Goal: Contribute content: Contribute content

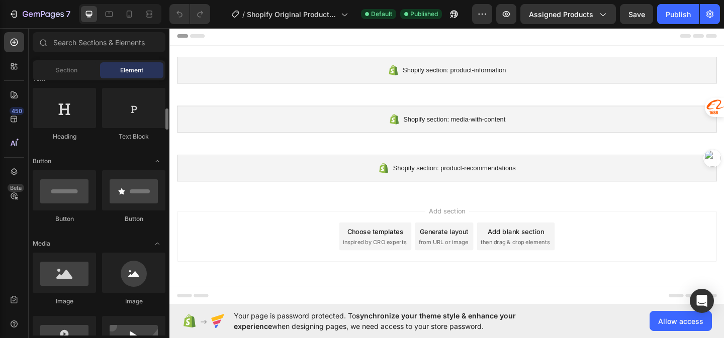
scroll to position [208, 0]
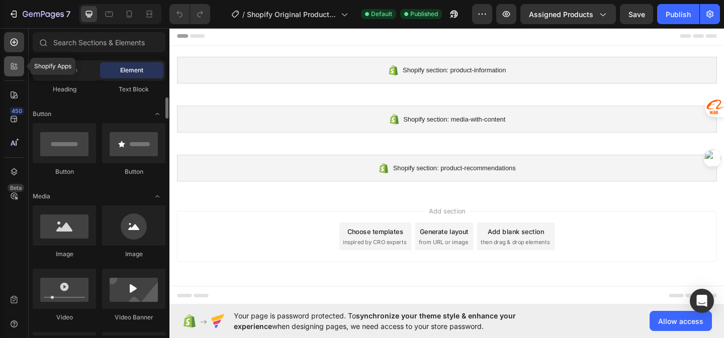
click at [20, 69] on div at bounding box center [14, 66] width 20 height 20
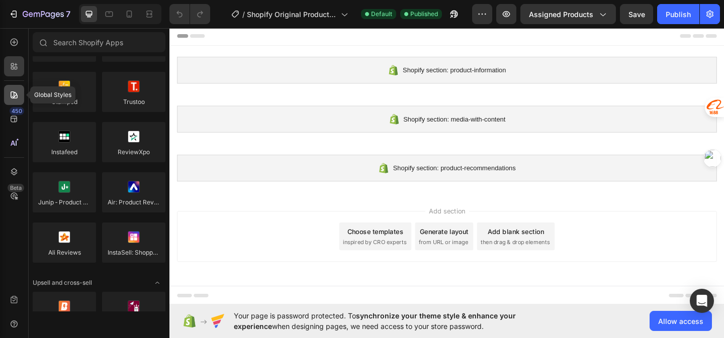
click at [15, 91] on icon at bounding box center [14, 95] width 10 height 10
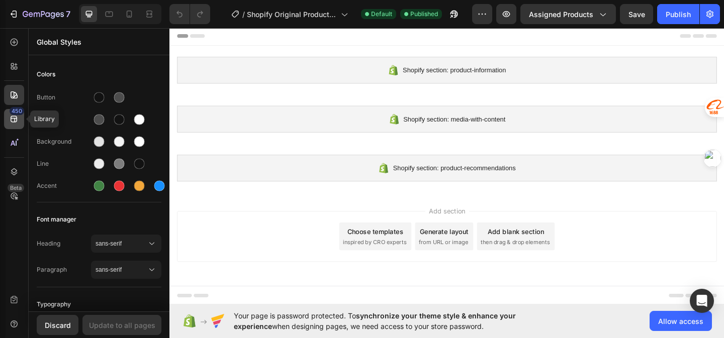
click at [16, 119] on icon at bounding box center [14, 119] width 7 height 7
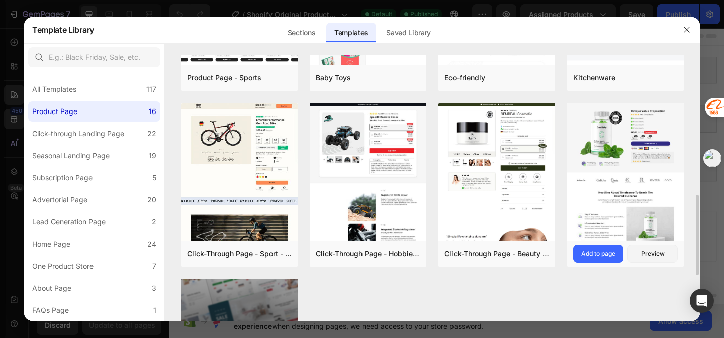
scroll to position [508, 0]
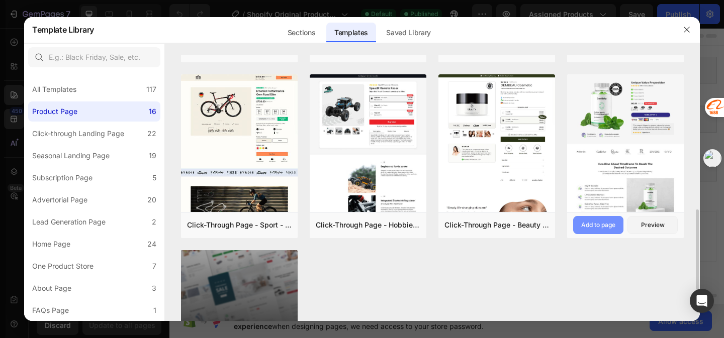
click at [603, 230] on button "Add to page" at bounding box center [598, 225] width 50 height 18
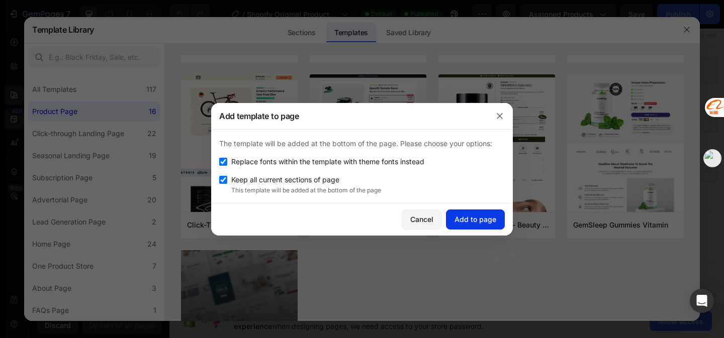
click at [487, 225] on button "Add to page" at bounding box center [475, 220] width 59 height 20
click at [485, 224] on button "Add to page" at bounding box center [475, 220] width 59 height 20
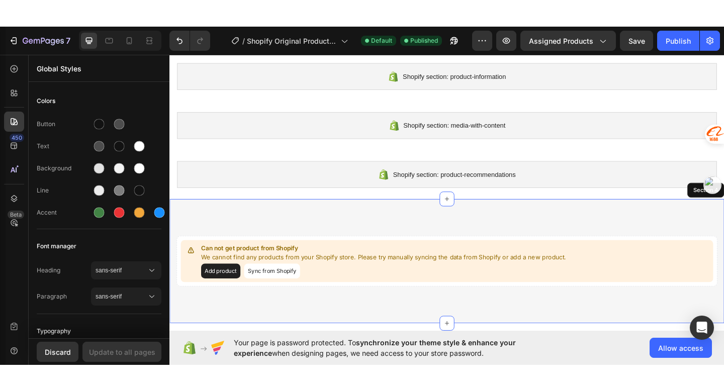
scroll to position [83, 0]
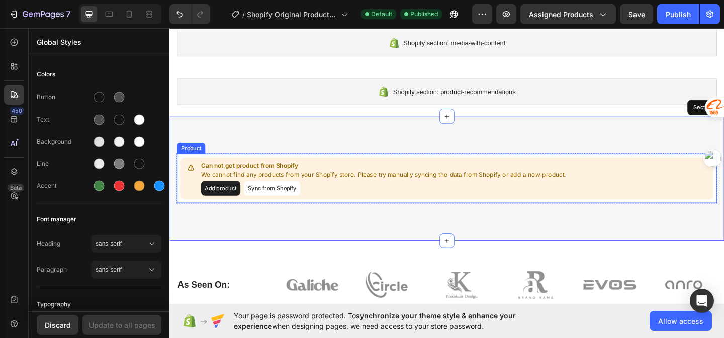
click at [267, 207] on button "Sync from Shopify" at bounding box center [280, 202] width 61 height 16
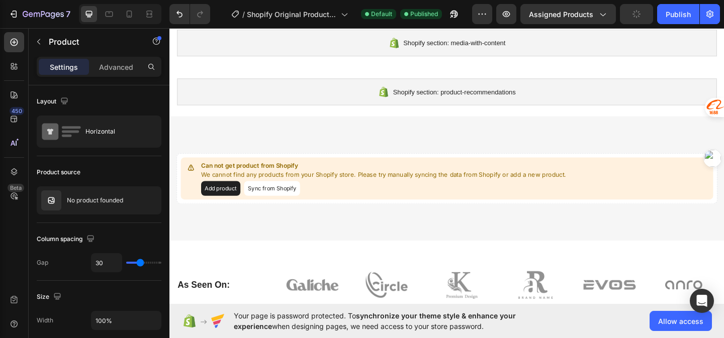
click at [229, 204] on button "Add product" at bounding box center [224, 202] width 43 height 16
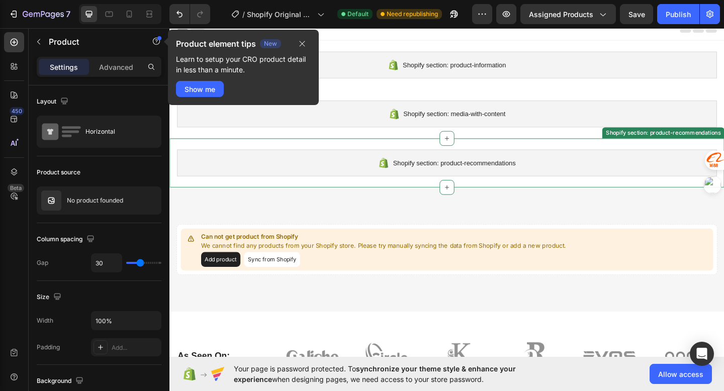
scroll to position [0, 0]
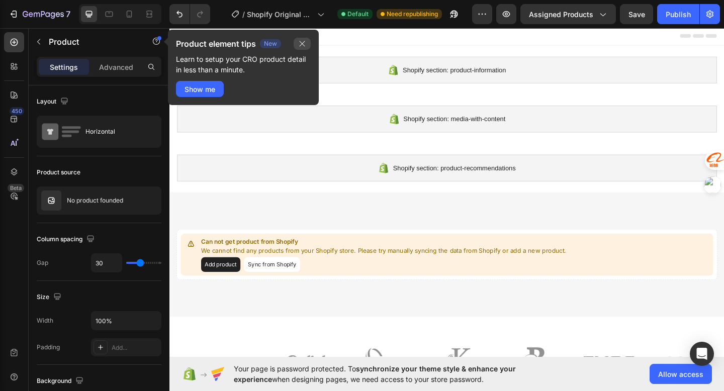
click at [303, 47] on icon "button" at bounding box center [302, 44] width 8 height 8
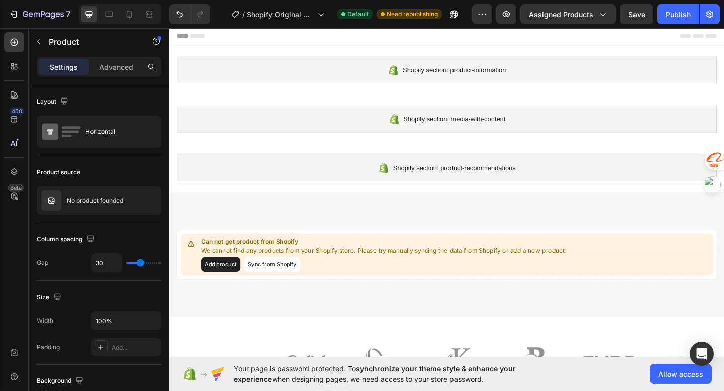
click at [232, 284] on button "Add product" at bounding box center [224, 285] width 43 height 16
click at [284, 295] on div "Can not get product from Shopify We cannot find any products from your Shopify …" at bounding box center [470, 275] width 579 height 46
click at [289, 292] on button "Sync from Shopify" at bounding box center [280, 285] width 61 height 16
click at [299, 284] on button "Sync from Shopify" at bounding box center [280, 285] width 61 height 16
click at [299, 278] on button "Sync from Shopify" at bounding box center [280, 285] width 61 height 16
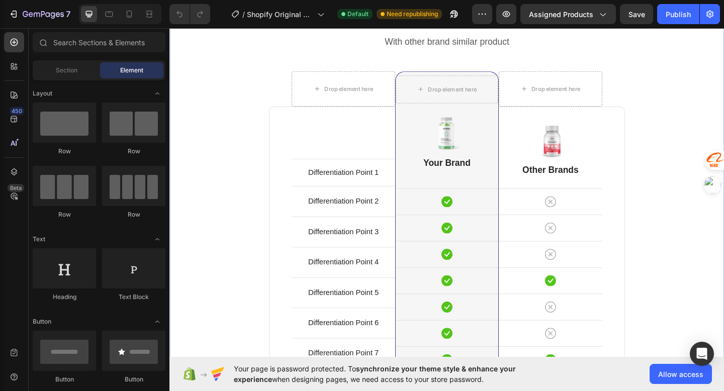
scroll to position [3105, 0]
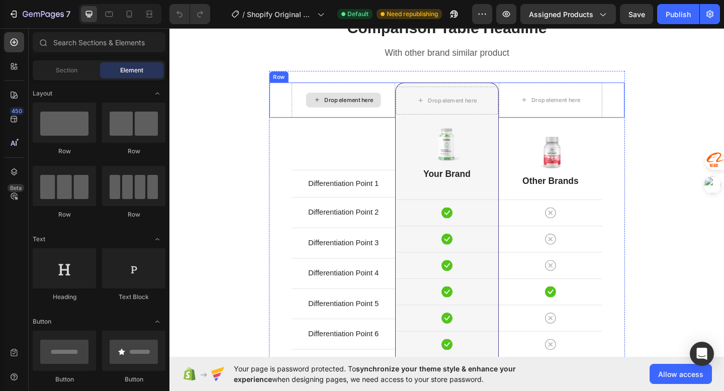
click at [383, 107] on div "Drop element here" at bounding box center [364, 106] width 53 height 8
click at [365, 138] on div "Differentiation Point 1 Text block Row Differentiation Point 2 Text block Row D…" at bounding box center [358, 285] width 113 height 318
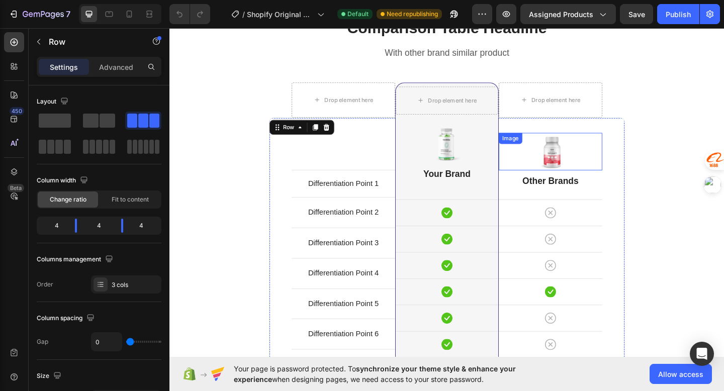
click at [565, 144] on img at bounding box center [583, 162] width 40 height 41
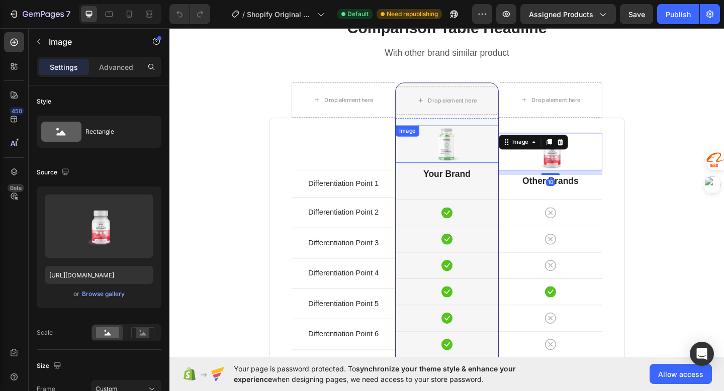
click at [403, 164] on div "Differentiation Point 1 Text block Row Differentiation Point 2 Text block Row D…" at bounding box center [358, 285] width 113 height 318
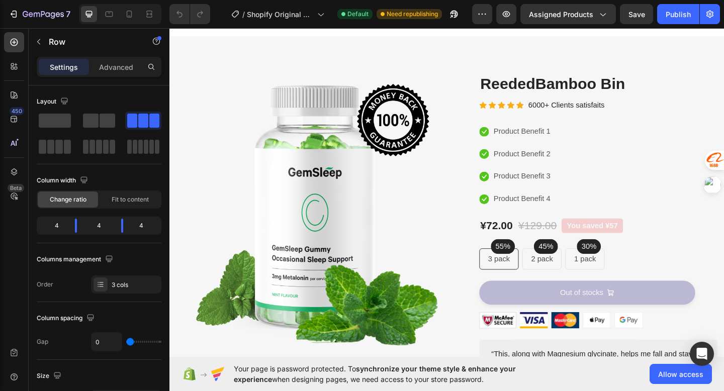
scroll to position [170, 0]
click at [403, 181] on img at bounding box center [320, 227] width 286 height 300
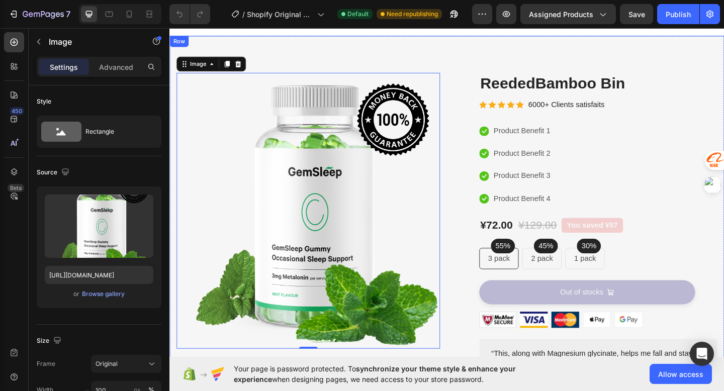
click at [476, 48] on div "Image 0 Image Free Shipping Heading On oders over $70 Text block Row Image Mone…" at bounding box center [470, 263] width 603 height 453
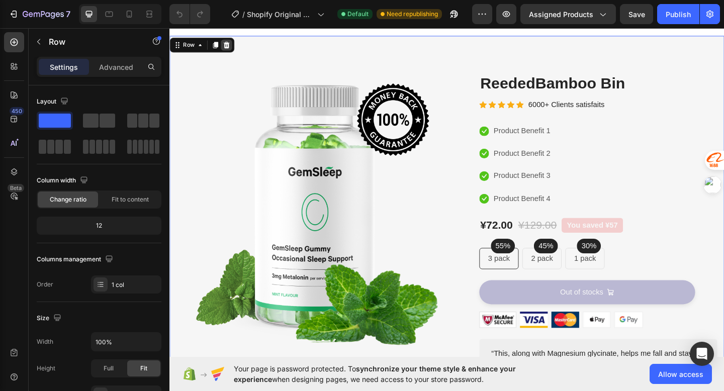
click at [229, 46] on icon at bounding box center [231, 46] width 7 height 7
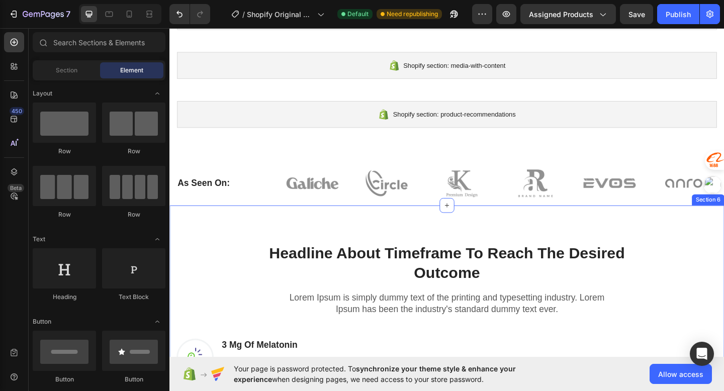
scroll to position [48, 0]
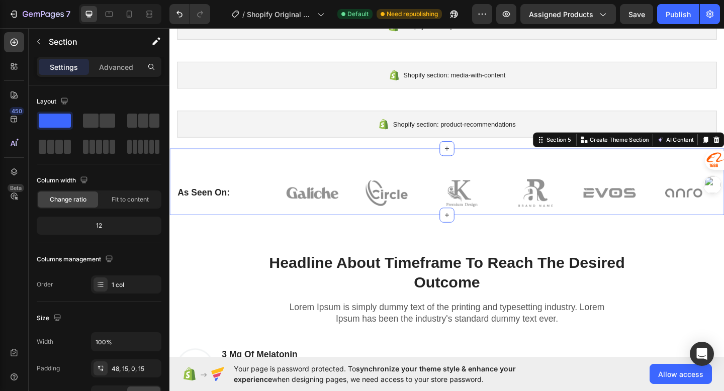
click at [380, 176] on div "As Seen On: Heading Image Image Image Image Image Image Row Row Section 5 You c…" at bounding box center [470, 195] width 603 height 72
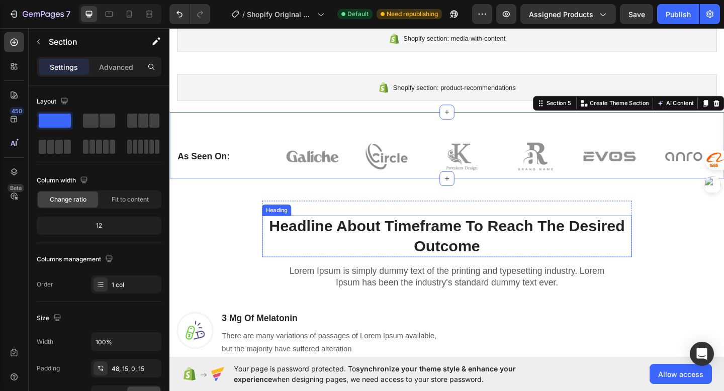
click at [400, 247] on p "Headline About Timeframe To Reach The Desired Outcome" at bounding box center [471, 254] width 400 height 43
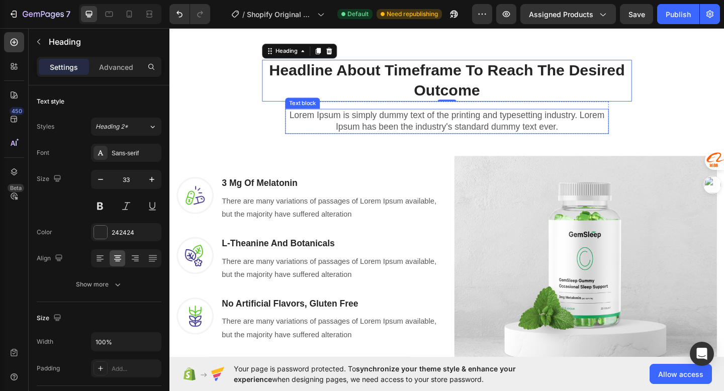
scroll to position [312, 0]
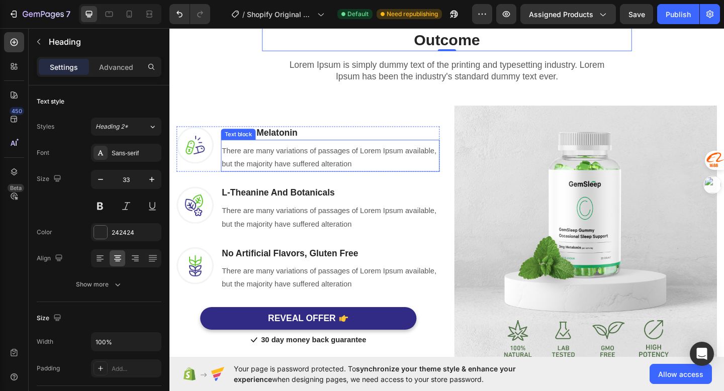
click at [364, 183] on p "There are many variations of passages of Lorem Ipsum available, but the majorit…" at bounding box center [344, 169] width 236 height 29
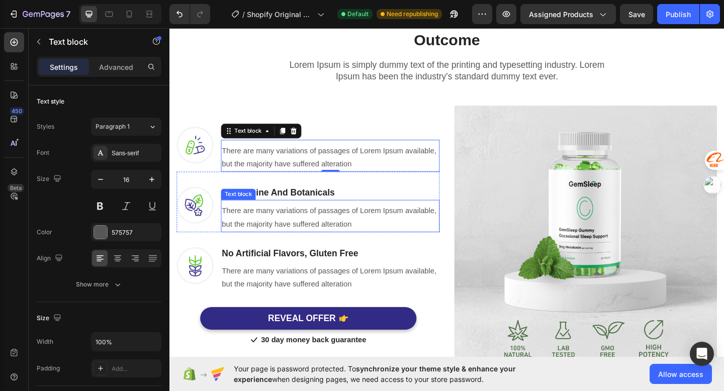
click at [356, 224] on p "There are many variations of passages of Lorem Ipsum available, but the majorit…" at bounding box center [344, 234] width 236 height 29
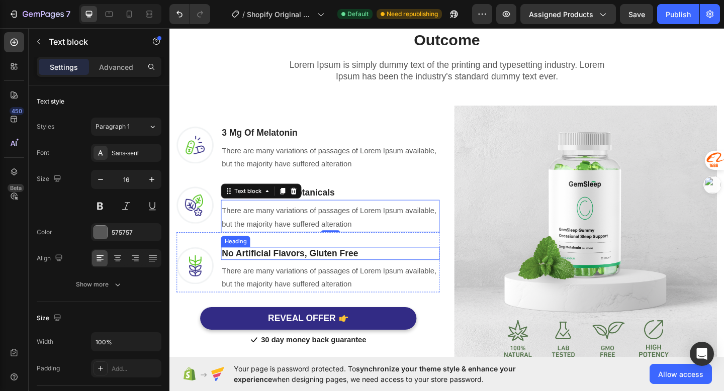
click at [356, 275] on p "No Artificial Flavors, Gluten Free" at bounding box center [344, 273] width 236 height 13
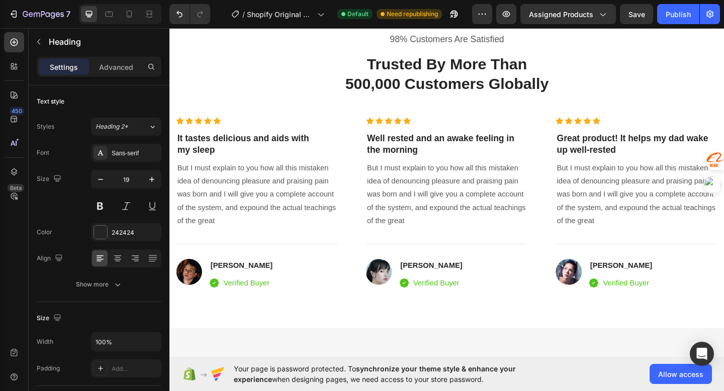
scroll to position [1642, 0]
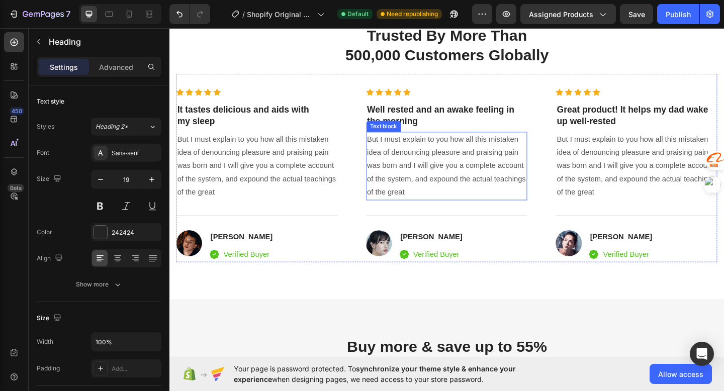
click at [473, 187] on p "But I must explain to you how all this mistaken idea of denouncing pleasure and…" at bounding box center [470, 178] width 173 height 72
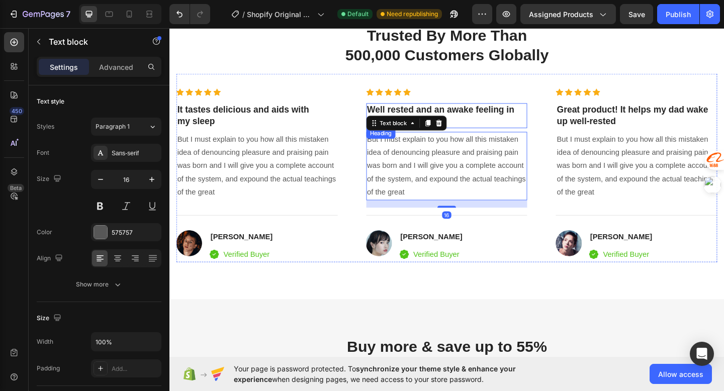
click at [504, 118] on p "Well rested and an awake feeling in the morning" at bounding box center [470, 123] width 173 height 25
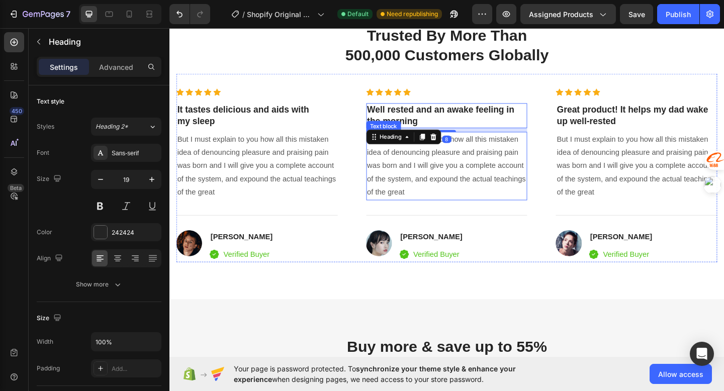
click at [493, 154] on p "But I must explain to you how all this mistaken idea of denouncing pleasure and…" at bounding box center [470, 178] width 173 height 72
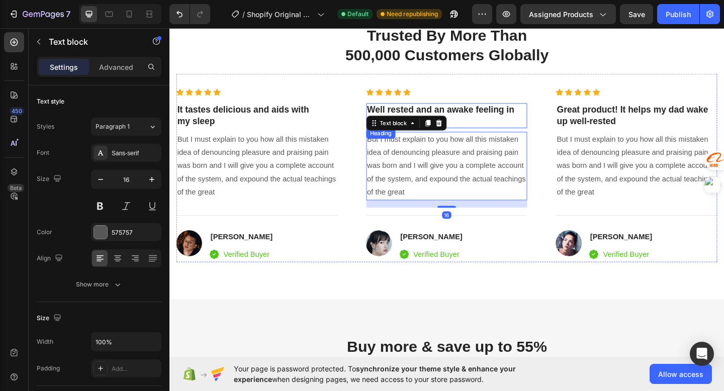
click at [523, 120] on p "Well rested and an awake feeling in the morning" at bounding box center [470, 123] width 173 height 25
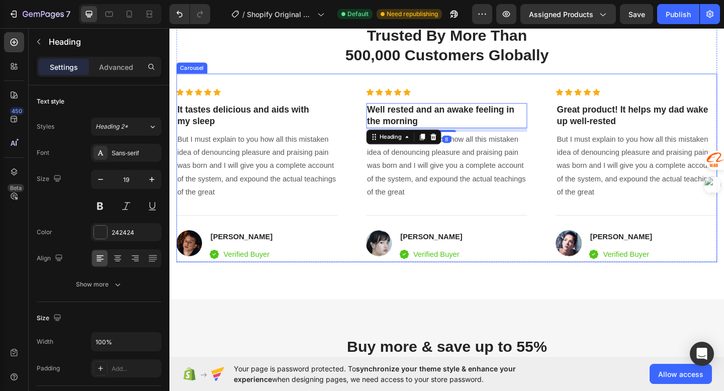
click at [580, 121] on div "Icon Icon Icon Icon Icon Icon List Hoz It tastes delicious and aids with my sle…" at bounding box center [471, 188] width 588 height 189
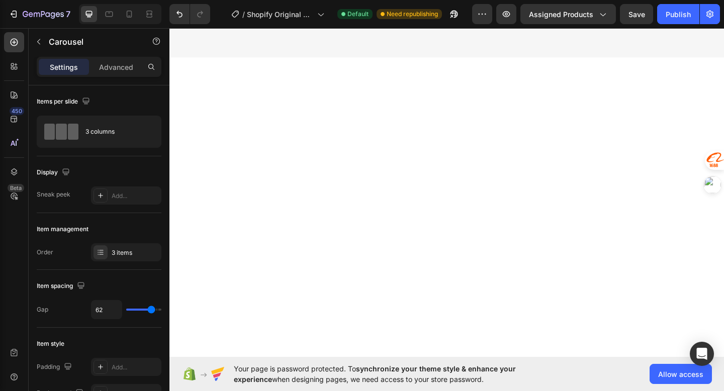
scroll to position [1187, 0]
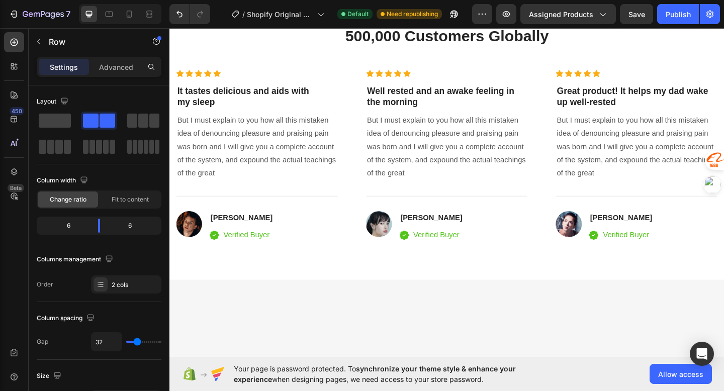
scroll to position [1466, 0]
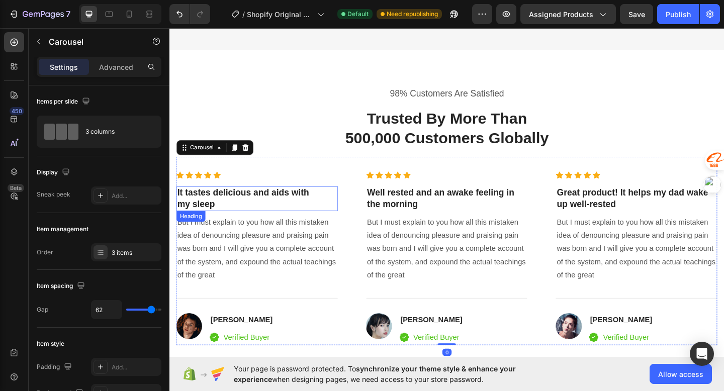
scroll to position [1630, 0]
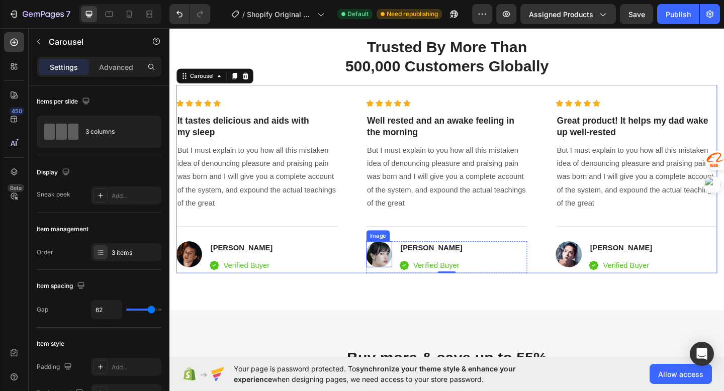
click at [397, 268] on img at bounding box center [397, 274] width 28 height 28
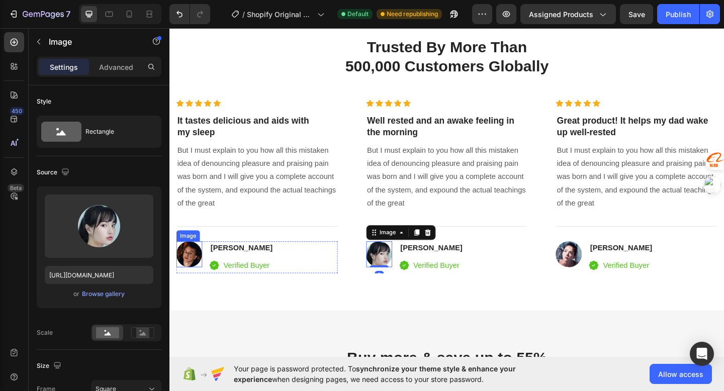
click at [193, 279] on img at bounding box center [191, 274] width 28 height 28
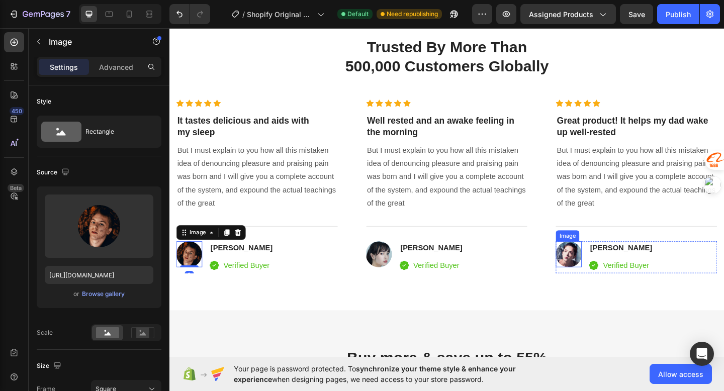
click at [595, 275] on img at bounding box center [603, 274] width 28 height 28
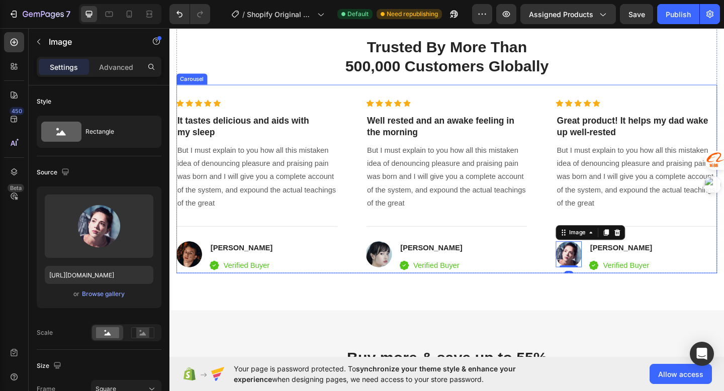
click at [628, 181] on p "But I must explain to you how all this mistaken idea of denouncing pleasure and…" at bounding box center [676, 190] width 173 height 72
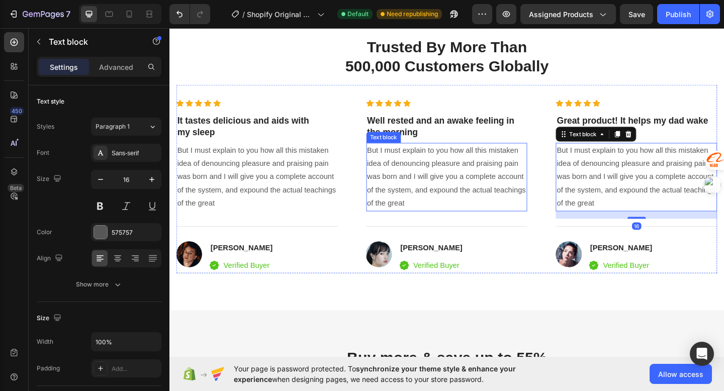
click at [479, 208] on p "But I must explain to you how all this mistaken idea of denouncing pleasure and…" at bounding box center [470, 190] width 173 height 72
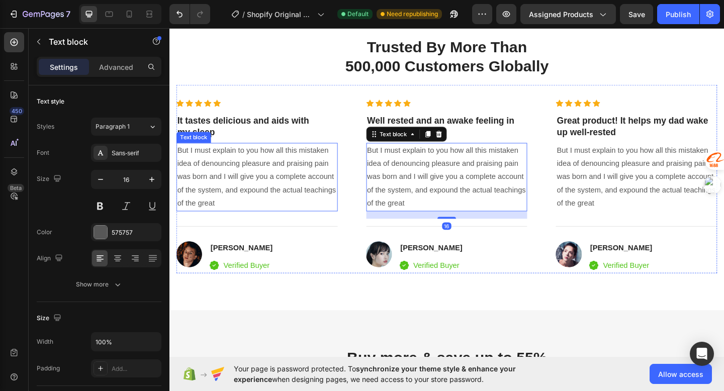
click at [327, 192] on p "But I must explain to you how all this mistaken idea of denouncing pleasure and…" at bounding box center [264, 190] width 173 height 72
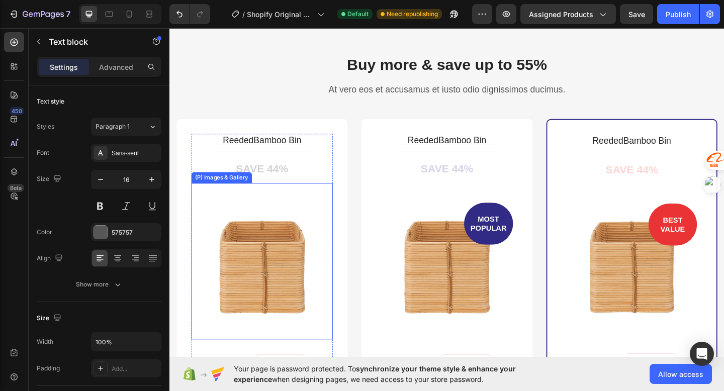
scroll to position [1464, 0]
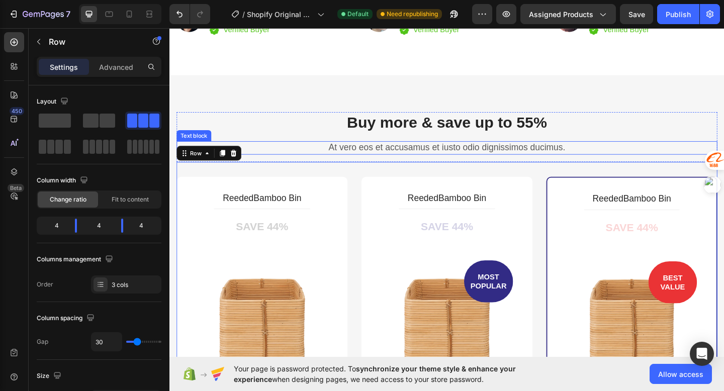
click at [325, 151] on div "At vero eos et accusamus et iusto odio dignissimos ducimus." at bounding box center [471, 158] width 588 height 15
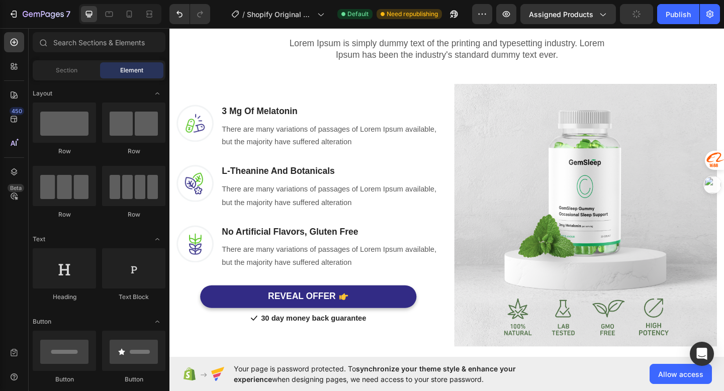
scroll to position [312, 0]
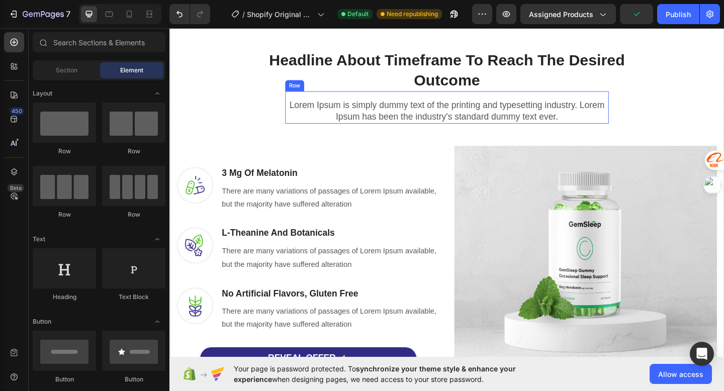
click at [571, 101] on div "Lorem Ipsum is simply dummy text of the printing and typesetting industry. Lore…" at bounding box center [471, 114] width 352 height 35
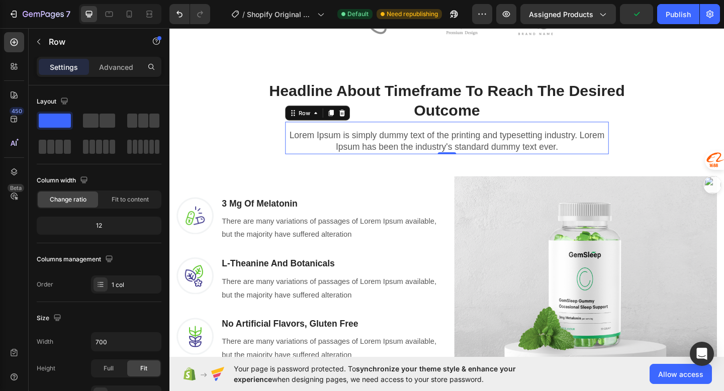
scroll to position [210, 0]
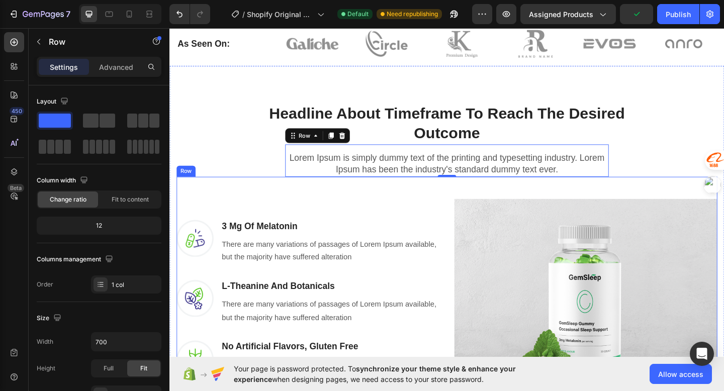
click at [421, 193] on div "Image 3 Mg Of Melatonin Heading There are many variations of passages of Lorem …" at bounding box center [471, 345] width 588 height 310
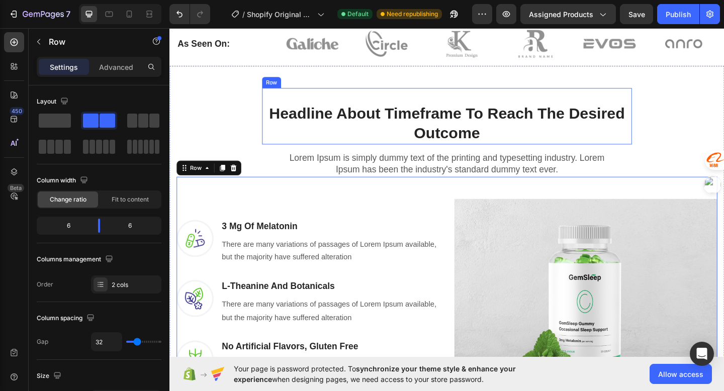
click at [360, 101] on div "Headline About Timeframe To Reach The Desired Outcome Heading Row" at bounding box center [471, 123] width 402 height 61
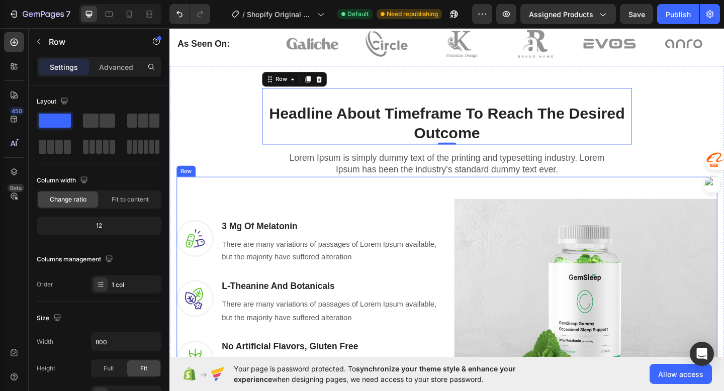
click at [311, 214] on div "Image 3 Mg Of Melatonin Heading There are many variations of passages of Lorem …" at bounding box center [320, 357] width 286 height 286
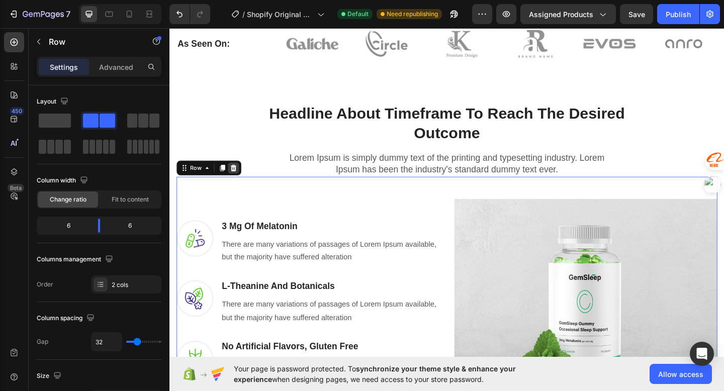
click at [240, 179] on icon at bounding box center [239, 180] width 7 height 7
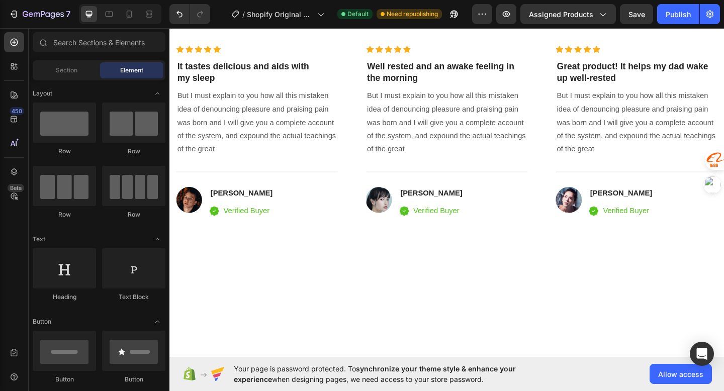
scroll to position [1016, 0]
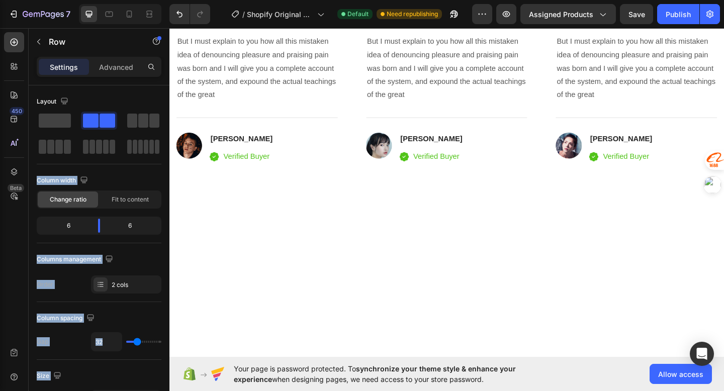
drag, startPoint x: 273, startPoint y: 147, endPoint x: 447, endPoint y: 256, distance: 205.5
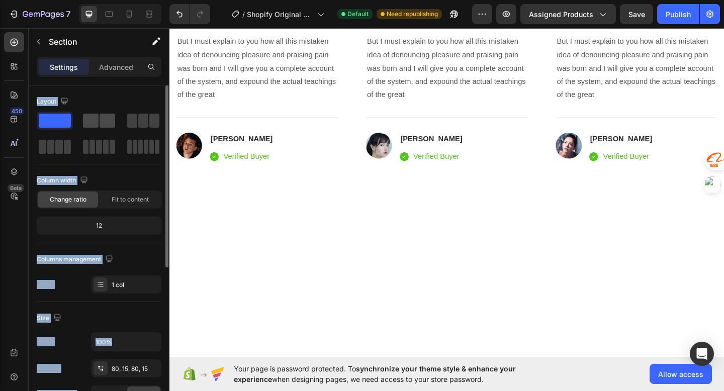
click at [98, 120] on div at bounding box center [99, 121] width 32 height 14
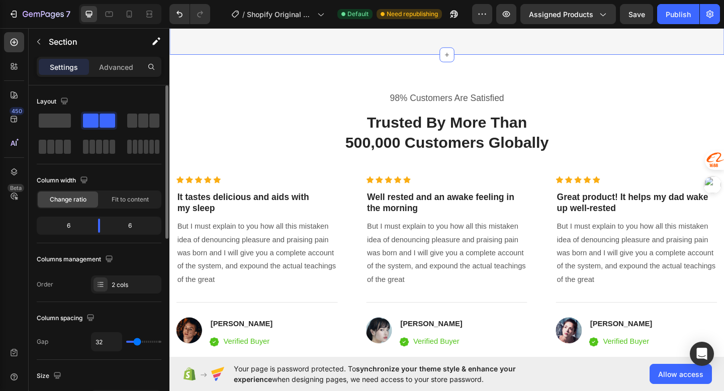
scroll to position [925, 0]
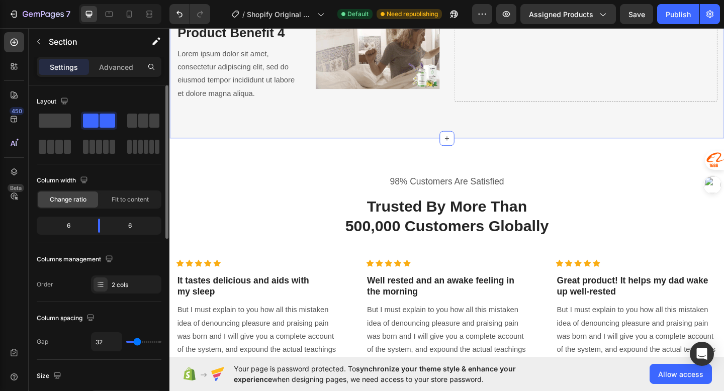
click at [101, 120] on span at bounding box center [107, 121] width 16 height 14
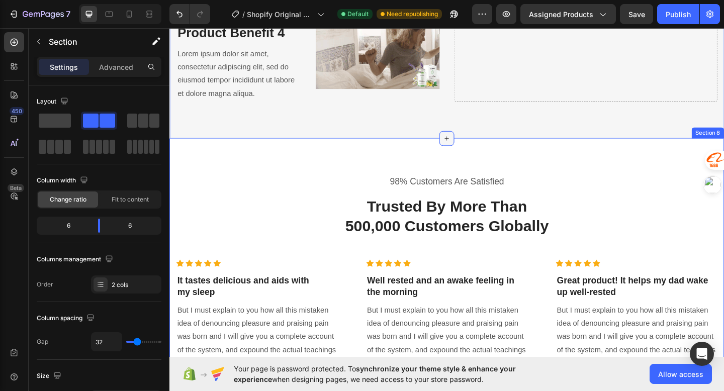
click at [475, 149] on div at bounding box center [471, 148] width 16 height 16
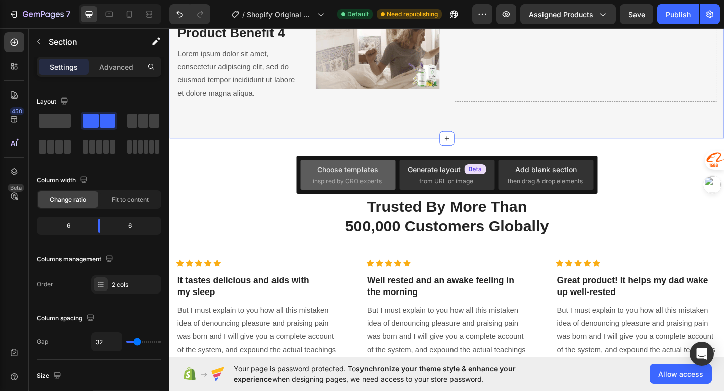
click at [369, 175] on div "Choose templates inspired by CRO experts" at bounding box center [348, 175] width 70 height 22
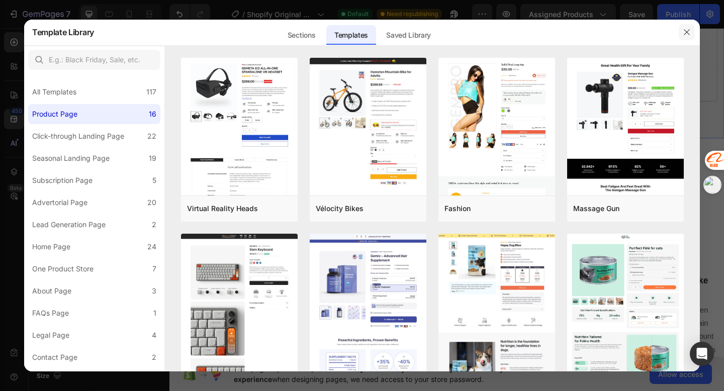
click at [684, 34] on icon "button" at bounding box center [686, 32] width 8 height 8
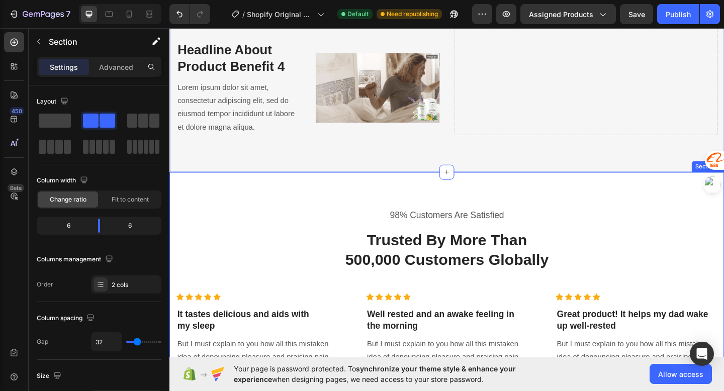
scroll to position [811, 0]
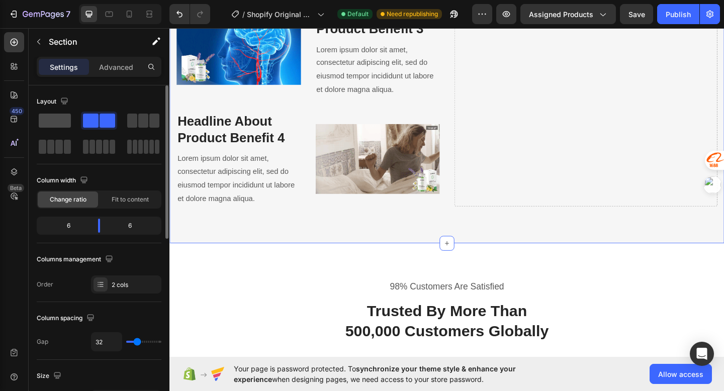
click at [50, 119] on span at bounding box center [55, 121] width 32 height 14
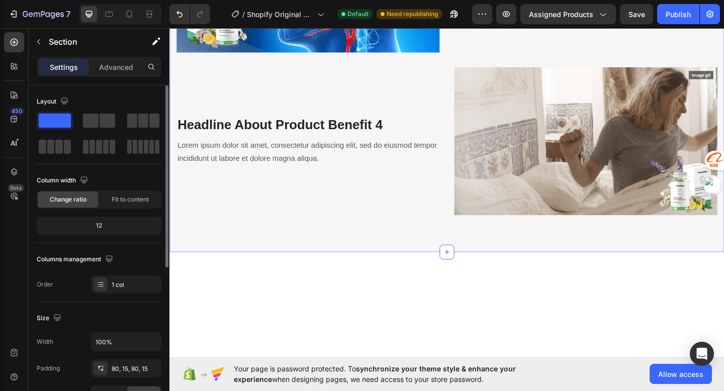
scroll to position [902, 0]
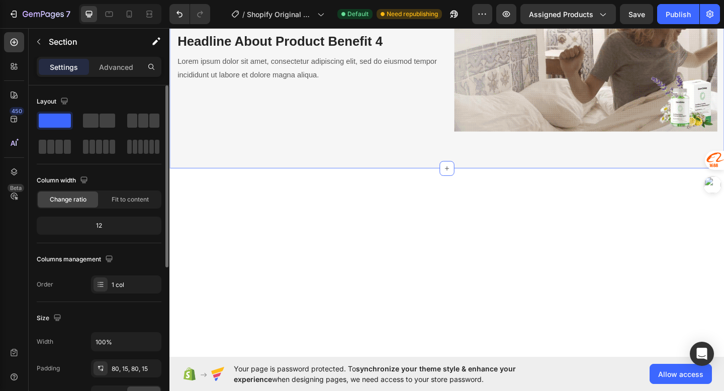
click at [58, 121] on span at bounding box center [55, 121] width 32 height 14
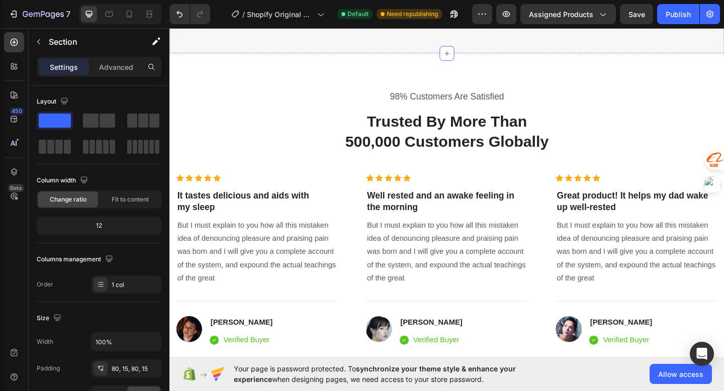
scroll to position [1032, 0]
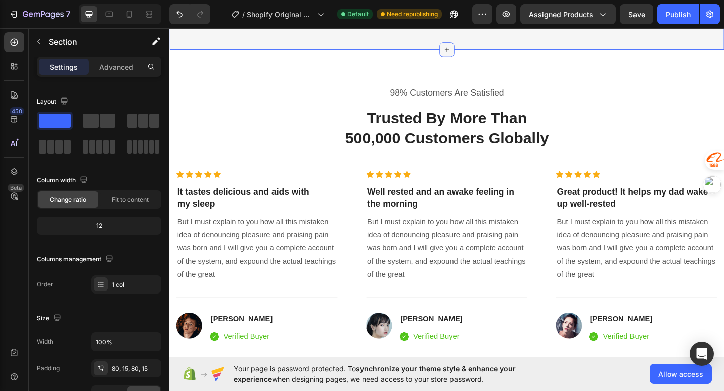
click at [475, 60] on div at bounding box center [471, 52] width 16 height 16
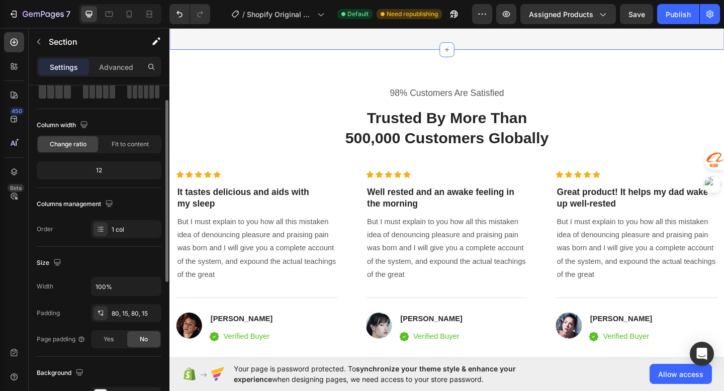
scroll to position [0, 0]
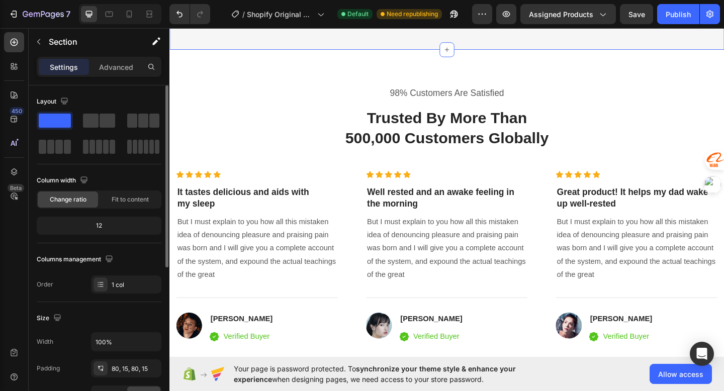
click at [64, 136] on div at bounding box center [99, 134] width 125 height 44
click at [64, 142] on span at bounding box center [68, 147] width 8 height 14
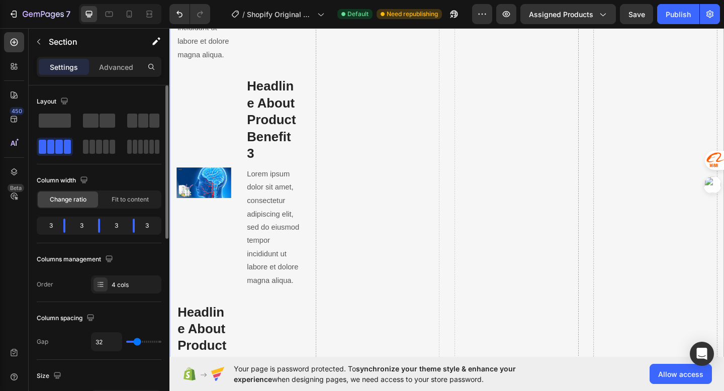
scroll to position [1411, 0]
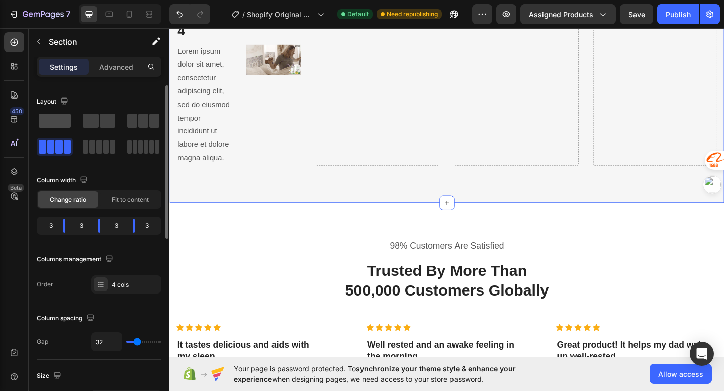
click at [53, 117] on span at bounding box center [55, 121] width 32 height 14
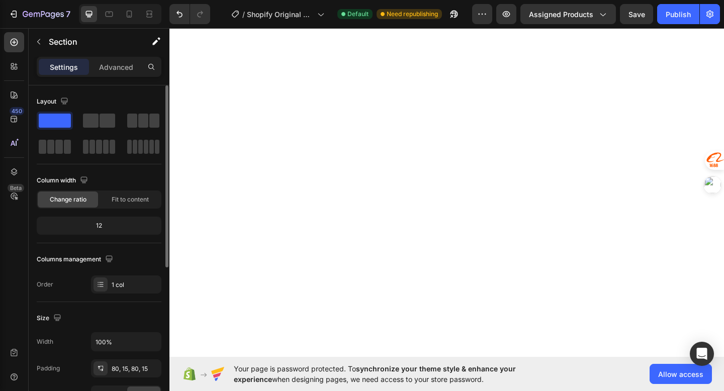
scroll to position [1032, 0]
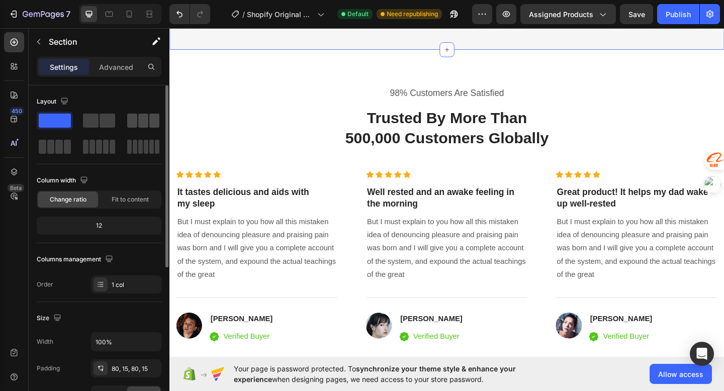
click at [149, 124] on span at bounding box center [154, 121] width 10 height 14
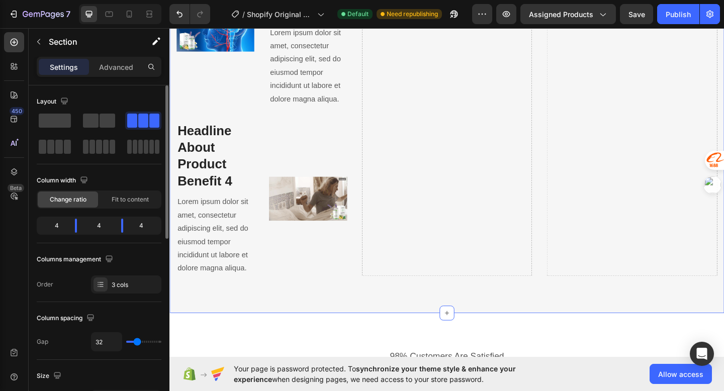
scroll to position [1153, 0]
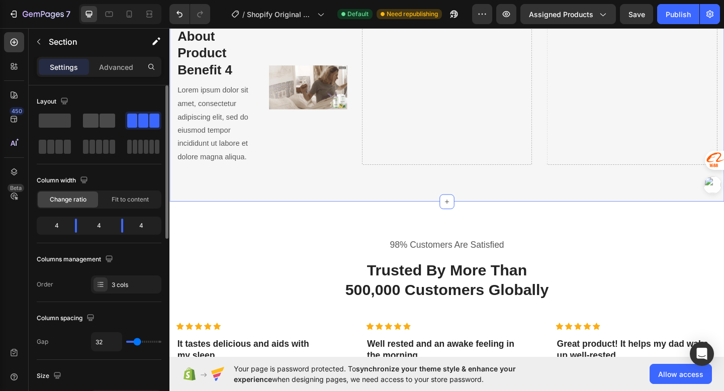
click at [101, 123] on span at bounding box center [107, 121] width 16 height 14
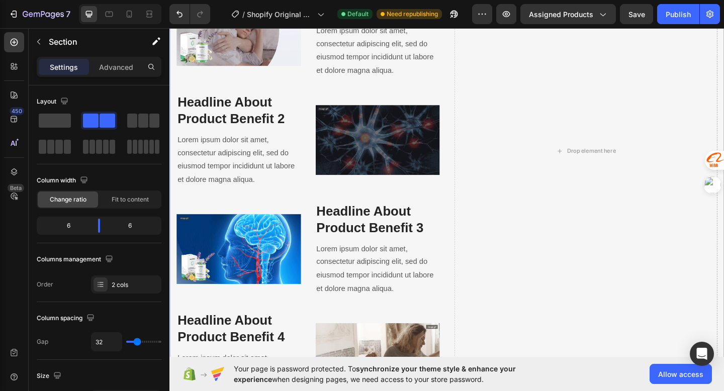
scroll to position [436, 0]
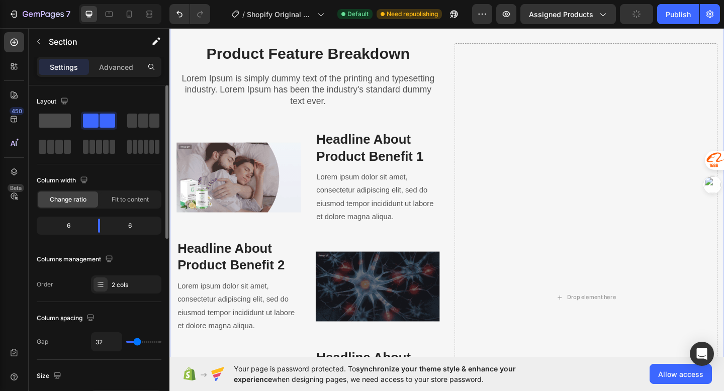
click at [52, 121] on span at bounding box center [55, 121] width 32 height 14
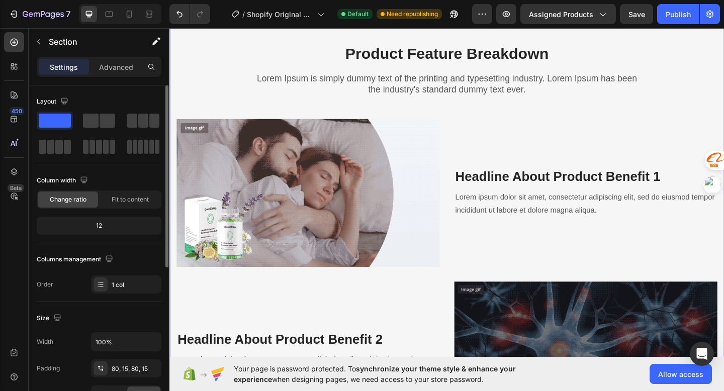
click at [115, 229] on div "12" at bounding box center [99, 226] width 121 height 14
click at [107, 228] on div "12" at bounding box center [99, 226] width 121 height 14
click at [95, 228] on div "12" at bounding box center [99, 226] width 121 height 14
click at [118, 209] on div "Column width Change ratio Fit to content 12" at bounding box center [99, 207] width 125 height 71
click at [129, 202] on span "Fit to content" at bounding box center [130, 199] width 37 height 9
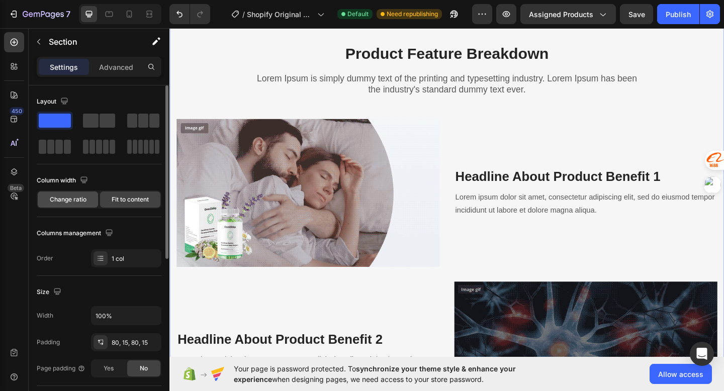
click at [66, 205] on div "Change ratio" at bounding box center [68, 199] width 60 height 16
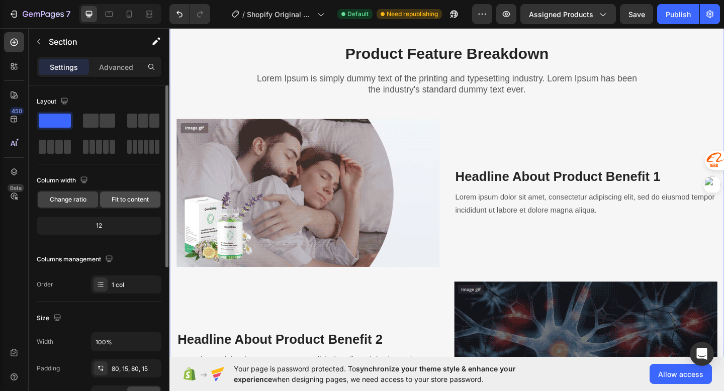
click at [120, 205] on div "Fit to content" at bounding box center [130, 199] width 60 height 16
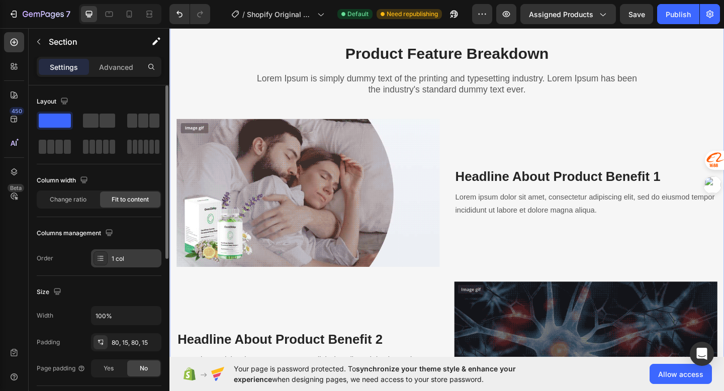
click at [114, 264] on div "1 col" at bounding box center [126, 258] width 70 height 18
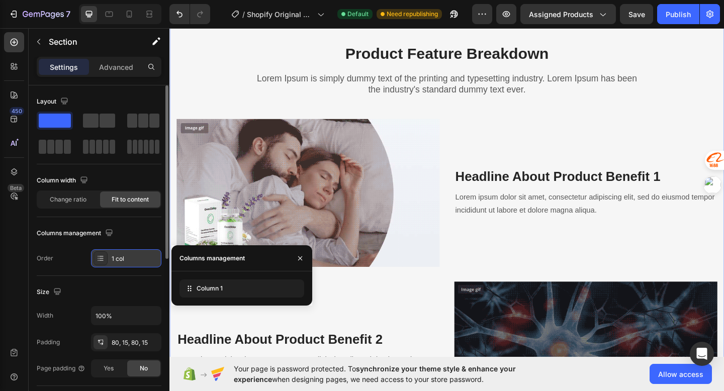
click at [114, 264] on div "1 col" at bounding box center [126, 258] width 70 height 18
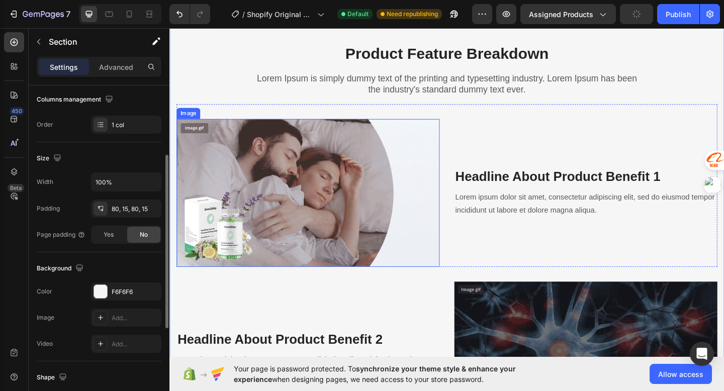
scroll to position [248, 0]
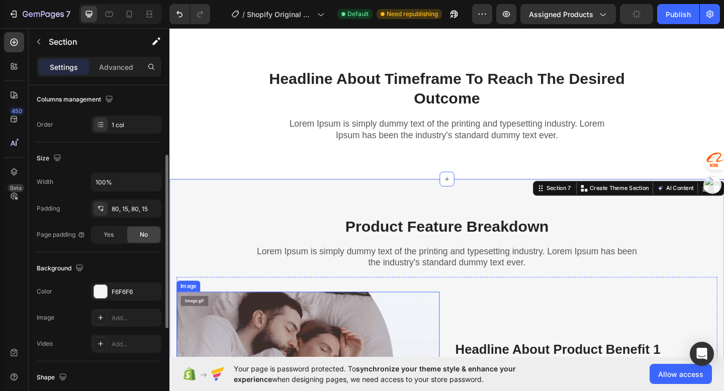
click at [238, 240] on div "Product Feature Breakdown Heading Lorem Ipsum is simply dummy text of the print…" at bounding box center [471, 262] width 588 height 58
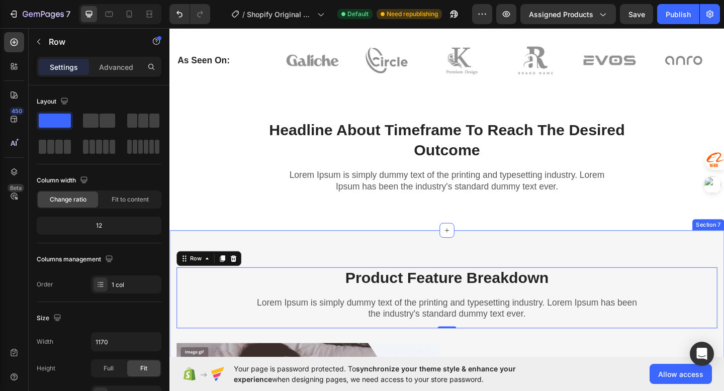
scroll to position [99, 0]
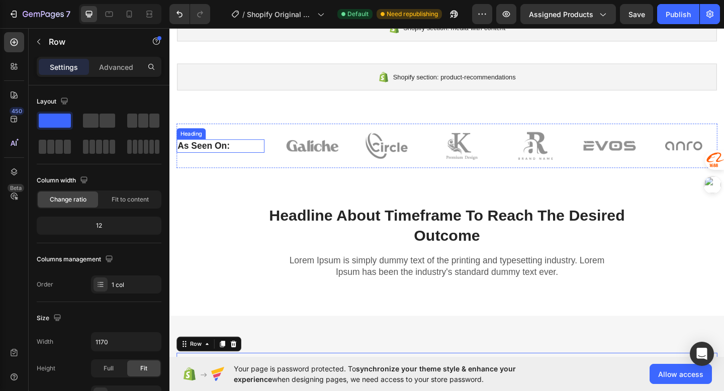
click at [210, 150] on p "As Seen On:" at bounding box center [224, 156] width 93 height 13
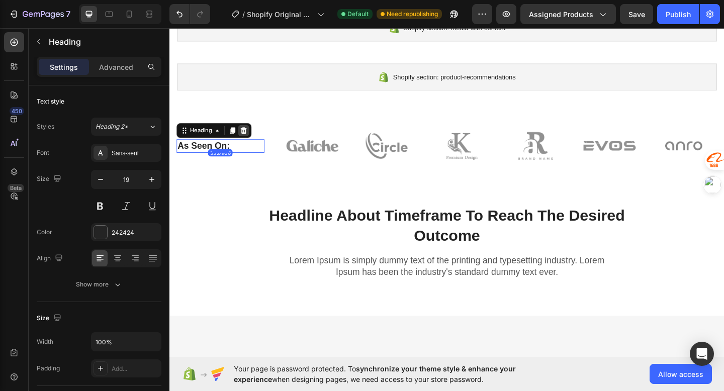
click at [251, 134] on div at bounding box center [250, 140] width 12 height 12
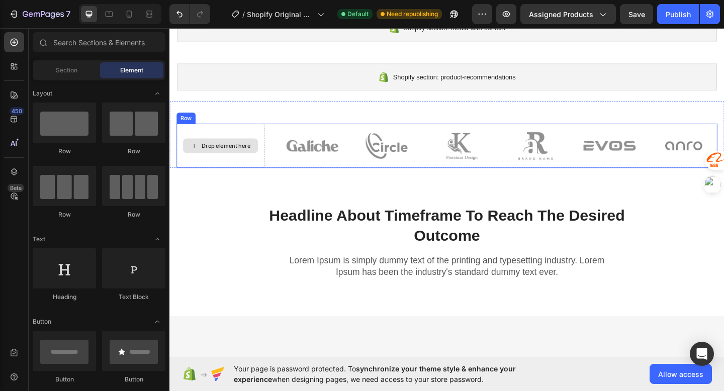
click at [257, 138] on div "Drop element here" at bounding box center [224, 156] width 95 height 48
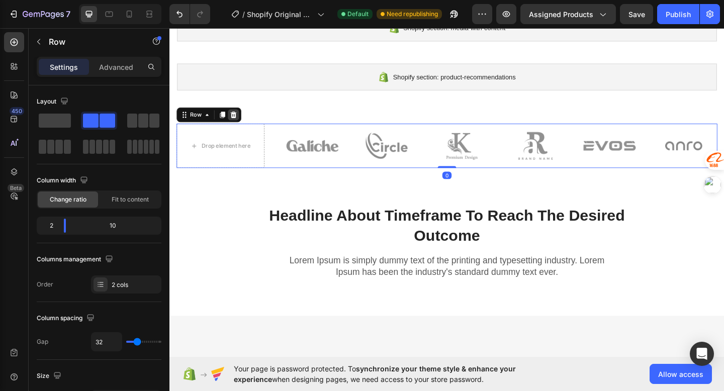
click at [243, 126] on div at bounding box center [239, 123] width 12 height 12
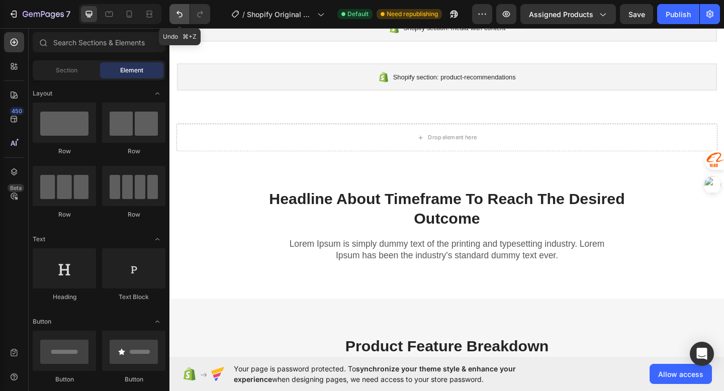
click at [179, 13] on icon "Undo/Redo" at bounding box center [179, 14] width 6 height 7
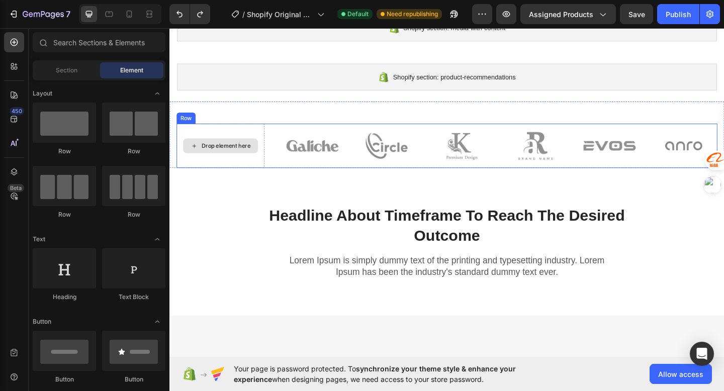
click at [240, 155] on div "Drop element here" at bounding box center [230, 156] width 53 height 8
click at [238, 159] on div "Drop element here" at bounding box center [230, 156] width 53 height 8
click at [235, 161] on div "Drop element here" at bounding box center [224, 156] width 81 height 16
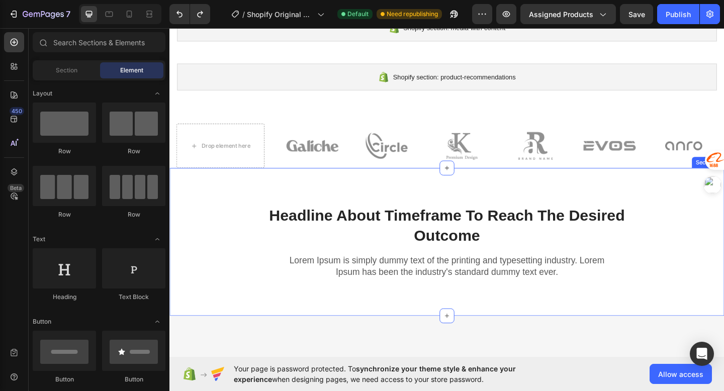
click at [237, 211] on div "Headline About Timeframe To Reach The Desired Outcome Heading Row Lorem Ipsum i…" at bounding box center [471, 252] width 588 height 96
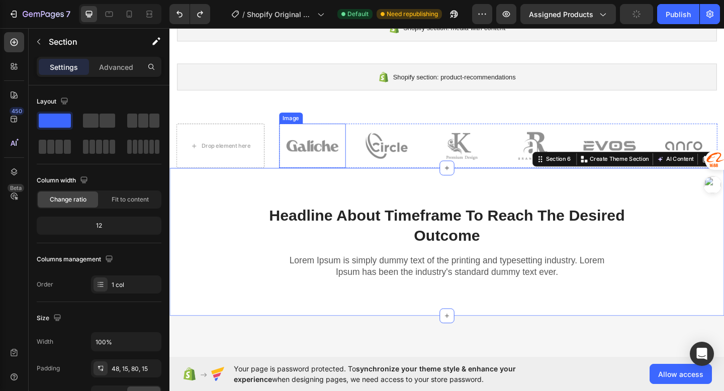
click at [300, 154] on img at bounding box center [324, 156] width 73 height 48
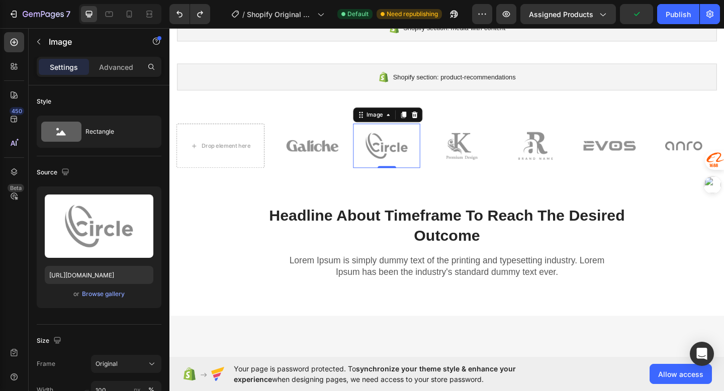
click at [414, 161] on img at bounding box center [405, 156] width 73 height 48
click at [278, 159] on div "Drop element here Image Image 0 Image Image Image Image Row Row" at bounding box center [471, 156] width 588 height 48
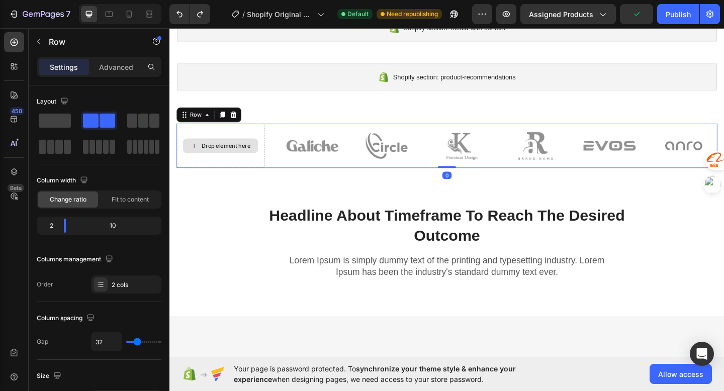
click at [250, 159] on div "Drop element here" at bounding box center [230, 156] width 53 height 8
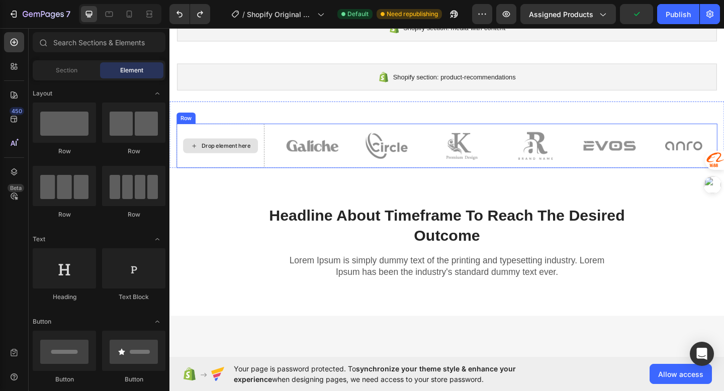
click at [237, 159] on div "Drop element here" at bounding box center [230, 156] width 53 height 8
click at [217, 156] on div "Drop element here" at bounding box center [230, 156] width 53 height 8
click at [198, 161] on div "Drop element here" at bounding box center [224, 156] width 81 height 16
click at [214, 146] on div "Drop element here" at bounding box center [224, 156] width 95 height 48
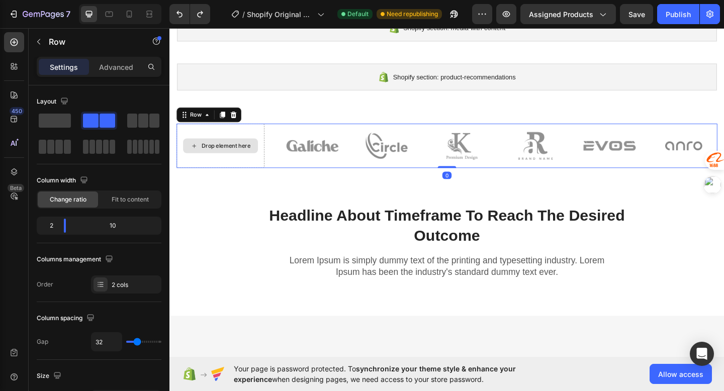
click at [209, 150] on div "Drop element here" at bounding box center [224, 156] width 81 height 16
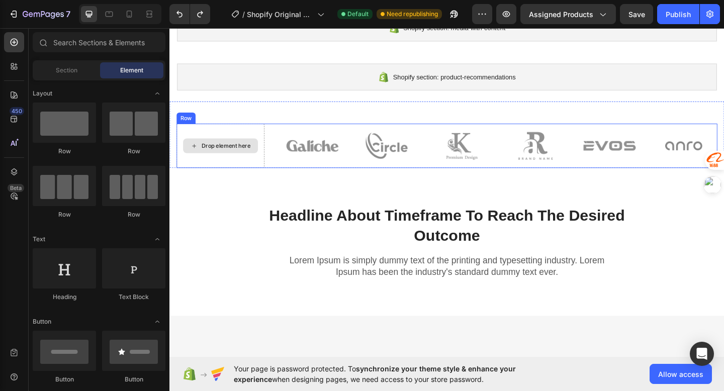
click at [210, 156] on div "Drop element here" at bounding box center [230, 156] width 53 height 8
click at [220, 154] on div "Drop element here" at bounding box center [230, 156] width 53 height 8
click at [235, 159] on div "Drop element here" at bounding box center [230, 156] width 53 height 8
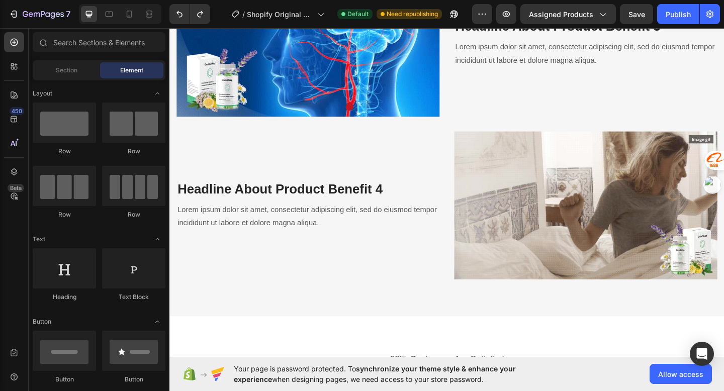
scroll to position [795, 0]
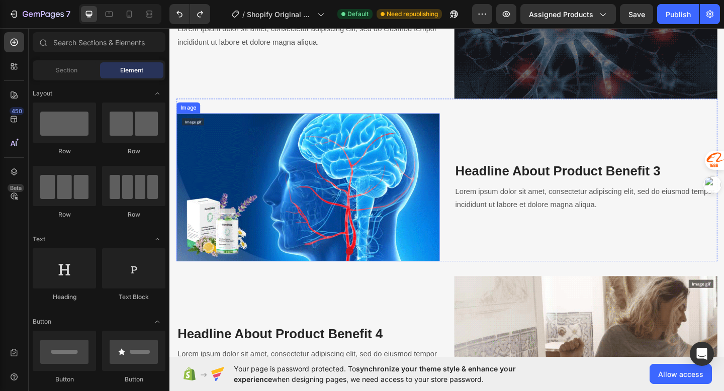
click at [251, 178] on img at bounding box center [320, 201] width 286 height 161
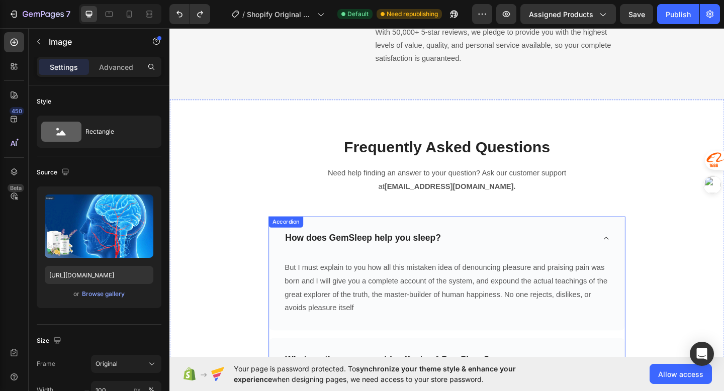
scroll to position [2258, 0]
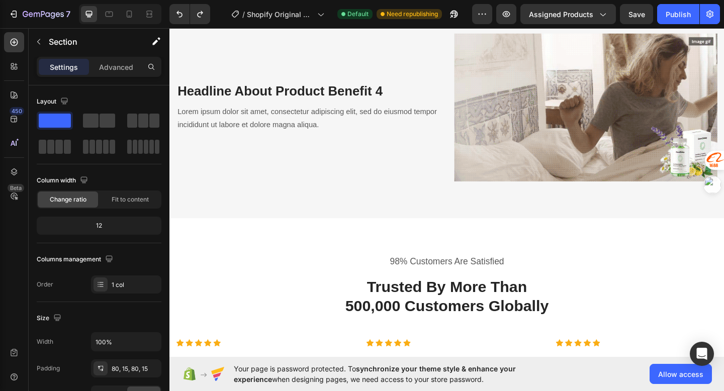
scroll to position [1163, 0]
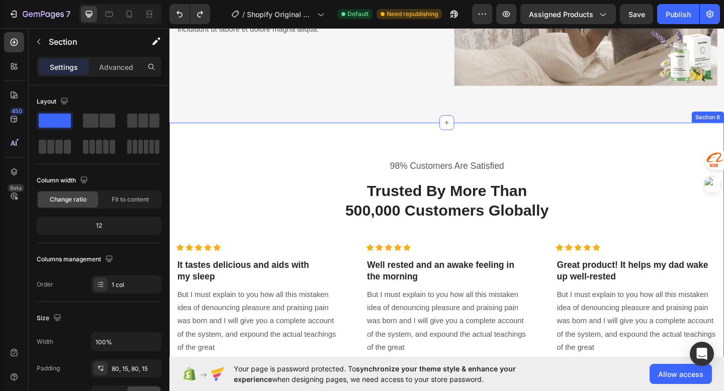
click at [342, 155] on div "98% Customers Are Satisfied Text block Trusted By More Than 500,000 Customers G…" at bounding box center [470, 311] width 603 height 361
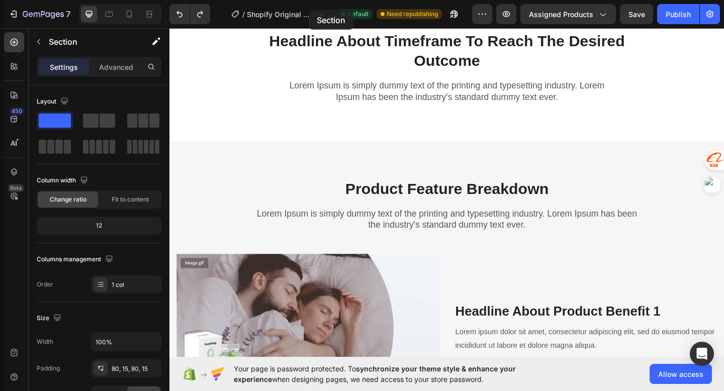
scroll to position [226, 0]
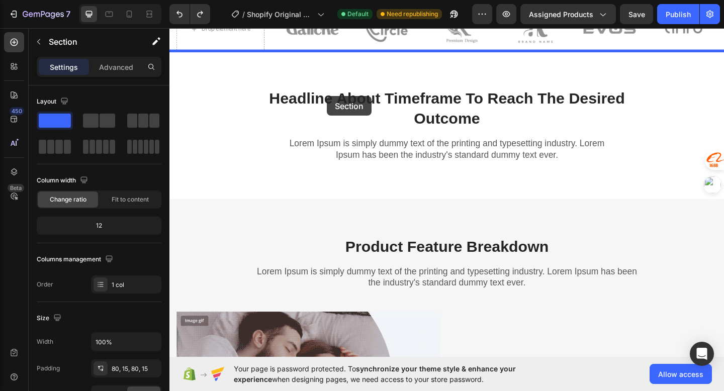
drag, startPoint x: 336, startPoint y: 155, endPoint x: 340, endPoint y: 102, distance: 53.5
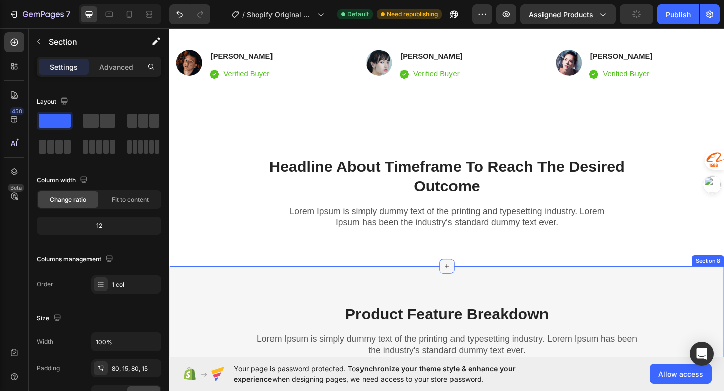
scroll to position [478, 0]
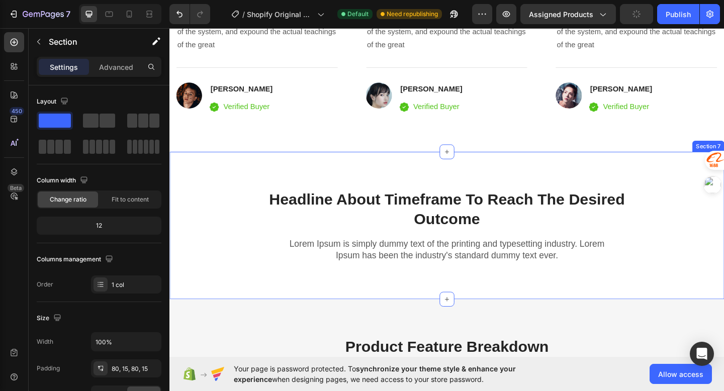
click at [407, 175] on div "Headline About Timeframe To Reach The Desired Outcome Heading Row Lorem Ipsum i…" at bounding box center [470, 243] width 603 height 160
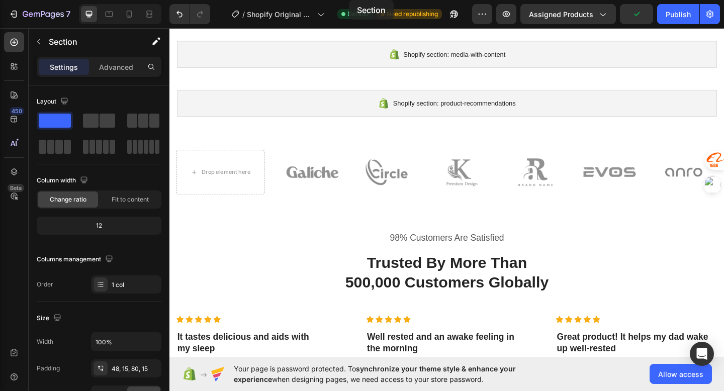
scroll to position [0, 0]
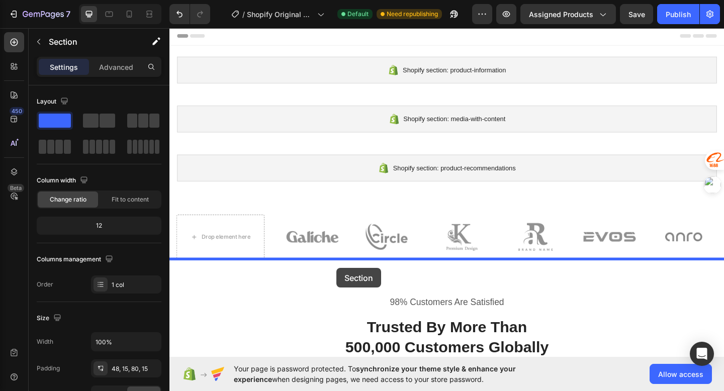
drag, startPoint x: 355, startPoint y: 177, endPoint x: 351, endPoint y: 289, distance: 112.1
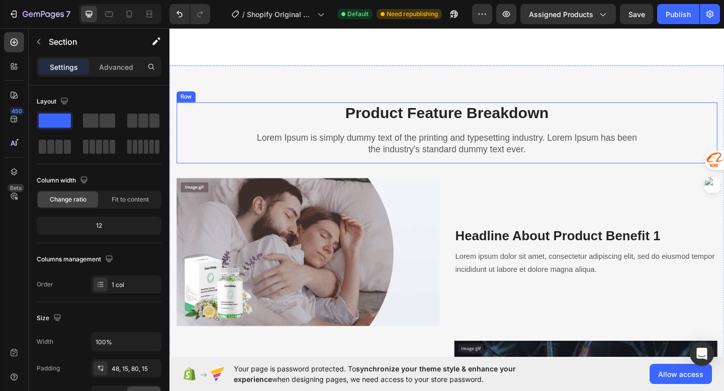
scroll to position [735, 0]
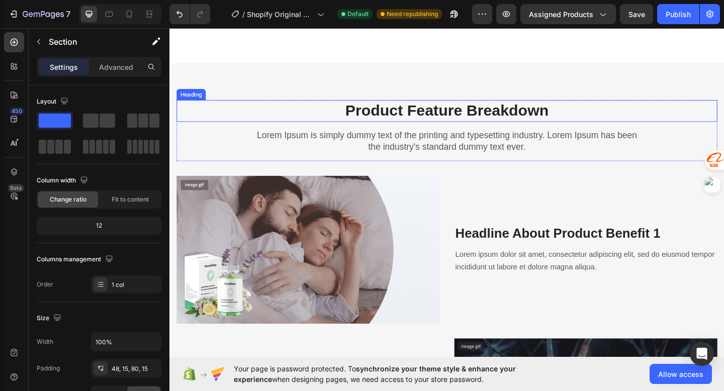
click at [377, 115] on p "Product Feature Breakdown" at bounding box center [471, 119] width 586 height 22
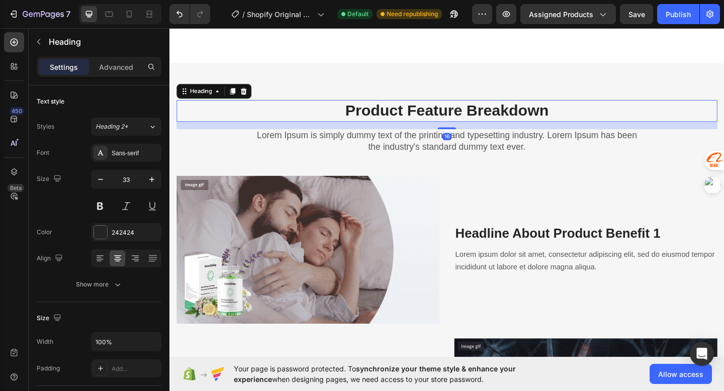
click at [367, 118] on p "Product Feature Breakdown" at bounding box center [471, 119] width 586 height 22
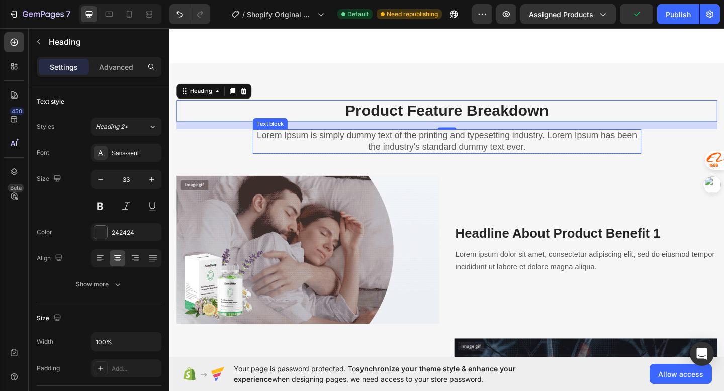
click at [361, 141] on p "Lorem Ipsum is simply dummy text of the printing and typesetting industry. Lore…" at bounding box center [471, 151] width 420 height 25
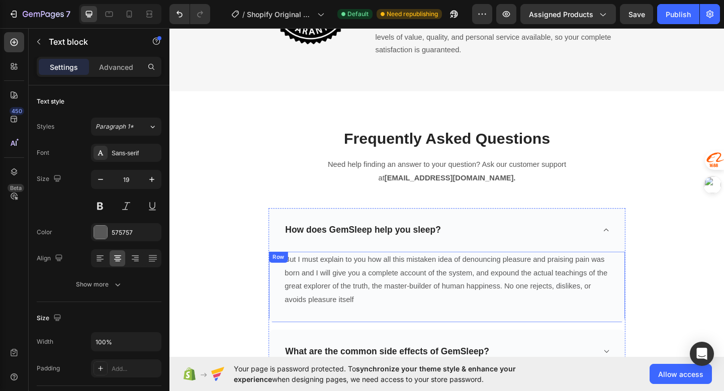
scroll to position [2358, 0]
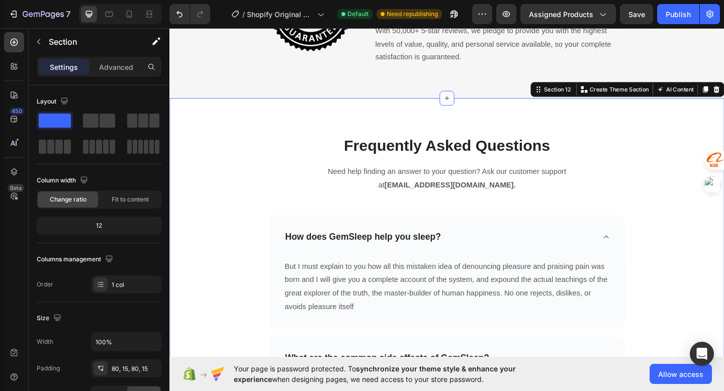
click at [320, 132] on div "Frequently Asked Questions Heading Need help finding an answer to your question…" at bounding box center [470, 368] width 603 height 526
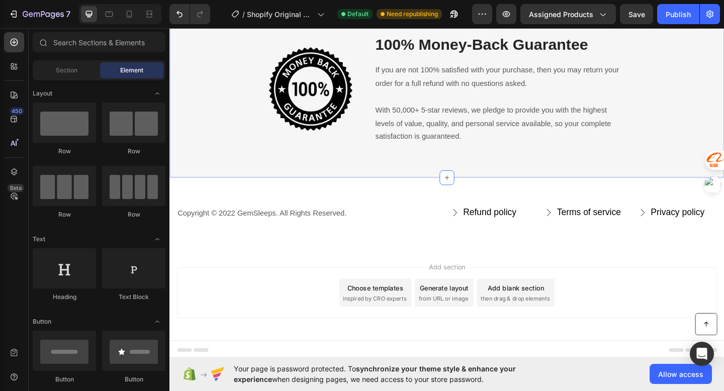
scroll to position [2272, 0]
click at [426, 222] on div "Copyright © 2022 GemSleeps. All Rights Reserved. Text block Refund policy Butto…" at bounding box center [470, 229] width 603 height 77
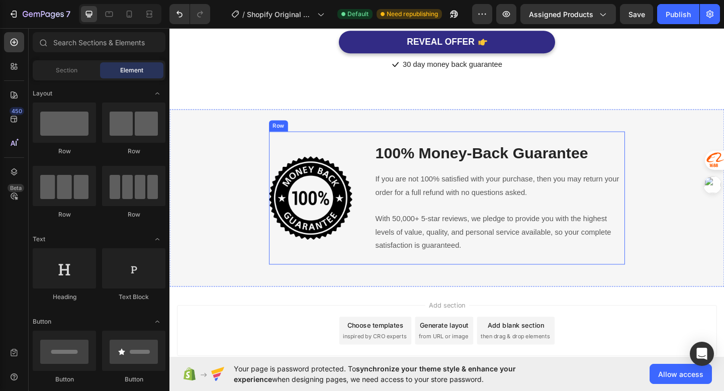
scroll to position [2151, 0]
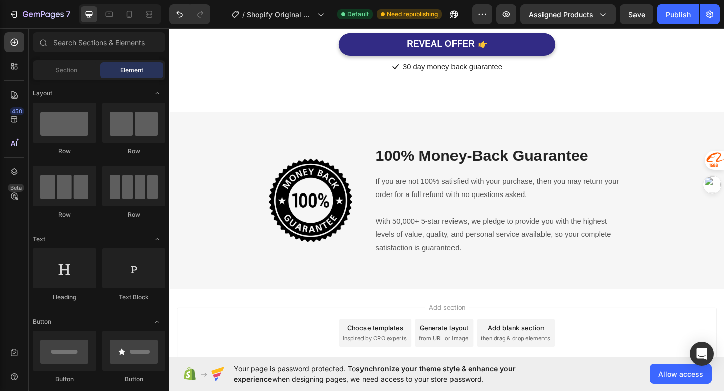
click at [231, 216] on div "Image 100% Money-Back Guarantee Heading If you are not 100% satisfied with your…" at bounding box center [471, 215] width 588 height 145
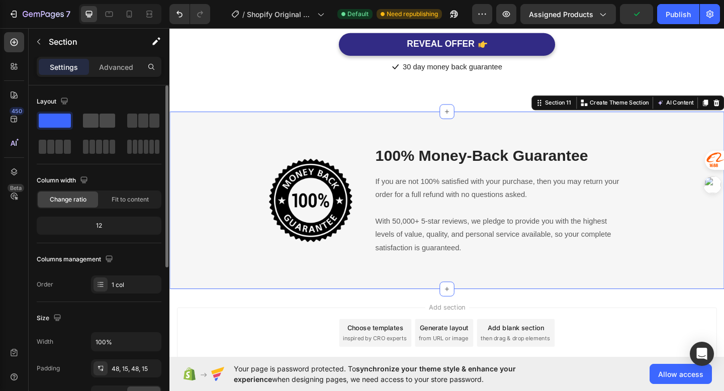
click at [100, 122] on span at bounding box center [107, 121] width 16 height 14
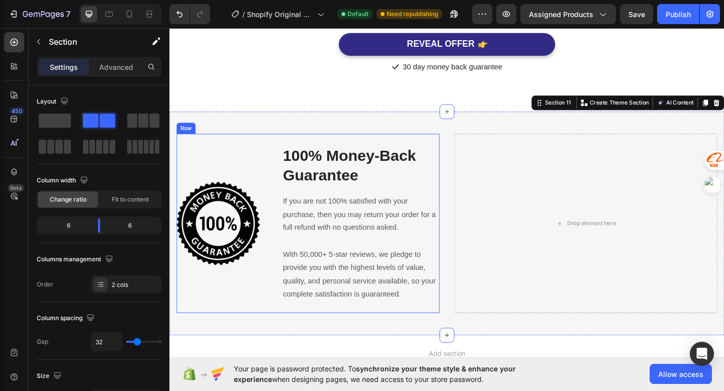
click at [185, 163] on div "Image" at bounding box center [222, 240] width 90 height 171
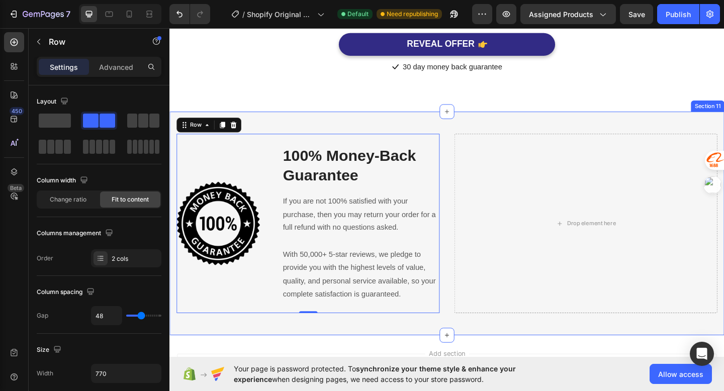
click at [452, 124] on div "Image 100% Money-Back Guarantee Heading If you are not 100% satisfied with your…" at bounding box center [470, 240] width 603 height 243
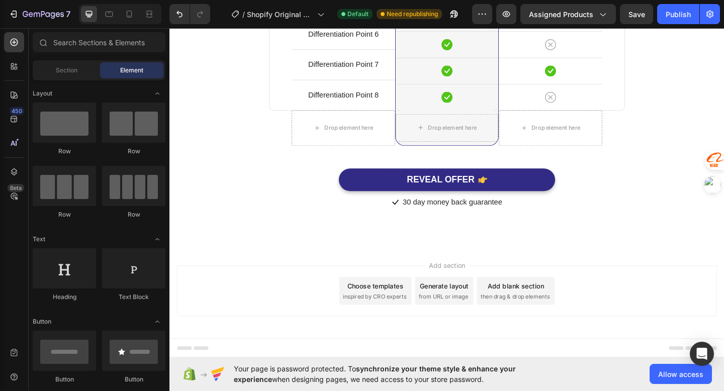
scroll to position [2004, 0]
click at [470, 265] on icon at bounding box center [471, 267] width 8 height 8
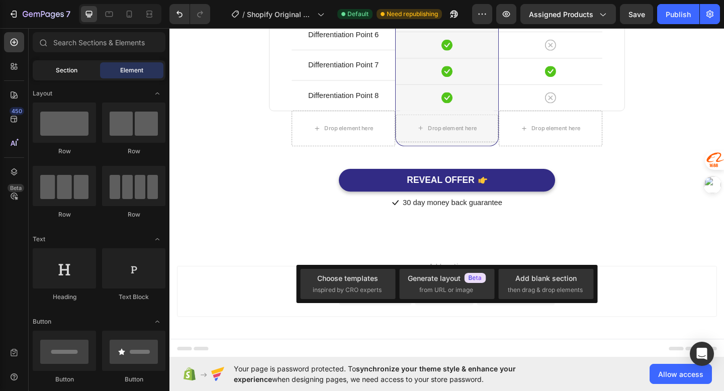
click at [70, 74] on span "Section" at bounding box center [67, 70] width 22 height 9
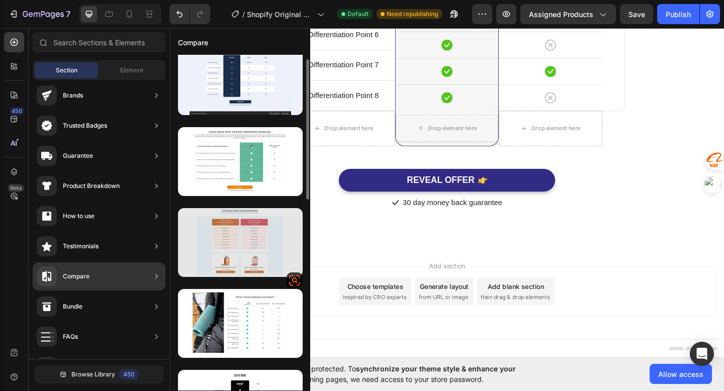
scroll to position [0, 0]
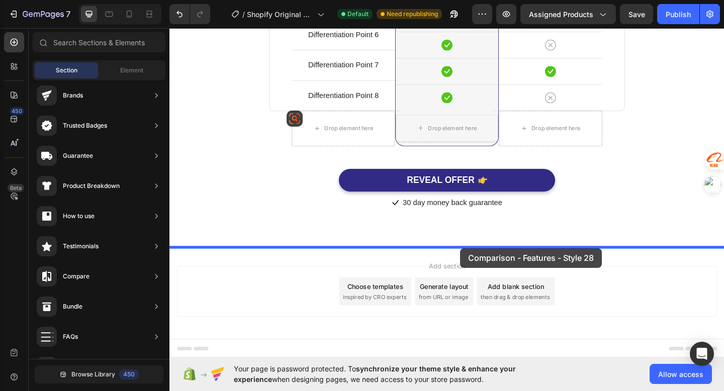
drag, startPoint x: 424, startPoint y: 117, endPoint x: 485, endPoint y: 267, distance: 162.4
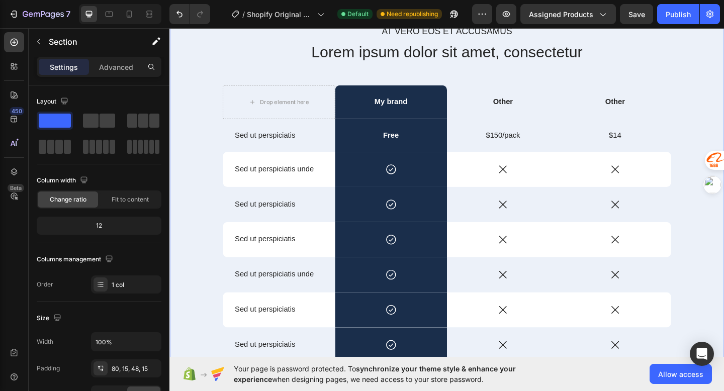
scroll to position [2477, 0]
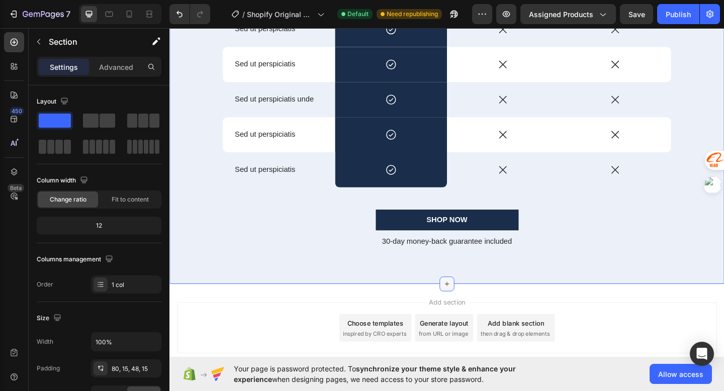
click at [471, 304] on icon at bounding box center [471, 306] width 8 height 8
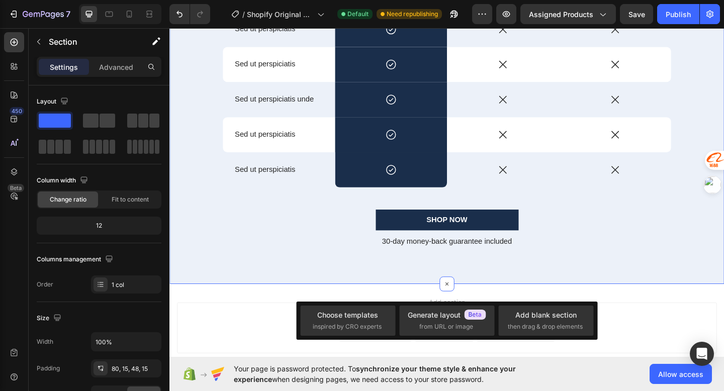
click at [420, 309] on div "Add section Choose templates inspired by CRO experts Generate layout from URL o…" at bounding box center [470, 355] width 603 height 99
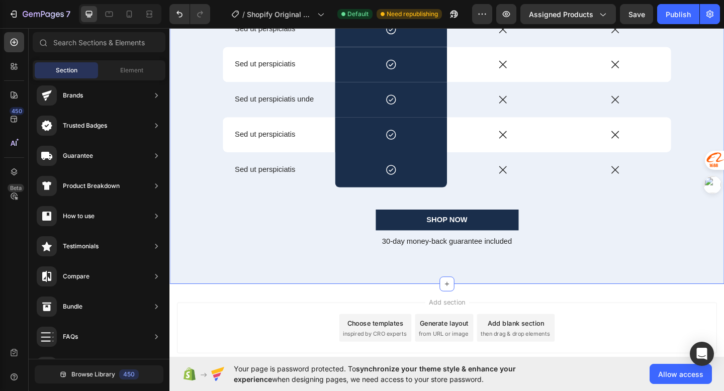
click at [415, 304] on div "At vero eos et accusamus Text Block Lorem ipsum dolor sit amet, consectetur Hea…" at bounding box center [470, 50] width 603 height 513
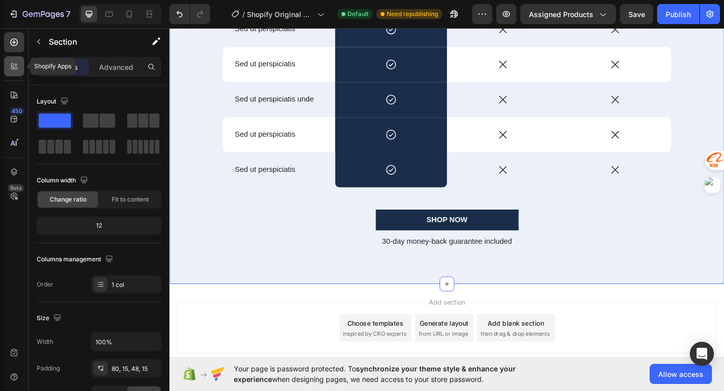
click at [18, 70] on icon at bounding box center [14, 66] width 10 height 10
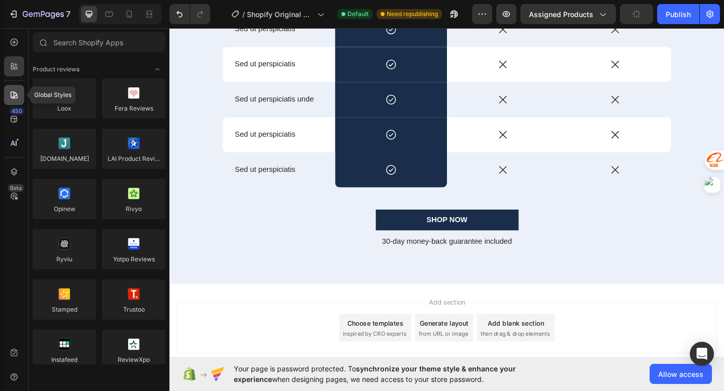
click at [16, 95] on icon at bounding box center [14, 94] width 7 height 7
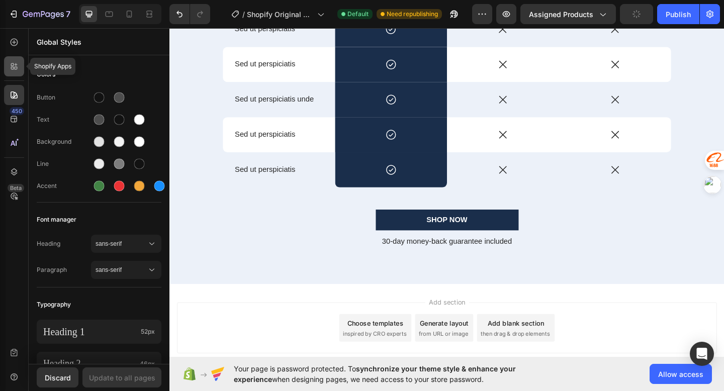
click at [12, 66] on icon at bounding box center [14, 66] width 10 height 10
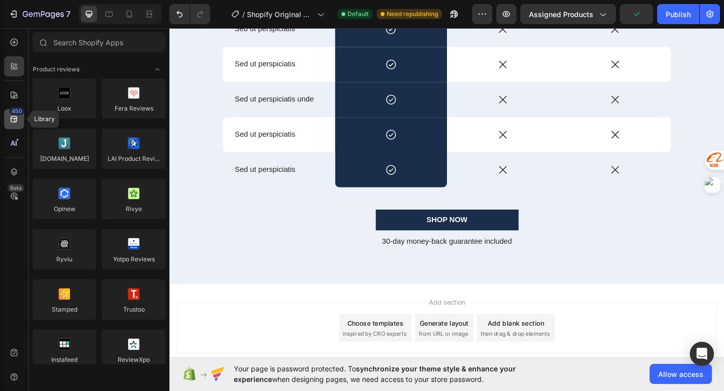
click at [12, 120] on icon at bounding box center [14, 119] width 10 height 10
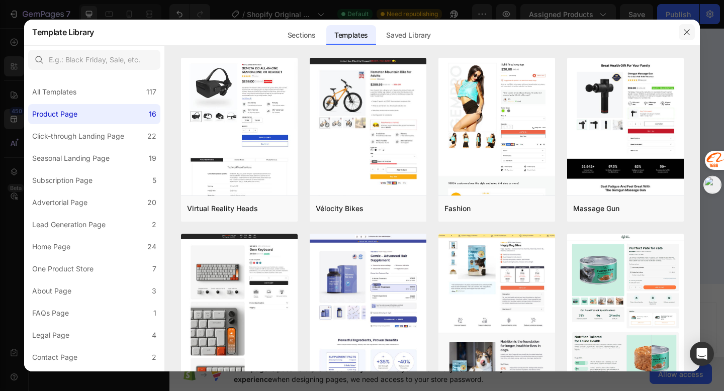
click at [684, 34] on icon "button" at bounding box center [686, 33] width 6 height 6
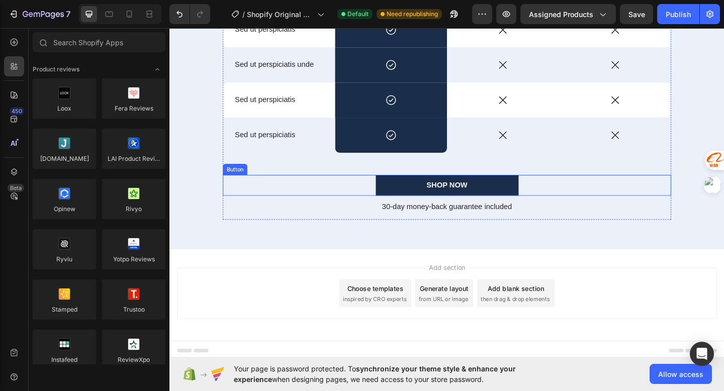
scroll to position [2517, 0]
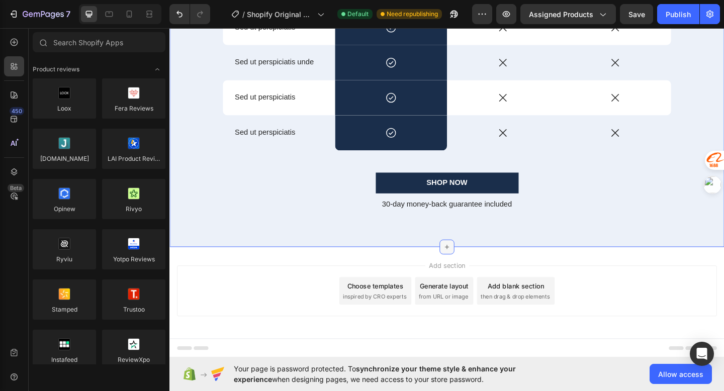
click at [468, 264] on icon at bounding box center [471, 266] width 8 height 8
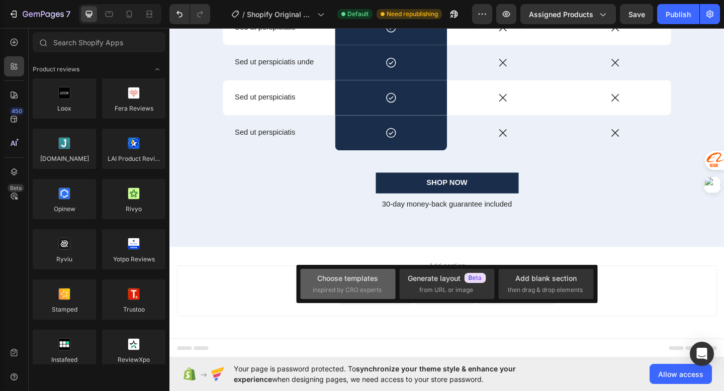
click at [359, 280] on div "Choose templates" at bounding box center [347, 278] width 61 height 11
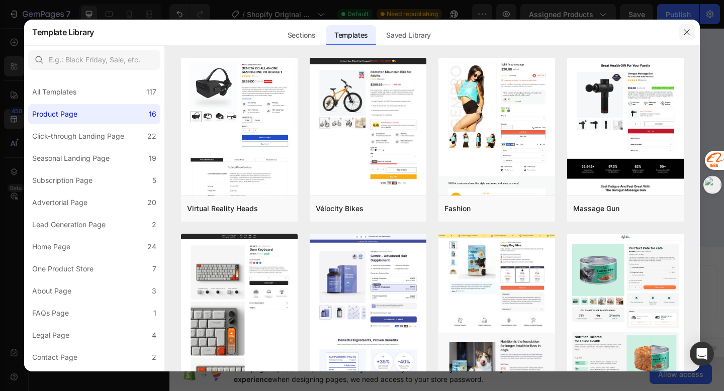
click at [686, 34] on icon "button" at bounding box center [686, 32] width 8 height 8
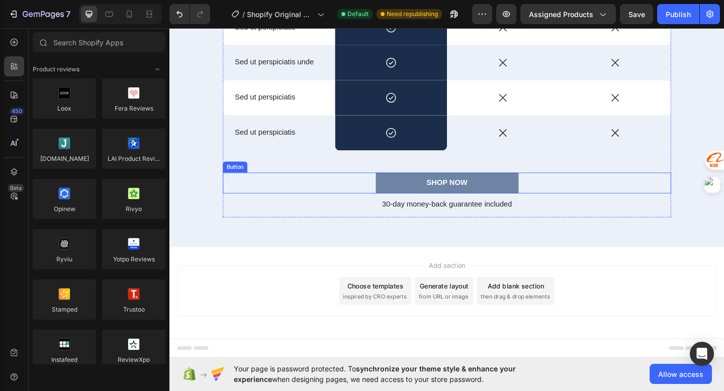
scroll to position [2491, 0]
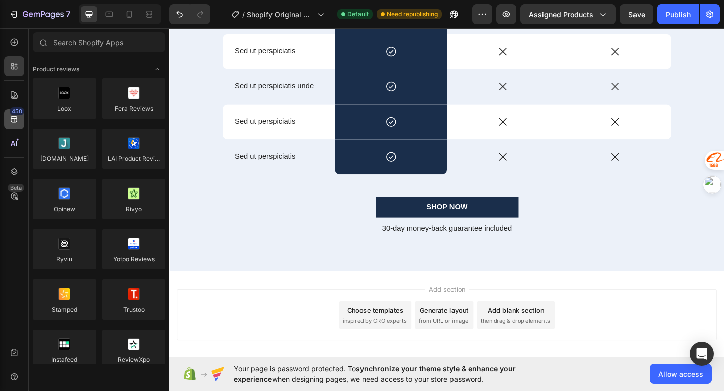
click at [11, 123] on icon at bounding box center [14, 119] width 10 height 10
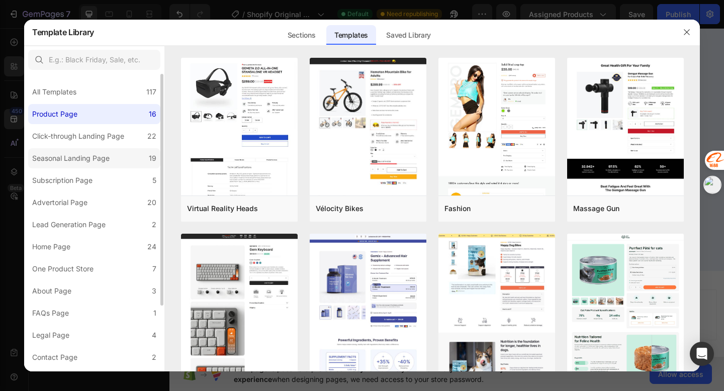
click at [70, 151] on label "Seasonal Landing Page 19" at bounding box center [94, 158] width 132 height 20
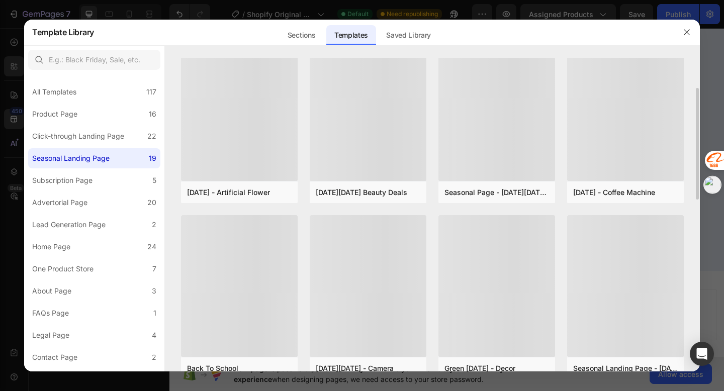
scroll to position [36, 0]
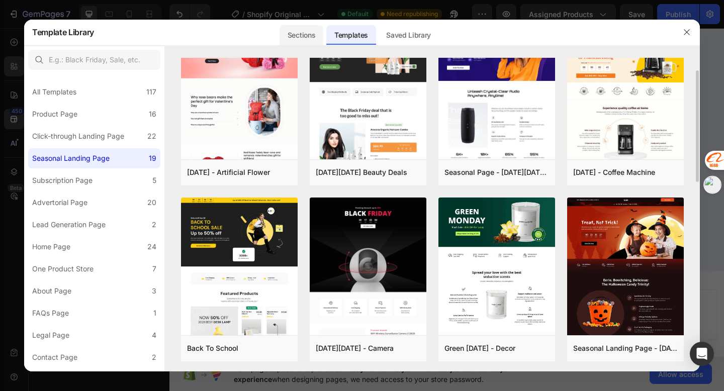
click at [294, 33] on div "Sections" at bounding box center [301, 35] width 44 height 20
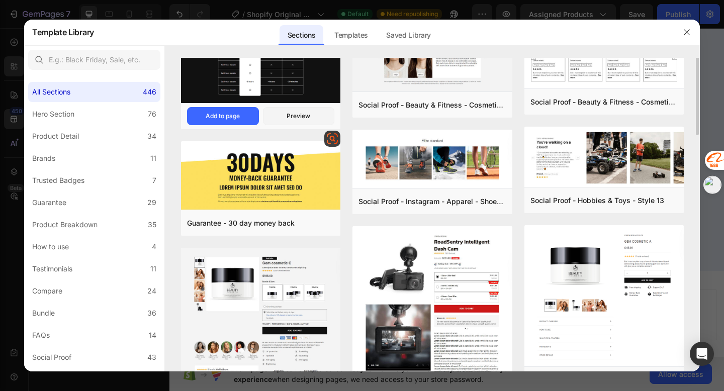
scroll to position [10, 0]
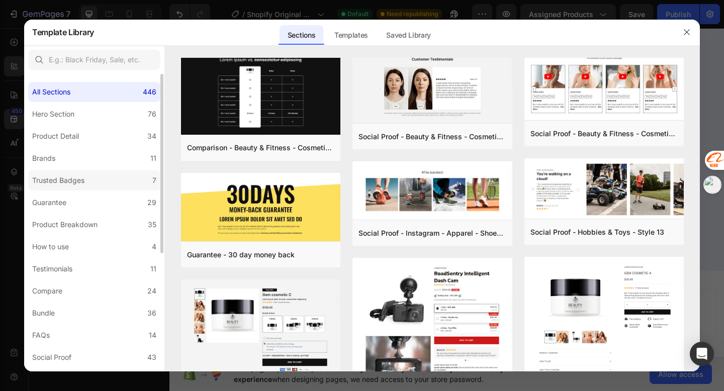
click at [88, 178] on label "Trusted Badges 7" at bounding box center [94, 180] width 132 height 20
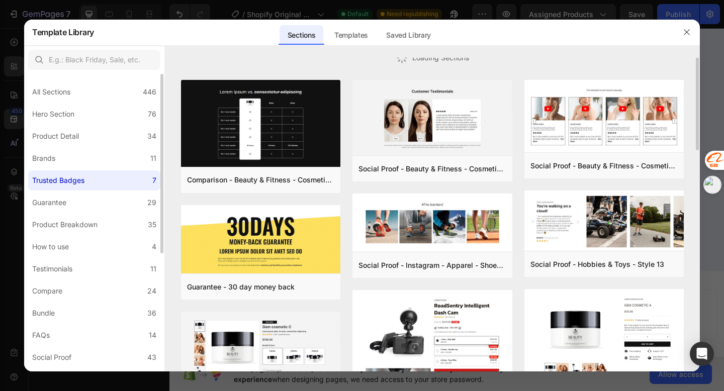
scroll to position [0, 0]
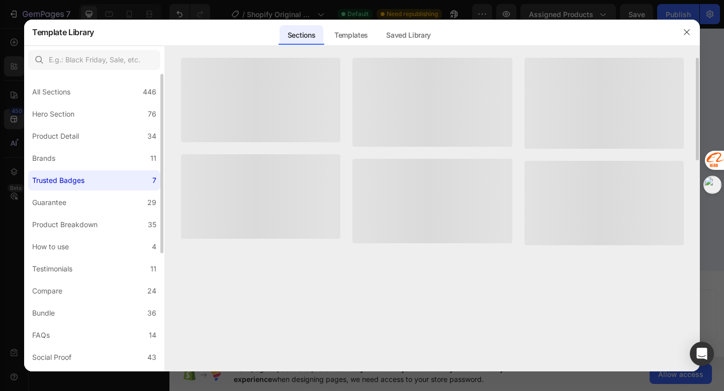
click at [87, 191] on div "All Sections 446 Hero Section 76 Product Detail 34 Brands 11 Trusted Badges 7 G…" at bounding box center [94, 320] width 140 height 492
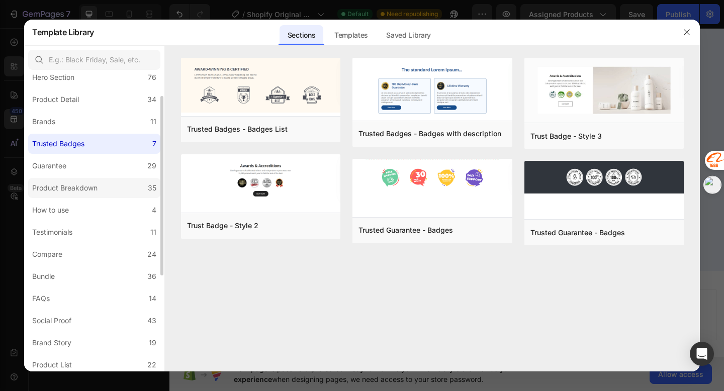
scroll to position [133, 0]
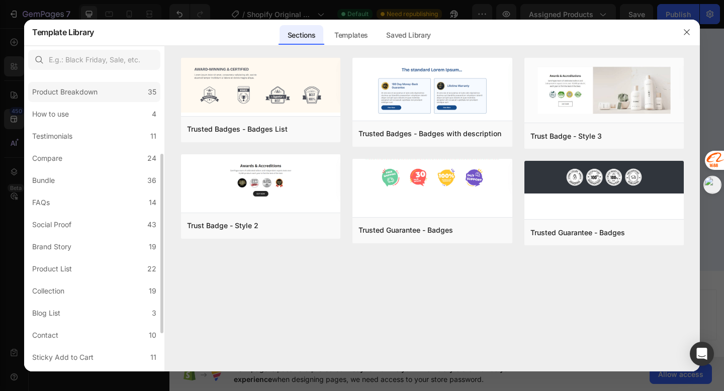
click at [87, 217] on label "Social Proof 43" at bounding box center [94, 225] width 132 height 20
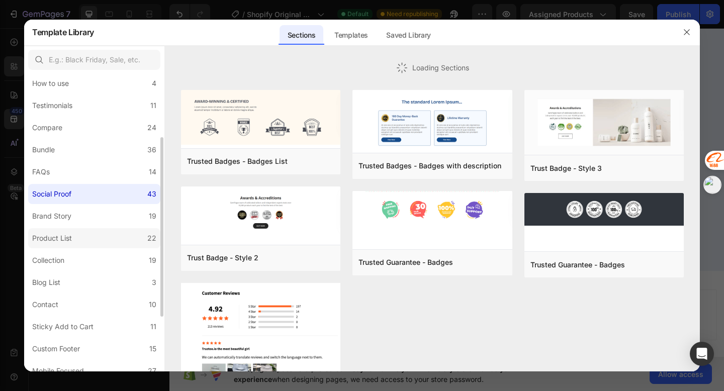
scroll to position [195, 0]
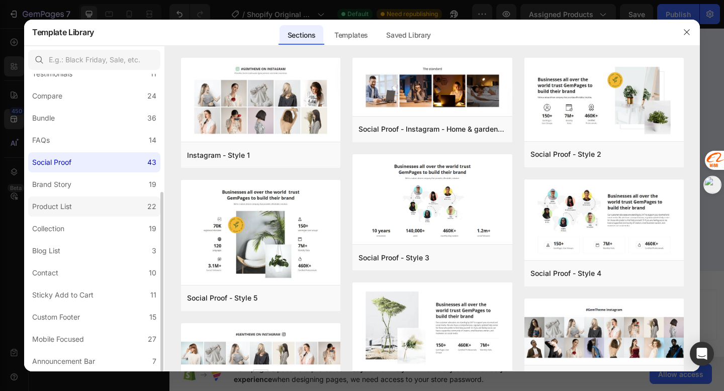
click at [87, 215] on label "Product List 22" at bounding box center [94, 206] width 132 height 20
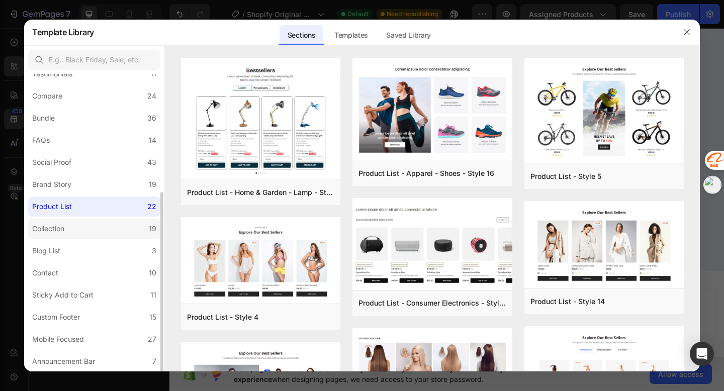
click at [85, 238] on label "Collection 19" at bounding box center [94, 229] width 132 height 20
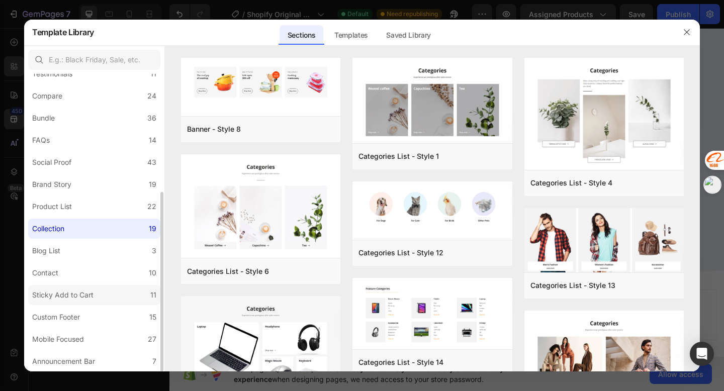
click at [75, 303] on label "Sticky Add to Cart 11" at bounding box center [94, 295] width 132 height 20
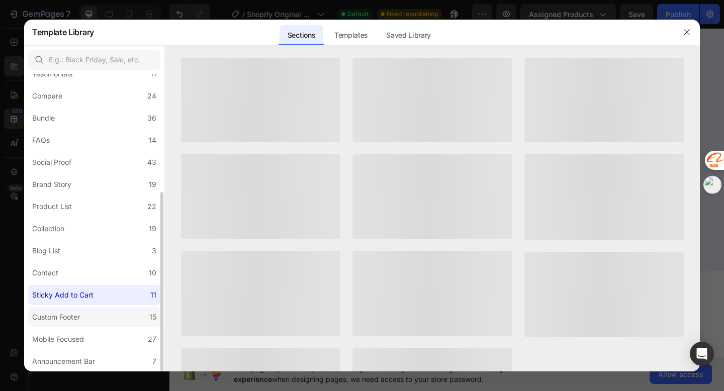
click at [75, 323] on label "Custom Footer 15" at bounding box center [94, 317] width 132 height 20
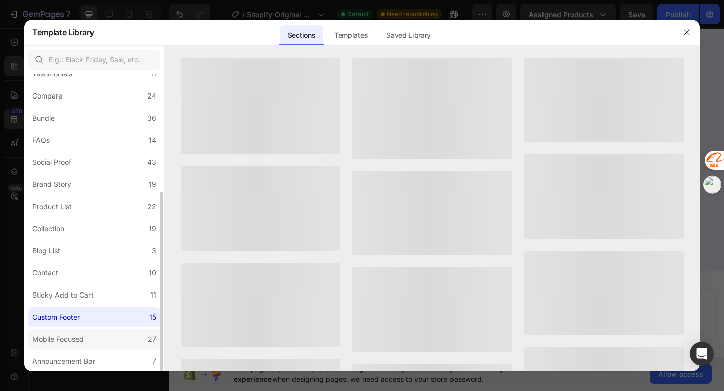
click at [76, 336] on div "Mobile Focused" at bounding box center [58, 339] width 52 height 12
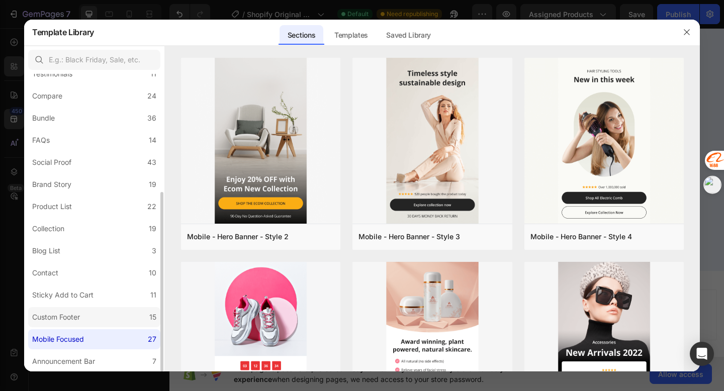
click at [83, 311] on label "Custom Footer 15" at bounding box center [94, 317] width 132 height 20
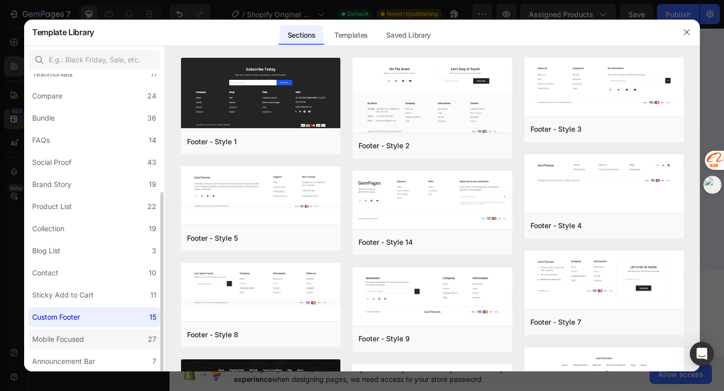
click at [77, 341] on div "Mobile Focused" at bounding box center [58, 339] width 52 height 12
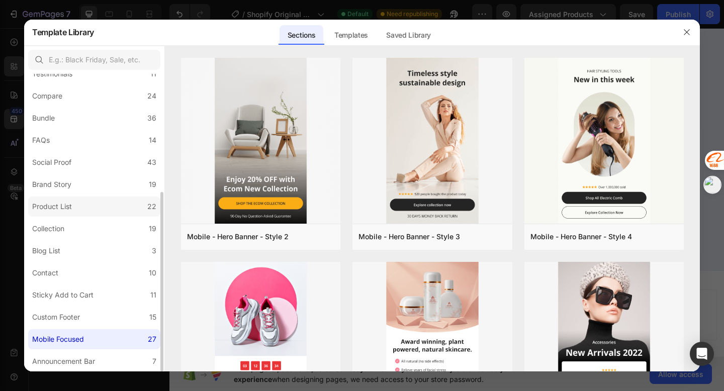
click at [86, 214] on label "Product List 22" at bounding box center [94, 206] width 132 height 20
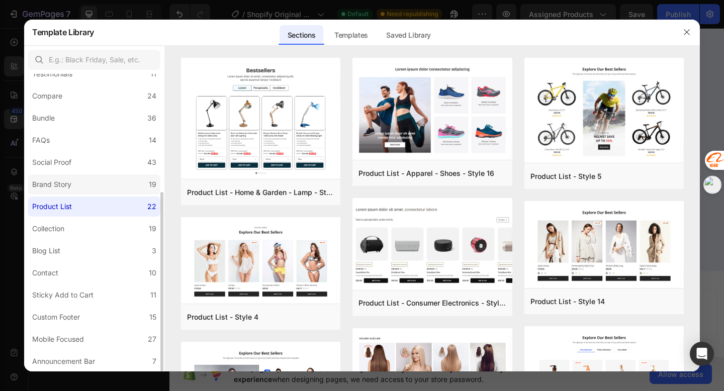
click at [92, 184] on label "Brand Story 19" at bounding box center [94, 184] width 132 height 20
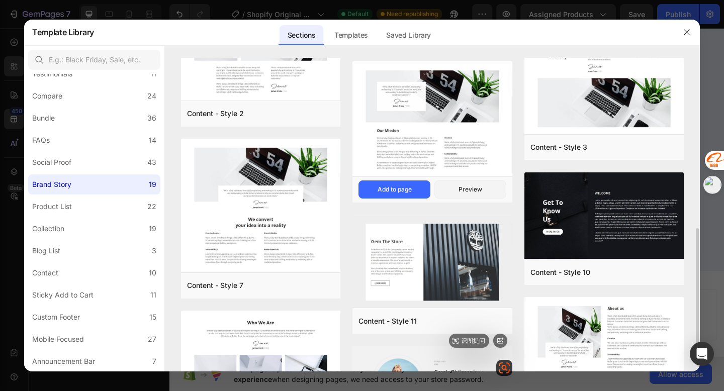
scroll to position [420, 0]
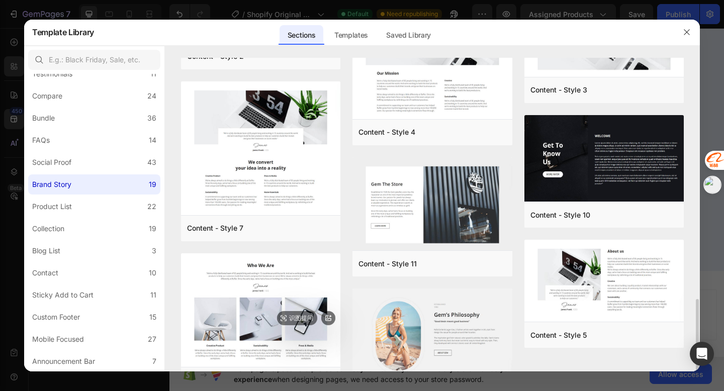
scroll to position [501, 0]
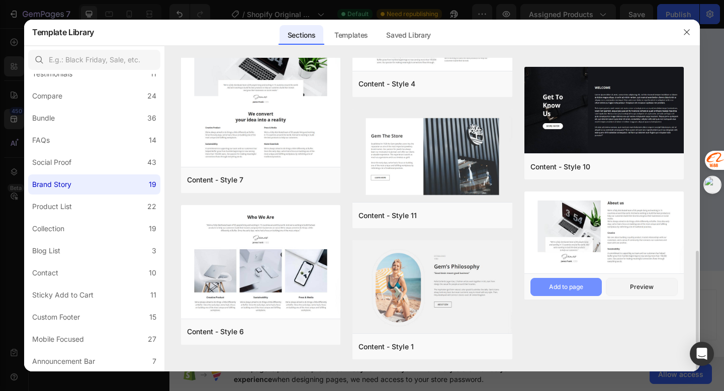
click at [574, 289] on div "Add to page" at bounding box center [566, 286] width 34 height 9
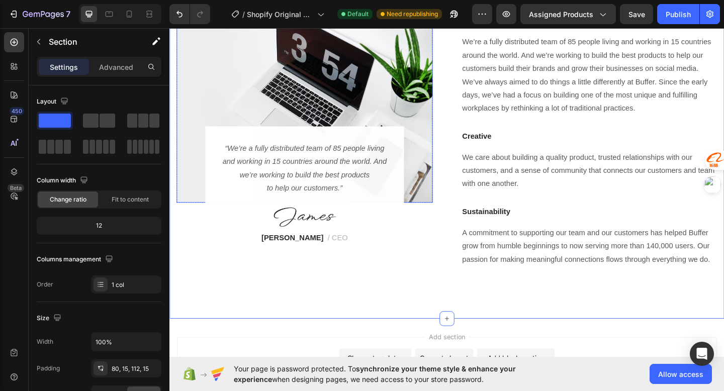
scroll to position [2775, 0]
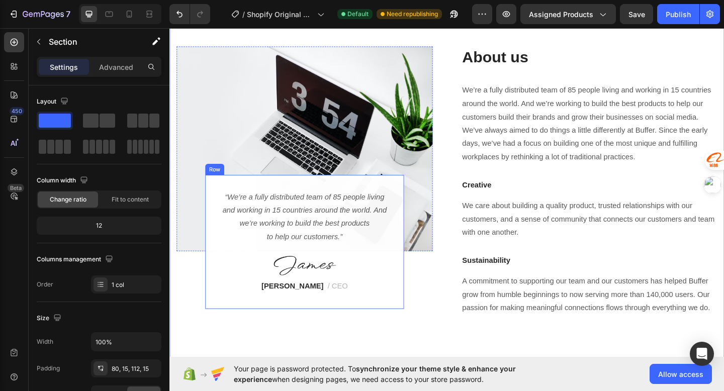
click at [380, 219] on p "“We’re a fully distributed team of 85 people living and working in 15 countries…" at bounding box center [316, 234] width 182 height 58
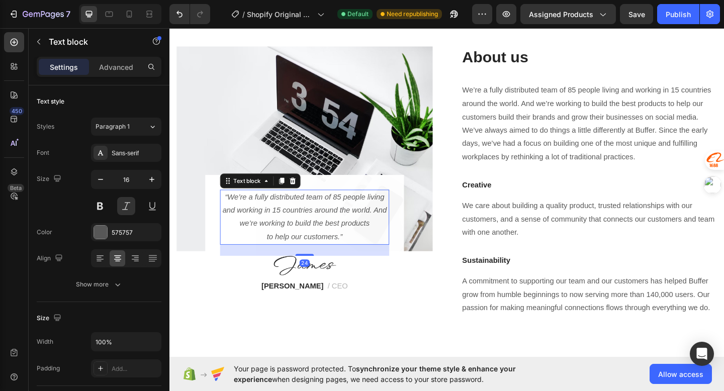
click at [380, 219] on p "“We’re a fully distributed team of 85 people living and working in 15 countries…" at bounding box center [316, 234] width 182 height 58
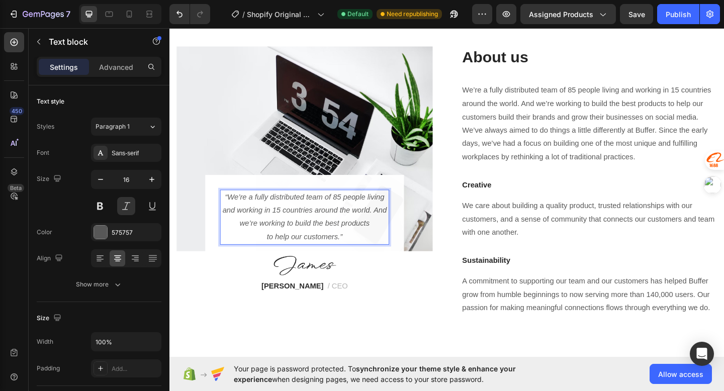
click at [379, 219] on p "“We’re a fully distributed team of 85 people living and working in 15 countries…" at bounding box center [316, 234] width 182 height 58
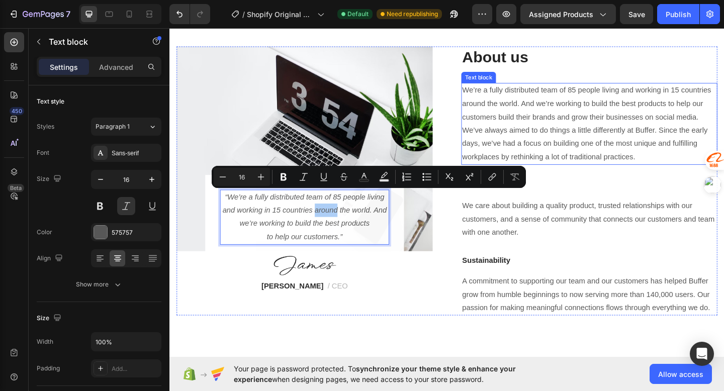
click at [557, 140] on p "We’re a fully distributed team of 85 people living and working in 15 countries …" at bounding box center [625, 132] width 276 height 87
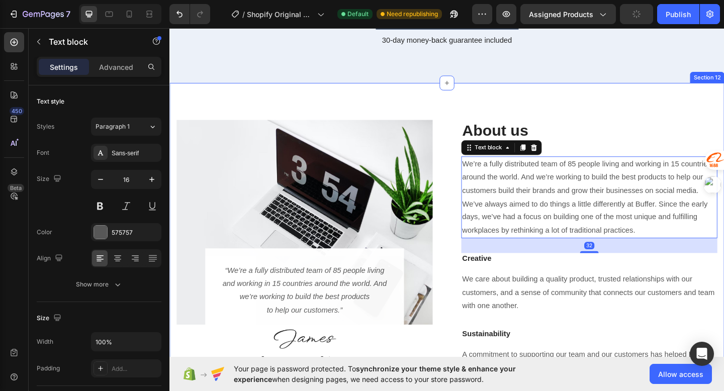
scroll to position [2468, 0]
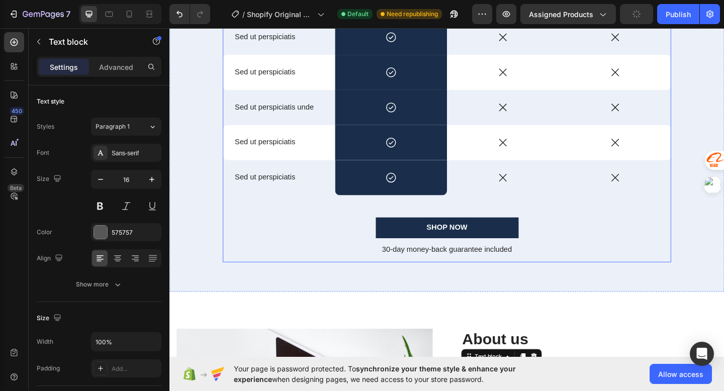
click at [528, 211] on div "At vero eos et accusamus Text Block Lorem ipsum dolor sit amet, consectetur Hea…" at bounding box center [470, 63] width 487 height 441
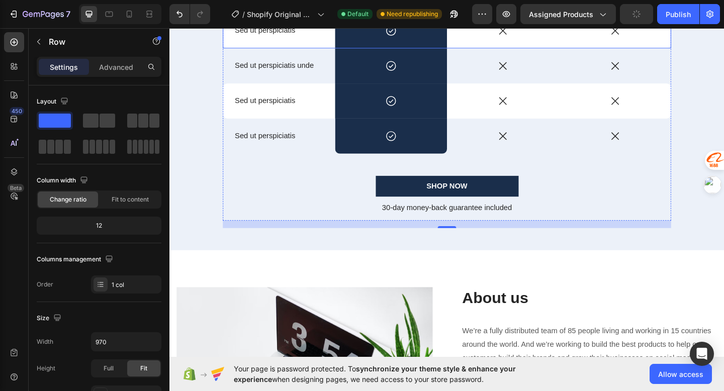
scroll to position [2550, 0]
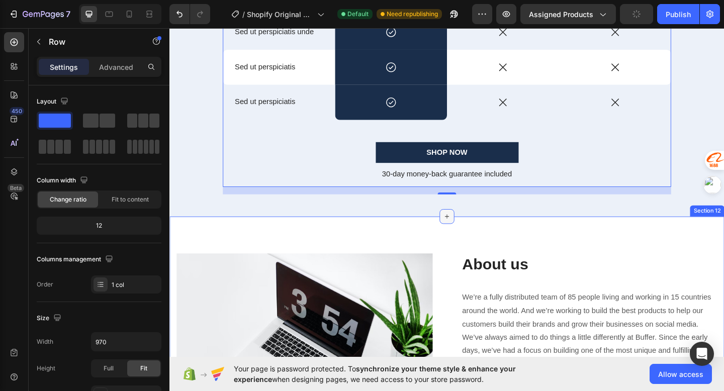
click at [474, 232] on icon at bounding box center [471, 233] width 8 height 8
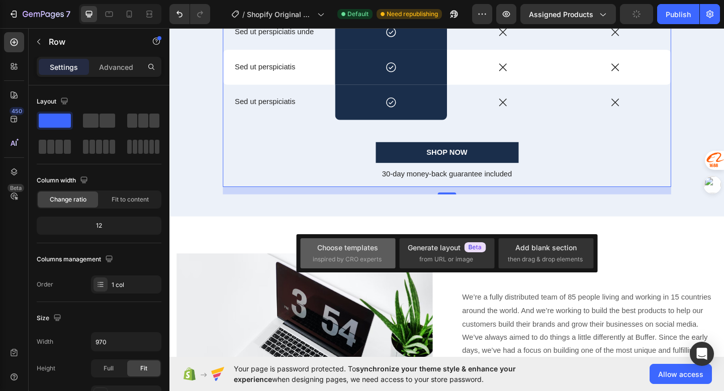
click at [356, 251] on div "Choose templates" at bounding box center [347, 247] width 61 height 11
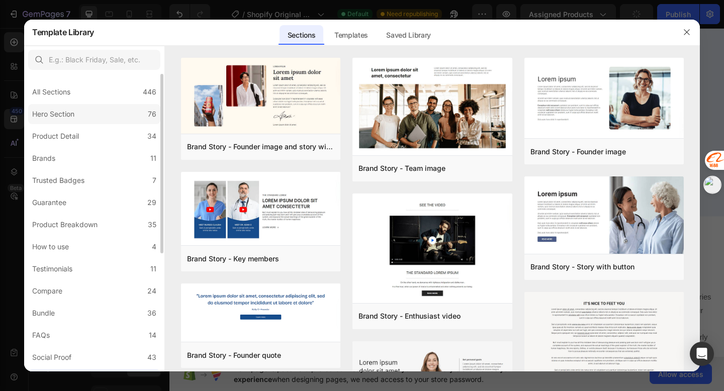
click at [126, 107] on label "Hero Section 76" at bounding box center [94, 114] width 132 height 20
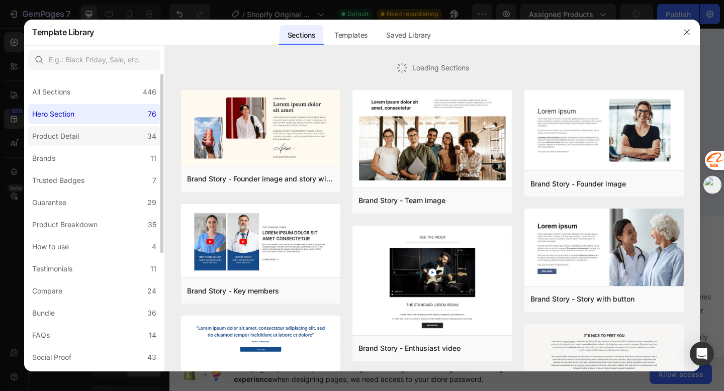
click at [125, 131] on label "Product Detail 34" at bounding box center [94, 136] width 132 height 20
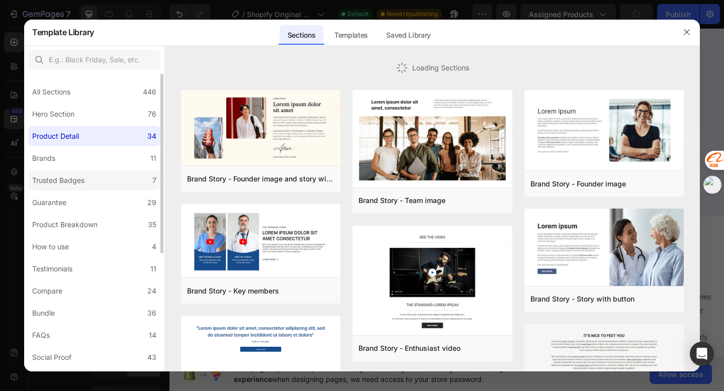
click at [125, 171] on label "Trusted Badges 7" at bounding box center [94, 180] width 132 height 20
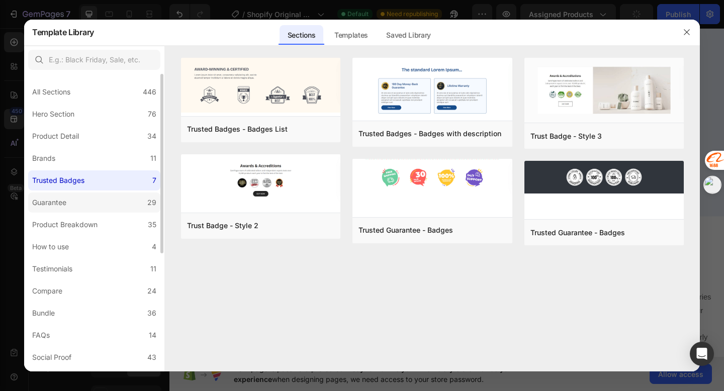
click at [122, 200] on label "Guarantee 29" at bounding box center [94, 202] width 132 height 20
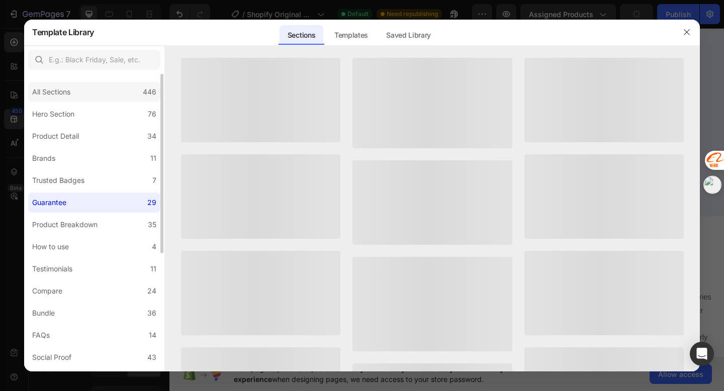
click at [111, 98] on div "All Sections 446" at bounding box center [94, 92] width 132 height 20
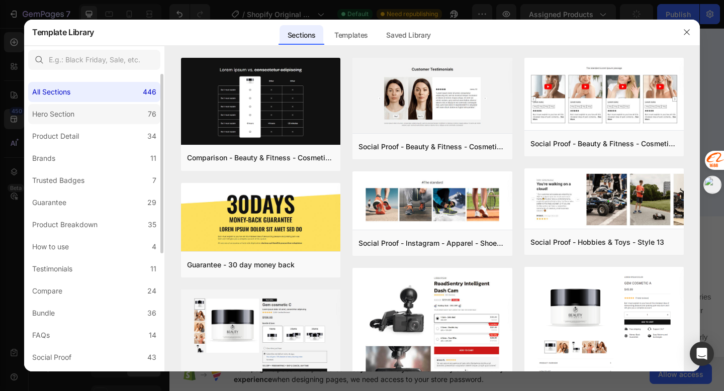
click at [108, 114] on label "Hero Section 76" at bounding box center [94, 114] width 132 height 20
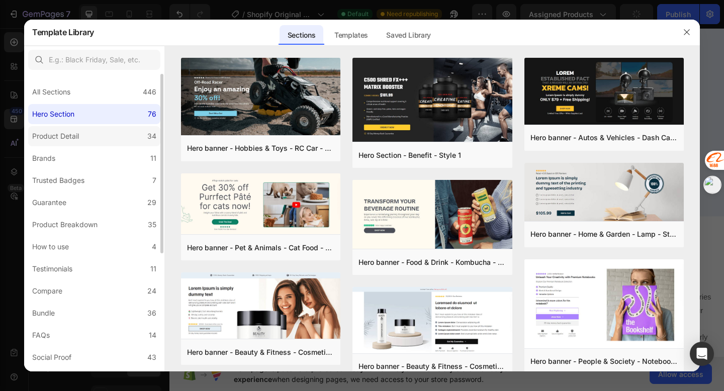
click at [102, 135] on label "Product Detail 34" at bounding box center [94, 136] width 132 height 20
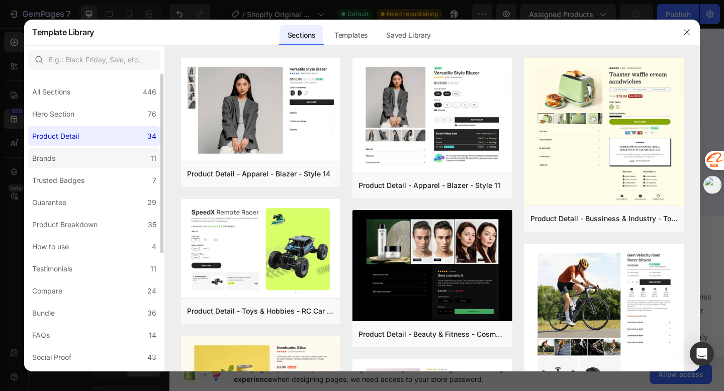
click at [99, 153] on label "Brands 11" at bounding box center [94, 158] width 132 height 20
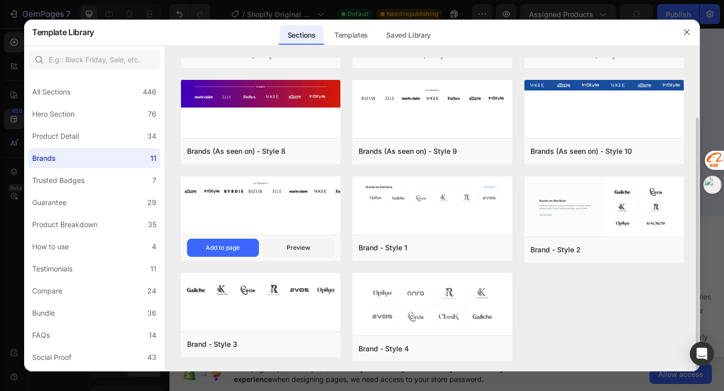
scroll to position [76, 0]
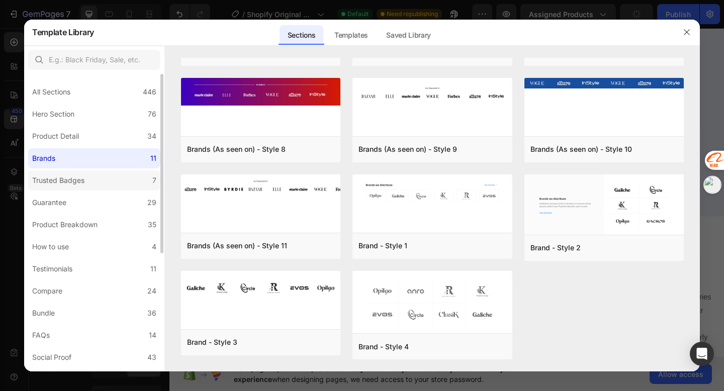
click at [99, 189] on label "Trusted Badges 7" at bounding box center [94, 180] width 132 height 20
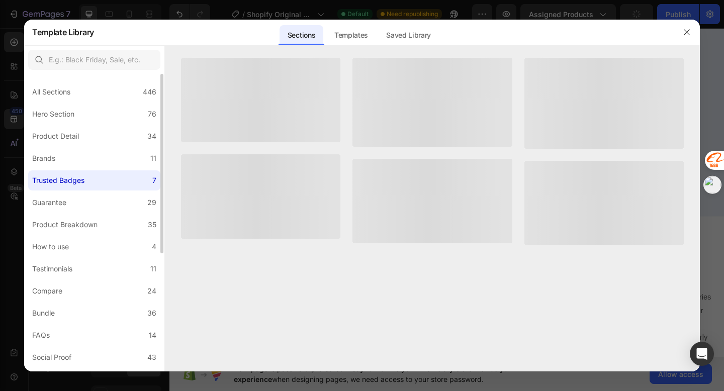
scroll to position [0, 0]
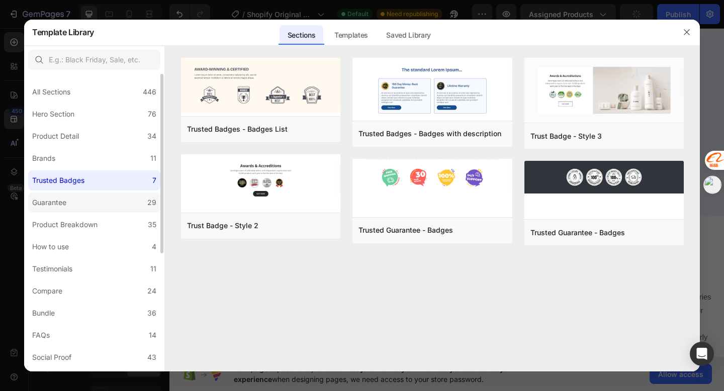
click at [102, 203] on label "Guarantee 29" at bounding box center [94, 202] width 132 height 20
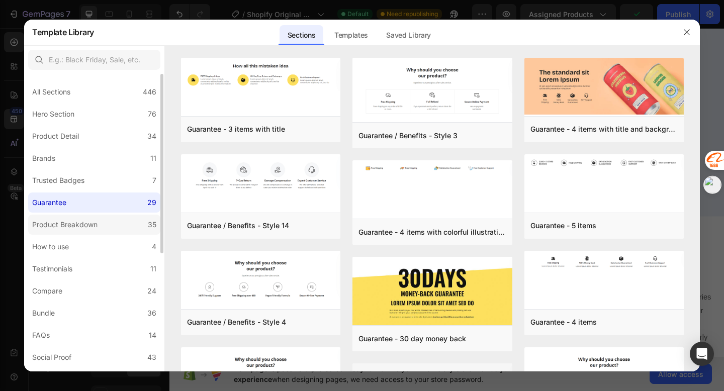
click at [102, 230] on label "Product Breakdown 35" at bounding box center [94, 225] width 132 height 20
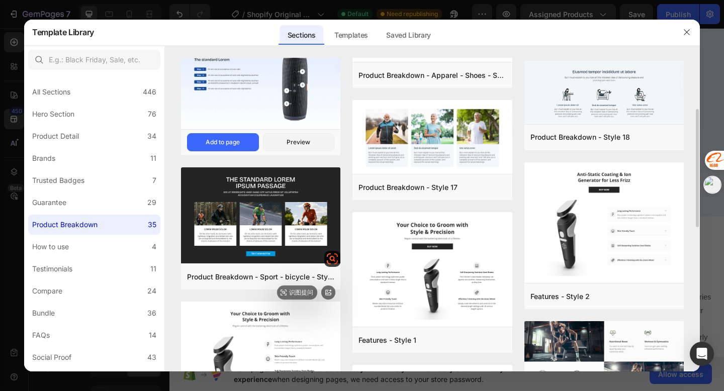
scroll to position [155, 0]
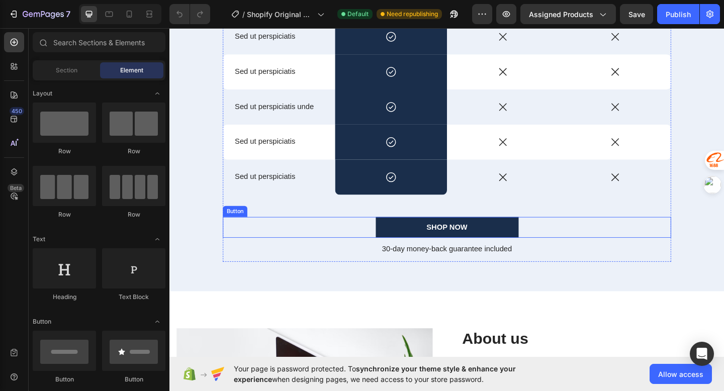
scroll to position [2461, 0]
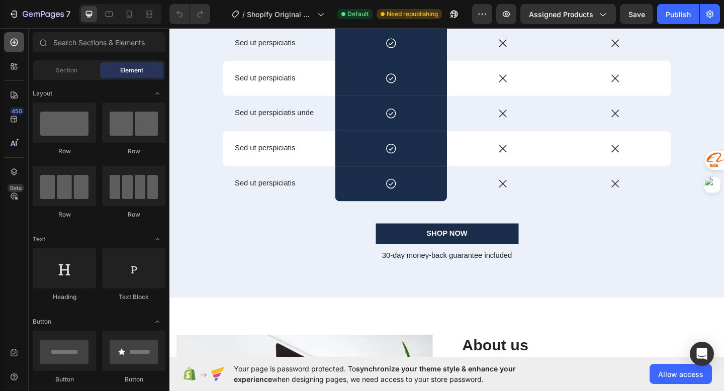
click at [15, 48] on div at bounding box center [14, 42] width 20 height 20
click at [15, 42] on icon at bounding box center [15, 43] width 8 height 8
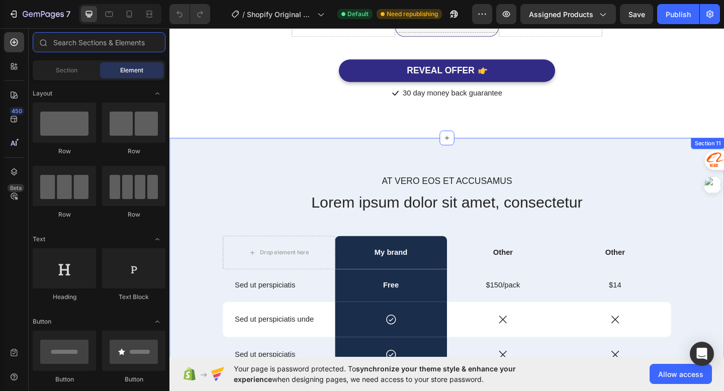
scroll to position [1825, 0]
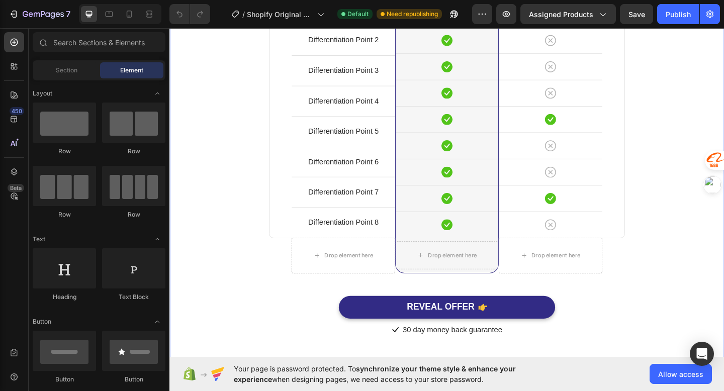
click at [254, 156] on div "Comparison Table Headline Heading With other brand similar product Text block R…" at bounding box center [471, 117] width 588 height 494
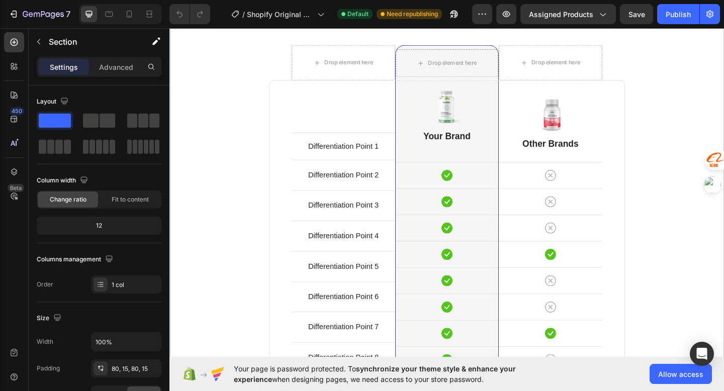
scroll to position [1581, 0]
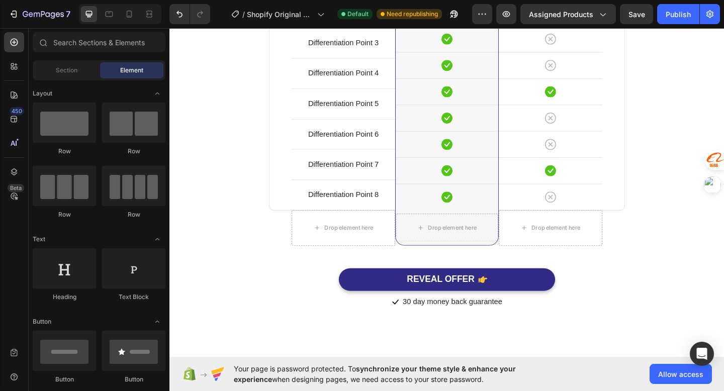
scroll to position [1562, 0]
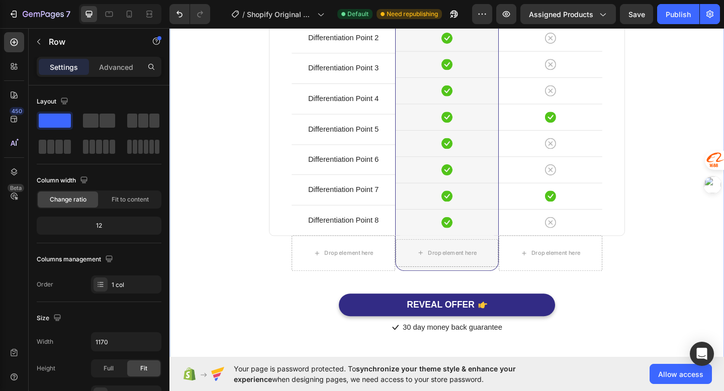
scroll to position [1877, 0]
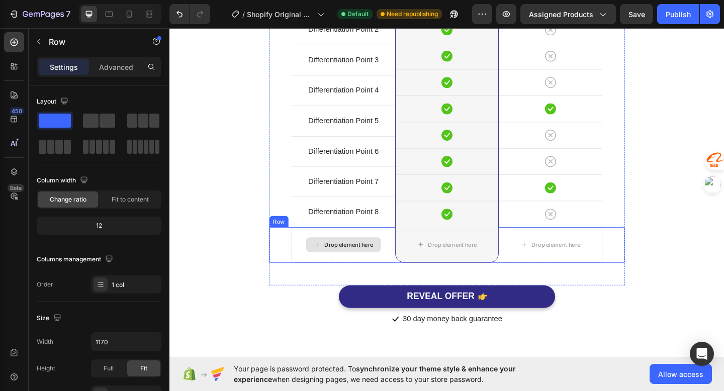
click at [339, 266] on div "Drop element here" at bounding box center [364, 264] width 53 height 8
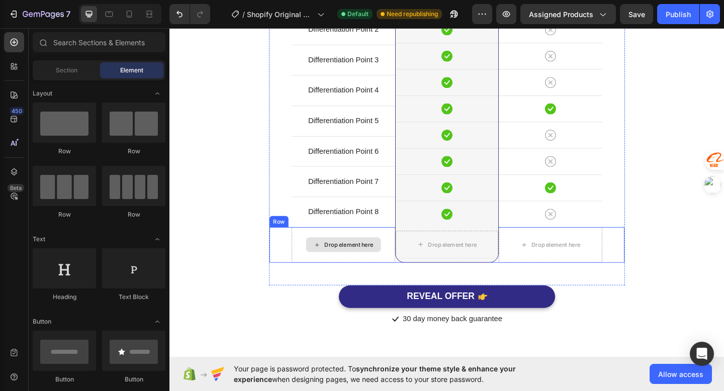
click at [339, 266] on div "Drop element here" at bounding box center [364, 264] width 53 height 8
click at [353, 265] on div "Drop element here" at bounding box center [364, 264] width 53 height 8
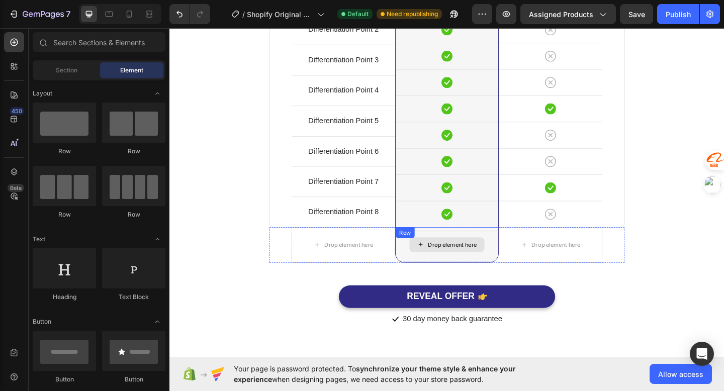
click at [463, 252] on div "Drop element here" at bounding box center [471, 264] width 112 height 30
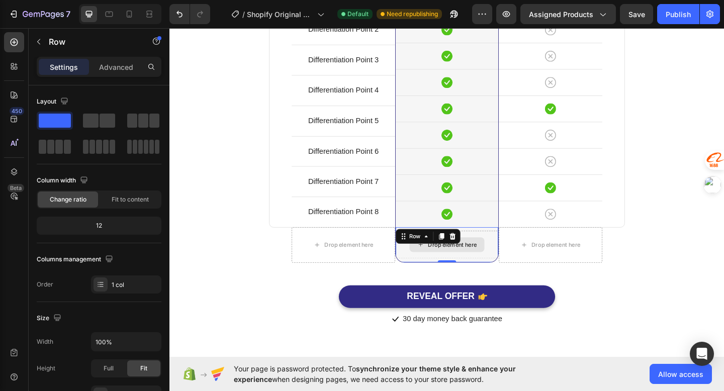
click at [454, 264] on div "Drop element here" at bounding box center [476, 264] width 53 height 8
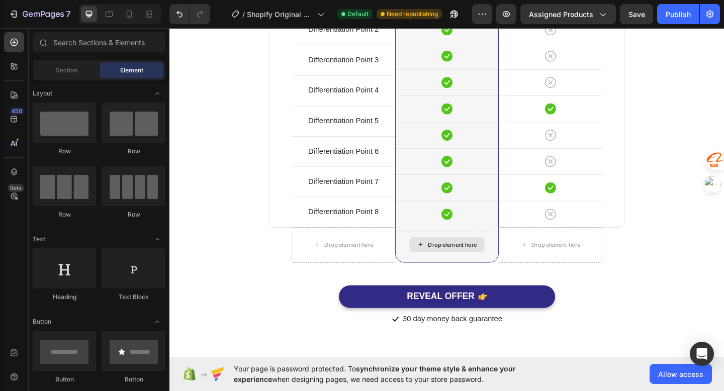
click at [454, 264] on div "Drop element here" at bounding box center [476, 264] width 53 height 8
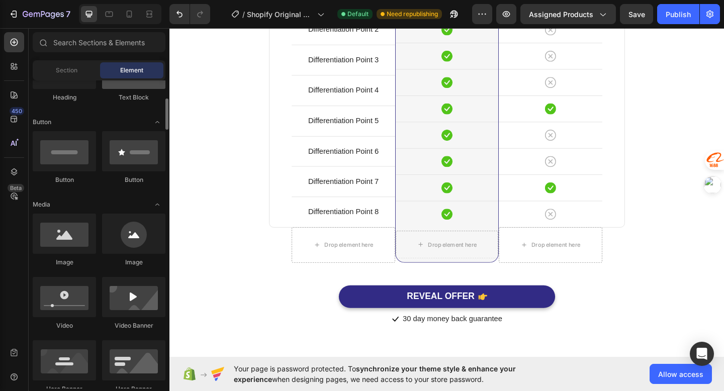
scroll to position [208, 0]
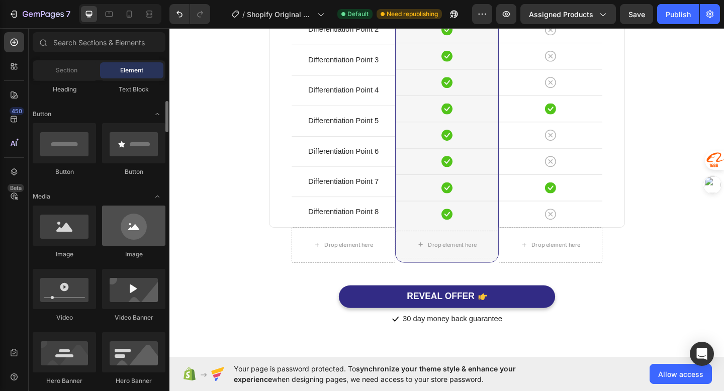
click at [123, 241] on div at bounding box center [133, 225] width 63 height 40
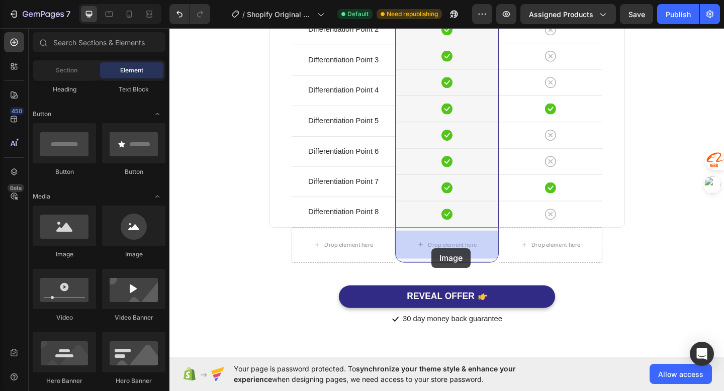
drag, startPoint x: 292, startPoint y: 267, endPoint x: 454, endPoint y: 264, distance: 161.8
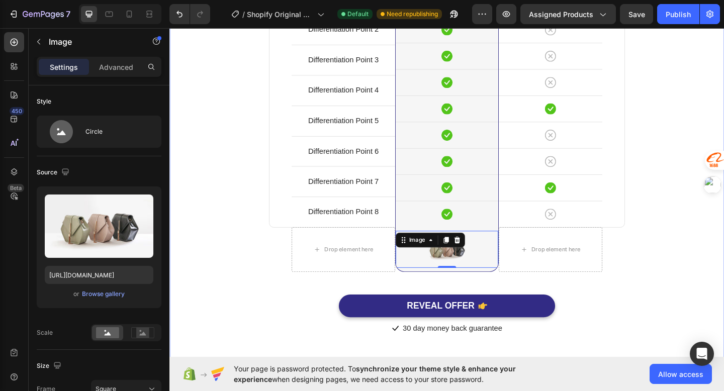
click at [232, 278] on div "Comparison Table Headline Heading With other brand similar product Text block R…" at bounding box center [471, 90] width 588 height 545
click at [479, 271] on img at bounding box center [471, 269] width 40 height 40
click at [481, 261] on icon at bounding box center [482, 258] width 7 height 7
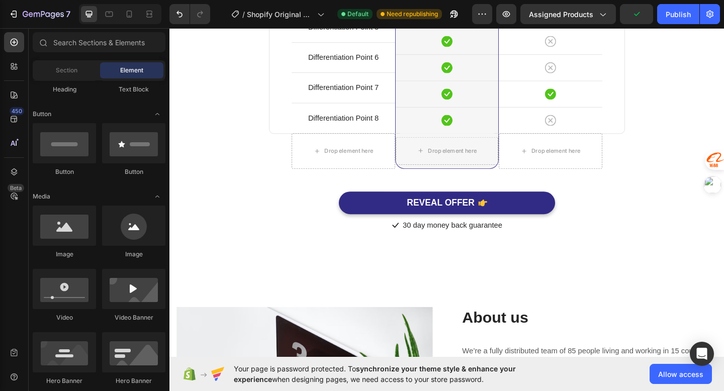
scroll to position [2026, 0]
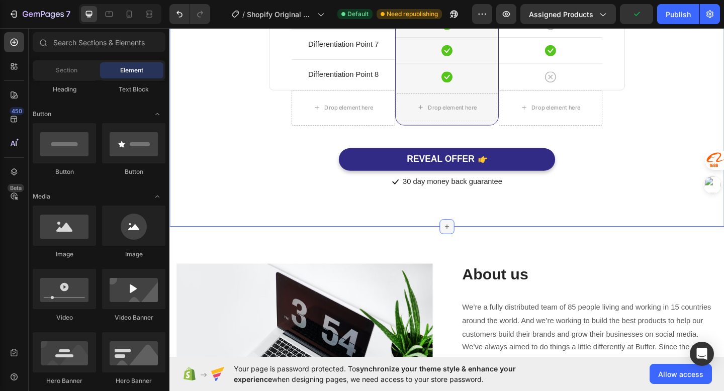
click at [467, 244] on icon at bounding box center [471, 244] width 8 height 8
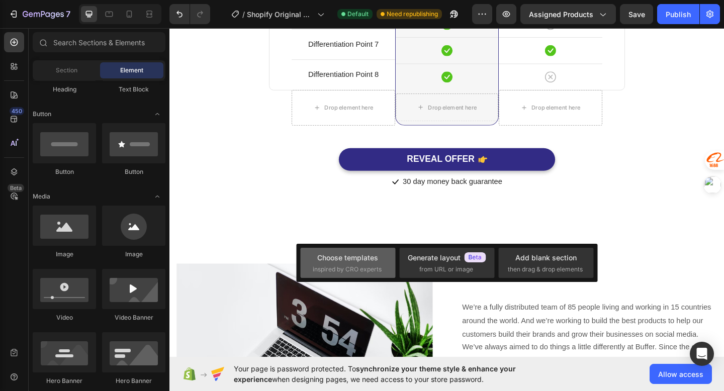
click at [399, 274] on div "Choose templates inspired by CRO experts" at bounding box center [446, 263] width 95 height 30
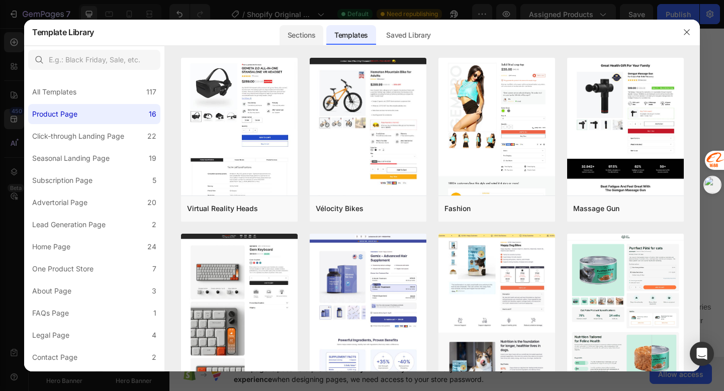
click at [0, 0] on div "Sections" at bounding box center [0, 0] width 0 height 0
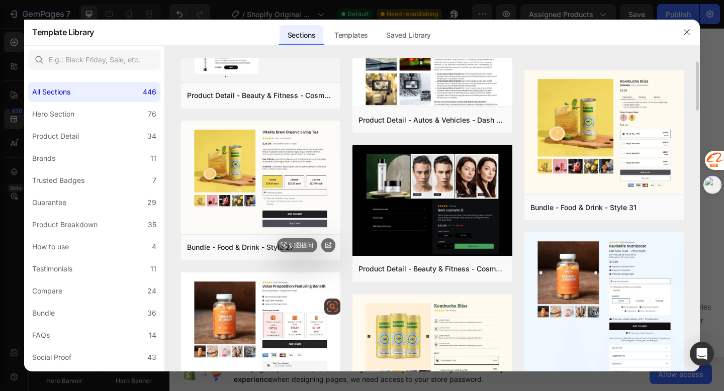
scroll to position [322, 0]
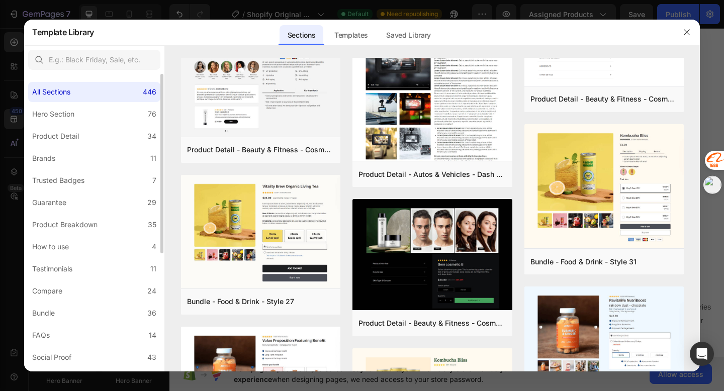
click at [80, 235] on div "All Sections 446 Hero Section 76 Product Detail 34 Brands 11 Trusted Badges 7 G…" at bounding box center [94, 320] width 140 height 492
click at [84, 231] on label "Product Breakdown 35" at bounding box center [94, 225] width 132 height 20
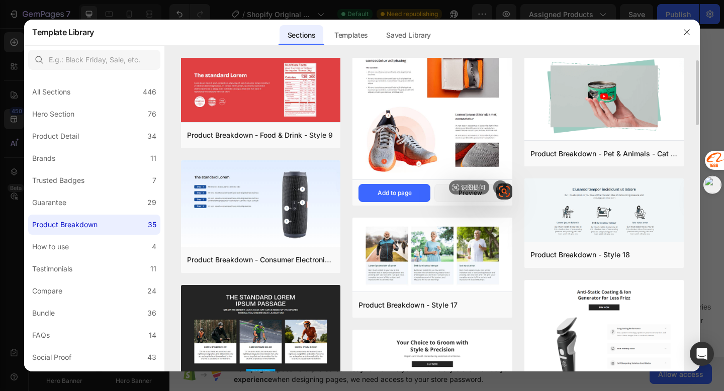
scroll to position [0, 0]
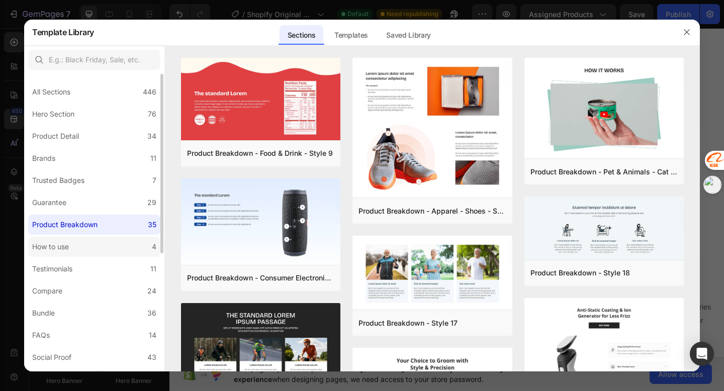
click at [86, 252] on label "How to use 4" at bounding box center [94, 247] width 132 height 20
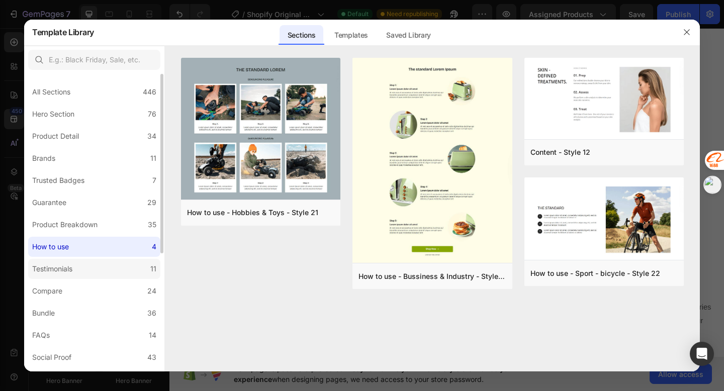
click at [58, 269] on div "Testimonials" at bounding box center [52, 269] width 40 height 12
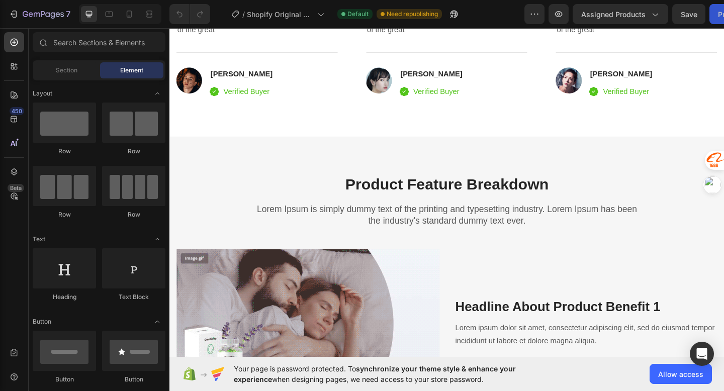
scroll to position [622, 0]
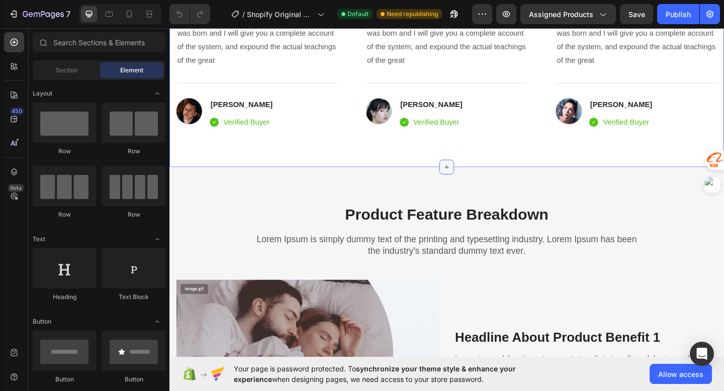
click at [467, 175] on icon at bounding box center [471, 179] width 8 height 8
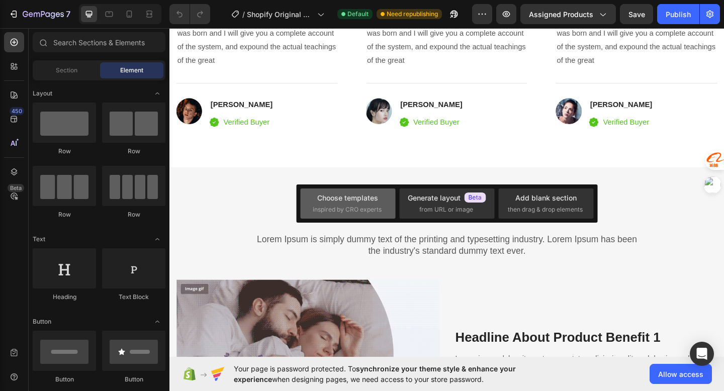
click at [349, 203] on div "Choose templates inspired by CRO experts" at bounding box center [348, 203] width 70 height 22
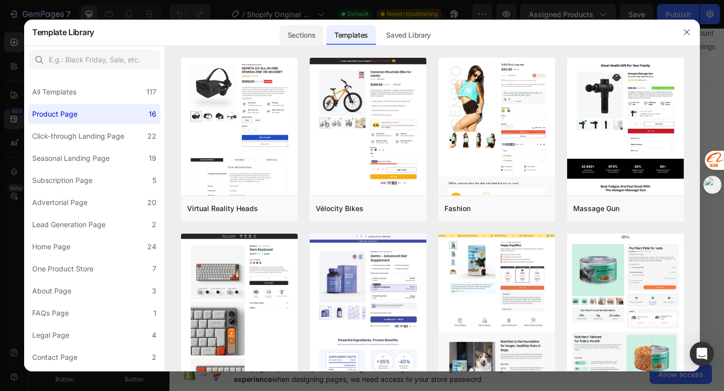
click at [300, 38] on div "Sections" at bounding box center [301, 35] width 44 height 20
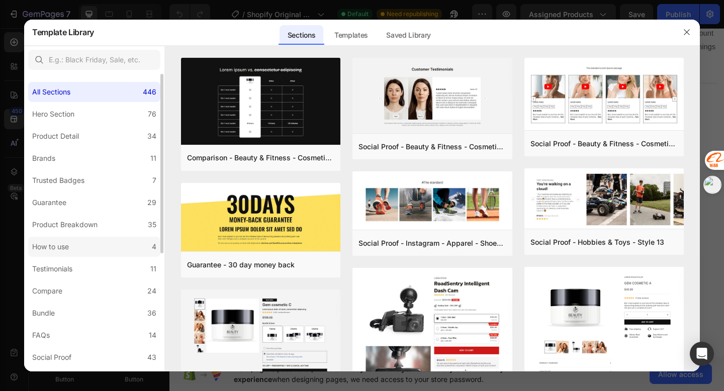
click at [88, 249] on label "How to use 4" at bounding box center [94, 247] width 132 height 20
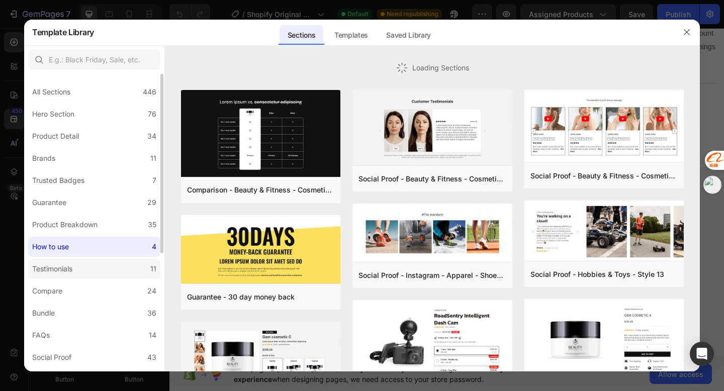
click at [83, 265] on label "Testimonials 11" at bounding box center [94, 269] width 132 height 20
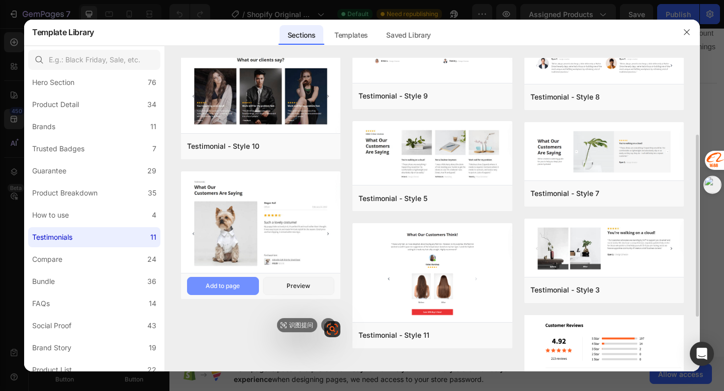
scroll to position [133, 0]
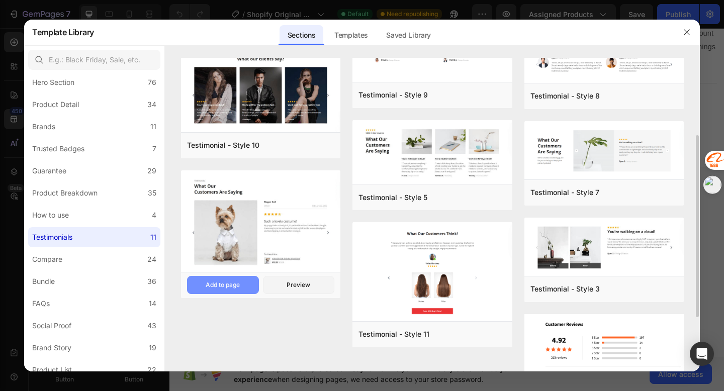
click at [239, 284] on div "Add to page" at bounding box center [222, 284] width 34 height 9
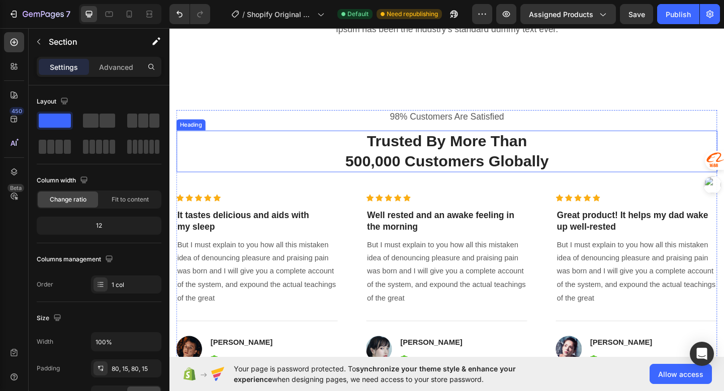
scroll to position [357, 0]
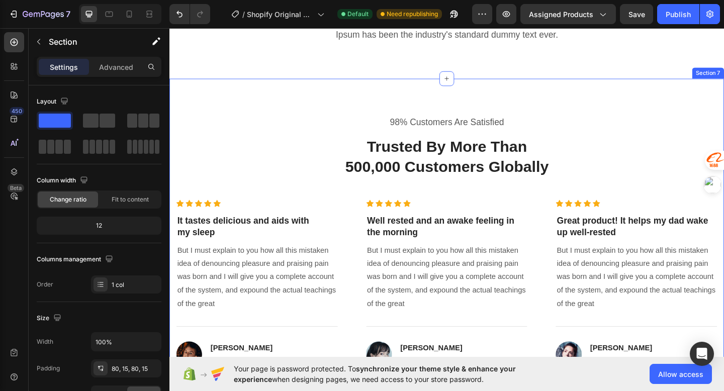
click at [309, 101] on div "98% Customers Are Satisfied Text block Trusted By More Than 500,000 Customers G…" at bounding box center [470, 263] width 603 height 361
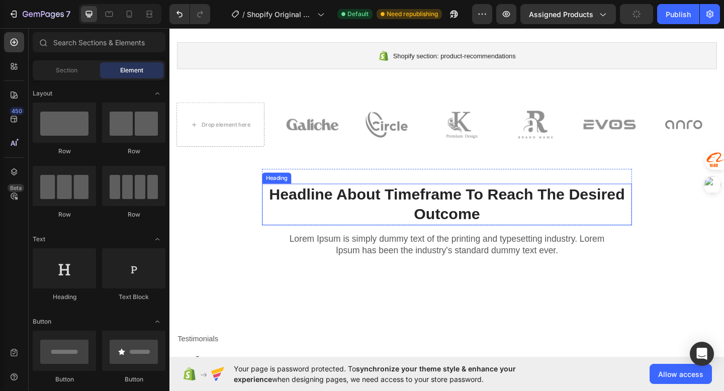
scroll to position [113, 0]
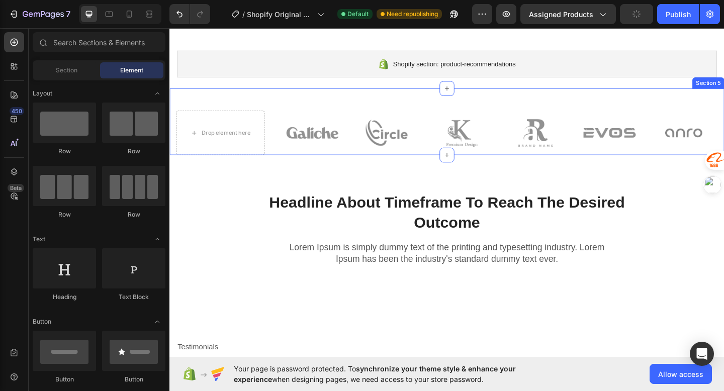
click at [304, 96] on div "Drop element here Image Image Image Image Image Image Row Row Section 5" at bounding box center [470, 130] width 603 height 72
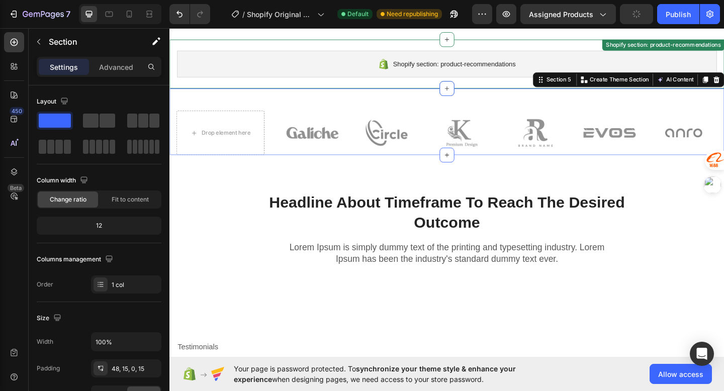
click at [316, 87] on div "Shopify section: product-recommendations Shopify section: product-recommendatio…" at bounding box center [470, 67] width 603 height 53
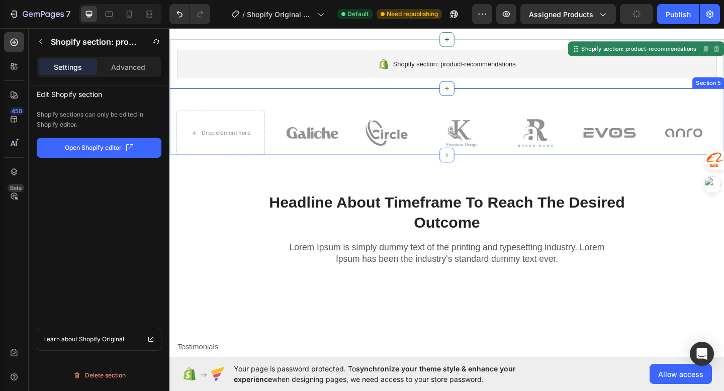
click at [297, 102] on div "Drop element here Image Image Image Image Image Image Row Row Section 5" at bounding box center [470, 130] width 603 height 72
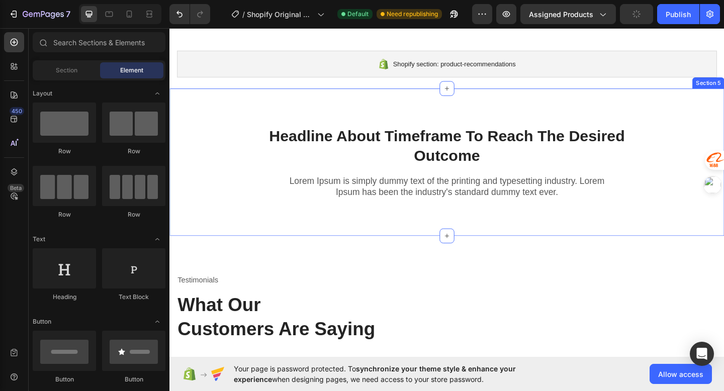
click at [694, 104] on div "Headline About Timeframe To Reach The Desired Outcome Heading Row Lorem Ipsum i…" at bounding box center [470, 174] width 603 height 160
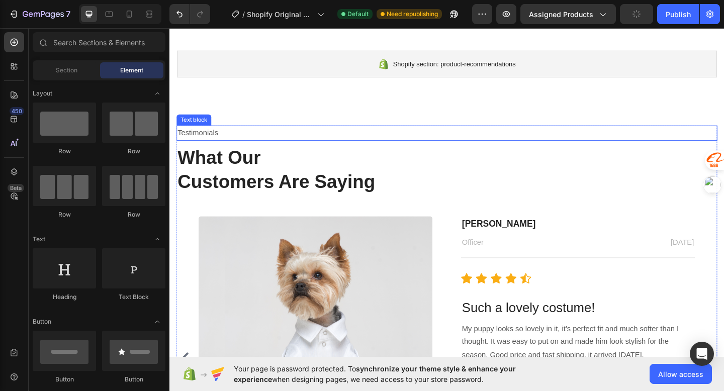
click at [218, 148] on p "Testimonials" at bounding box center [471, 142] width 586 height 15
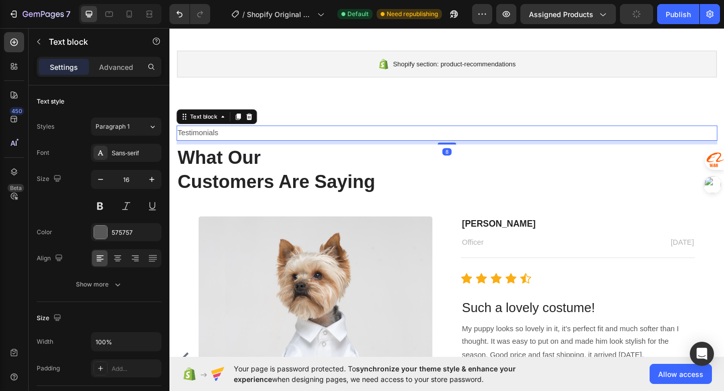
click at [218, 148] on p "Testimonials" at bounding box center [471, 142] width 586 height 15
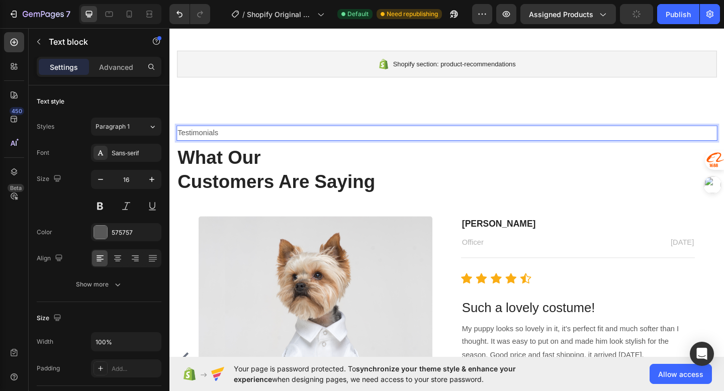
click at [229, 142] on p "Testimonials" at bounding box center [471, 142] width 586 height 15
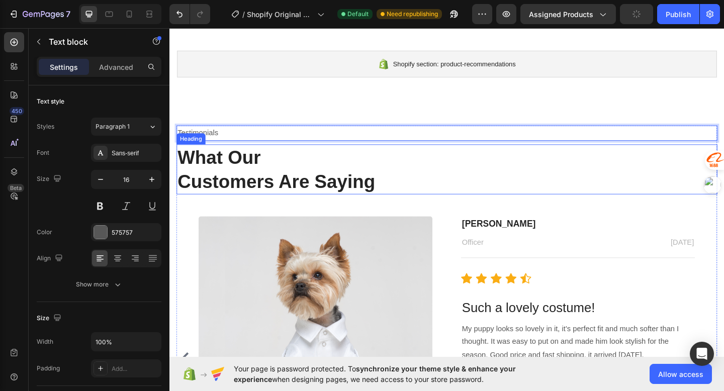
click at [422, 174] on p "What Our Customers Are Saying" at bounding box center [471, 182] width 586 height 52
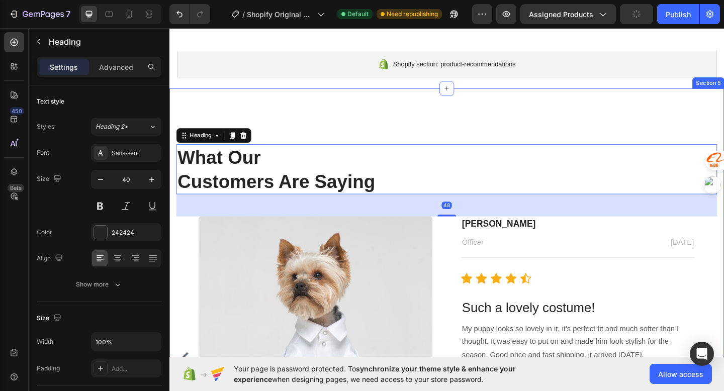
click at [426, 101] on div "Testimonials Text block What Our Customers Are Saying Heading 48 Image Megan Ha…" at bounding box center [470, 337] width 603 height 487
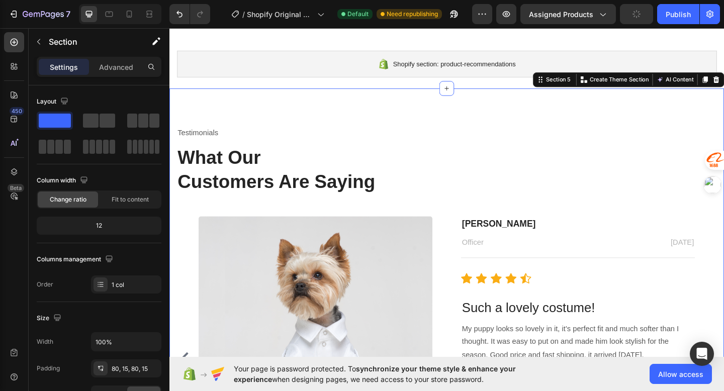
click at [423, 113] on div "Testimonials Text block What Our Customers Are Saying Heading Image Megan Hall …" at bounding box center [470, 337] width 603 height 487
click at [419, 128] on div "Testimonials Text block What Our Customers Are Saying Heading Image Megan Hall …" at bounding box center [470, 337] width 603 height 487
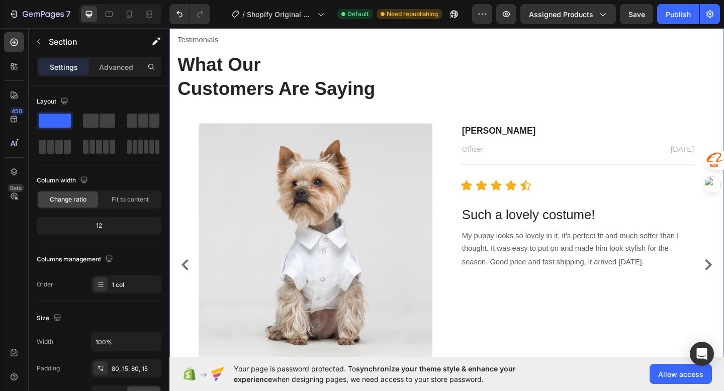
scroll to position [167, 0]
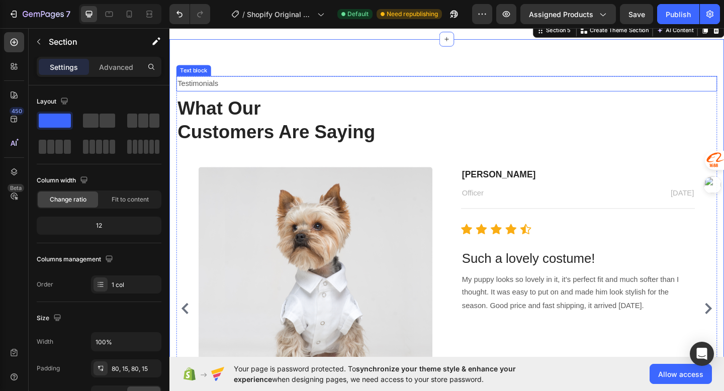
click at [221, 92] on p "Testimonials" at bounding box center [471, 88] width 586 height 15
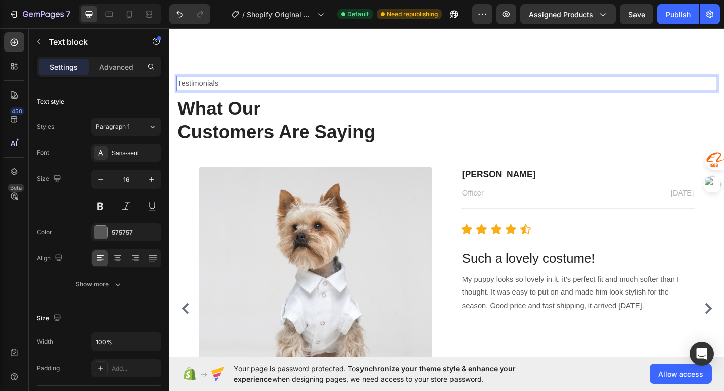
click at [216, 88] on p "Testimonials" at bounding box center [471, 88] width 586 height 15
click at [226, 89] on p "Testimonials" at bounding box center [471, 88] width 586 height 15
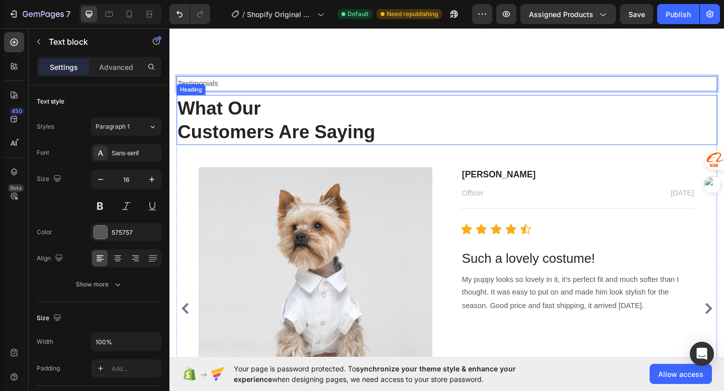
click at [218, 102] on p "What Our Customers Are Saying" at bounding box center [471, 128] width 586 height 52
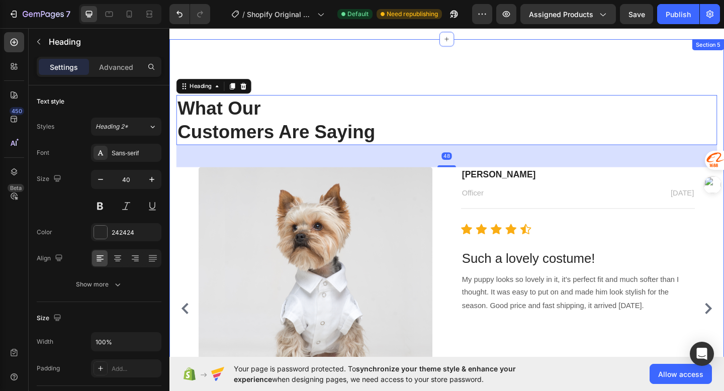
click at [235, 76] on div "Testimonials Text block What Our Customers Are Saying Heading 48 Image Megan Ha…" at bounding box center [470, 283] width 603 height 487
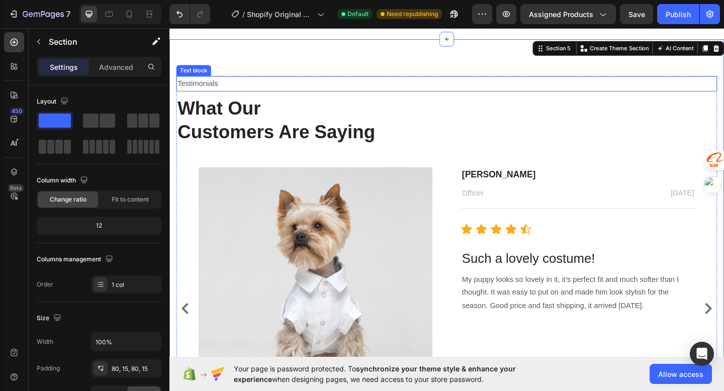
click at [230, 92] on p "Testimonials" at bounding box center [471, 88] width 586 height 15
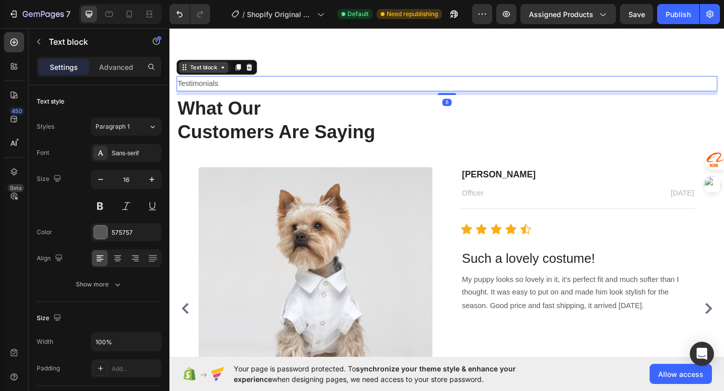
click at [224, 74] on icon at bounding box center [227, 71] width 8 height 8
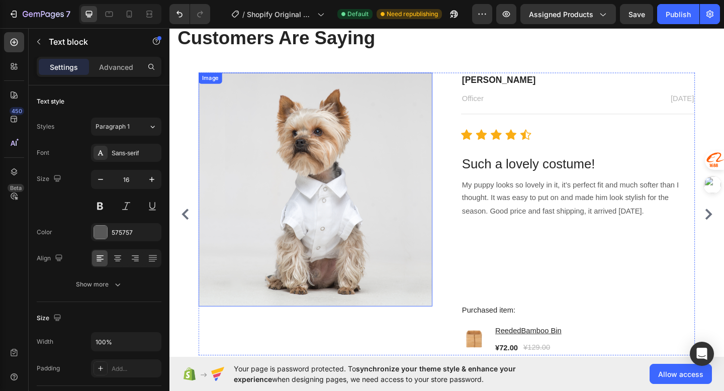
scroll to position [310, 0]
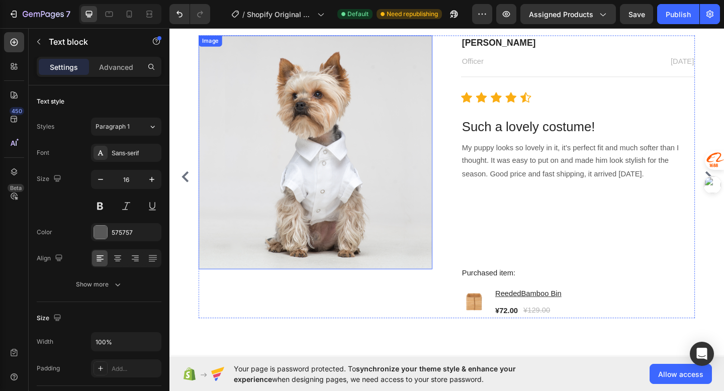
click at [343, 164] on img at bounding box center [328, 163] width 254 height 254
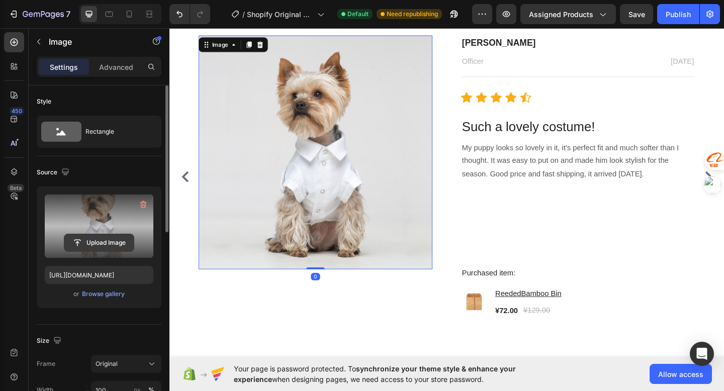
click at [98, 241] on input "file" at bounding box center [98, 242] width 69 height 17
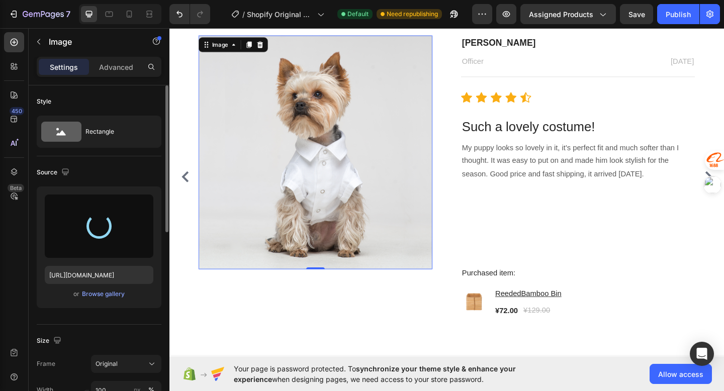
type input "https://cdn.shopify.com/s/files/1/0721/5051/5883/files/gempages_581725645084558…"
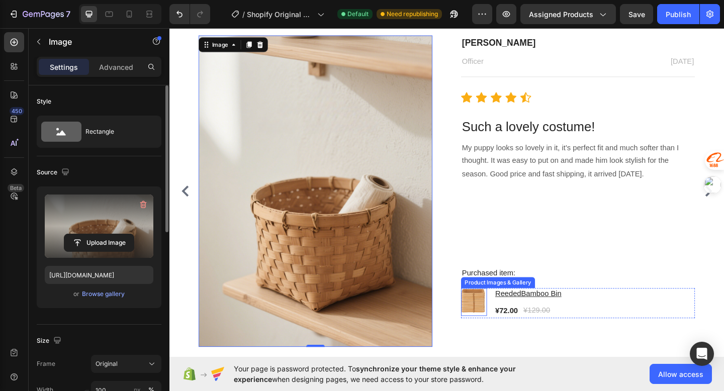
click at [502, 330] on img at bounding box center [500, 326] width 28 height 28
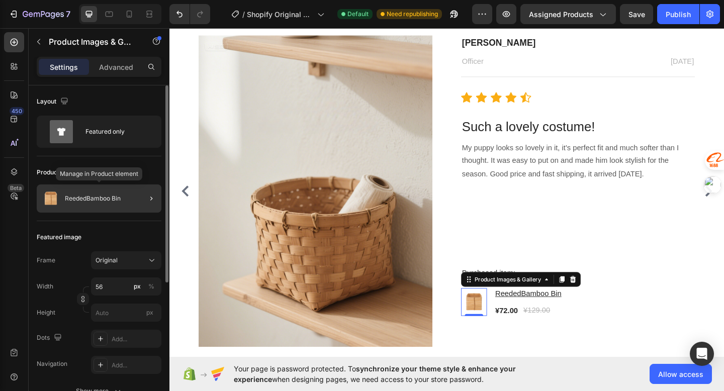
click at [109, 209] on div "ReededBamboo Bin" at bounding box center [99, 198] width 125 height 28
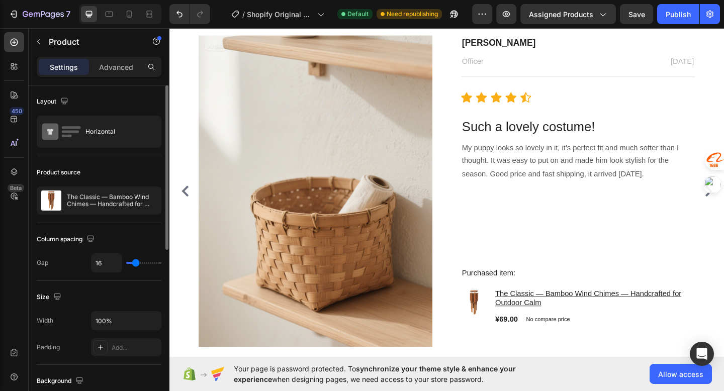
click at [109, 209] on div "The Classic — Bamboo Wind Chimes — Handcrafted for Outdoor Calm" at bounding box center [99, 200] width 125 height 28
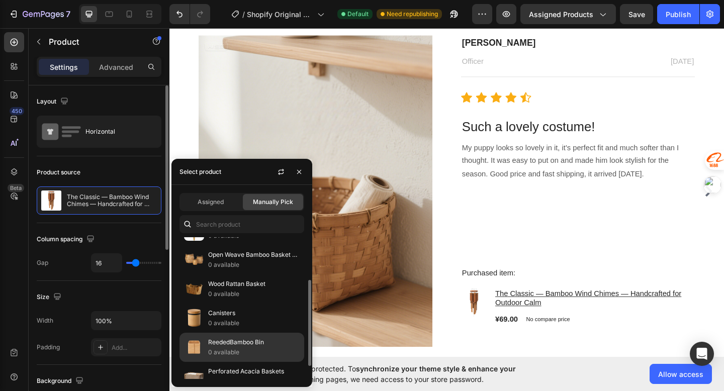
scroll to position [72, 0]
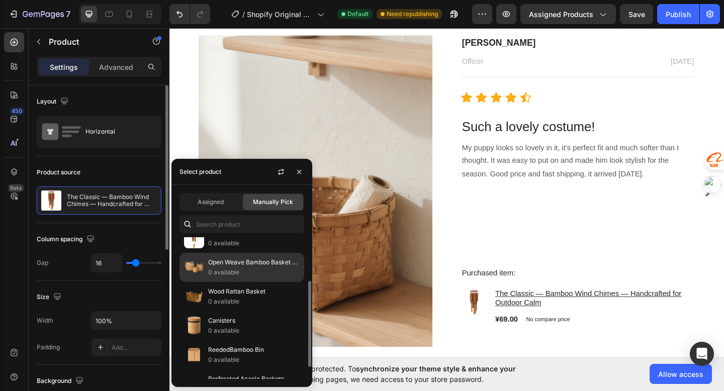
click at [202, 265] on img at bounding box center [194, 267] width 20 height 20
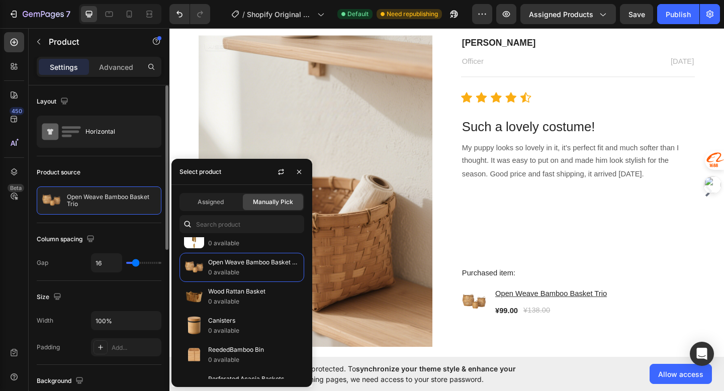
click at [149, 170] on div "Product source" at bounding box center [99, 172] width 125 height 16
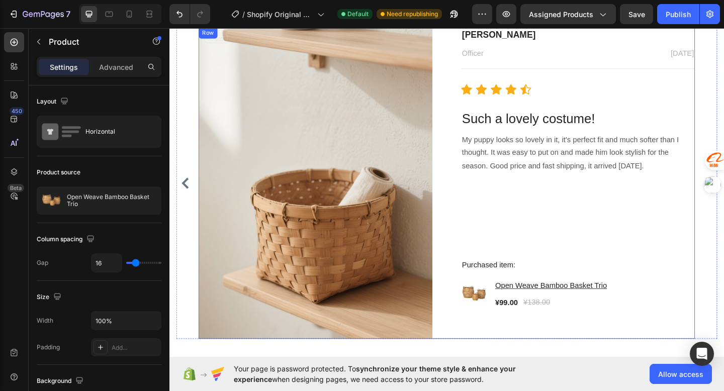
scroll to position [319, 0]
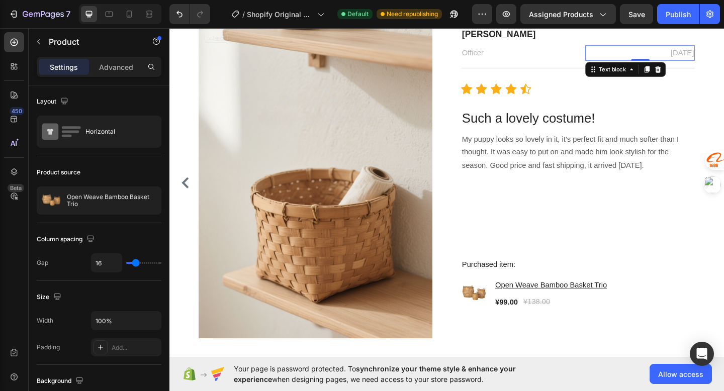
click at [708, 54] on p "[DATE]" at bounding box center [681, 55] width 117 height 15
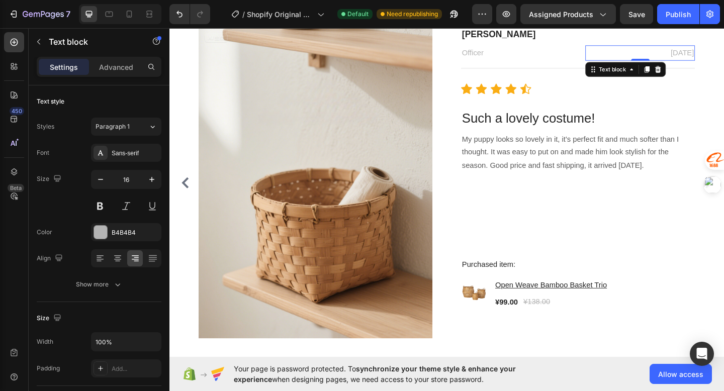
click at [714, 59] on p "[DATE]" at bounding box center [681, 55] width 117 height 15
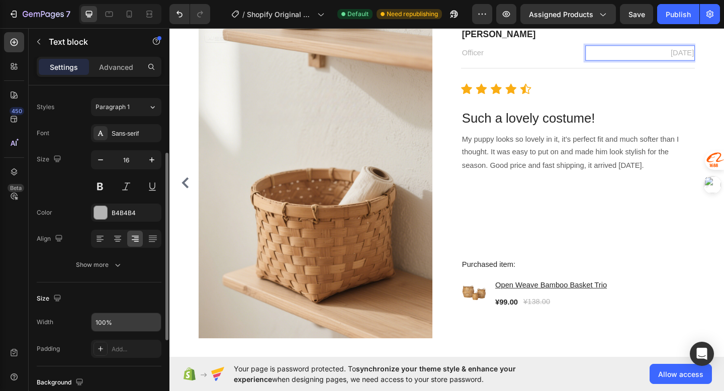
scroll to position [0, 0]
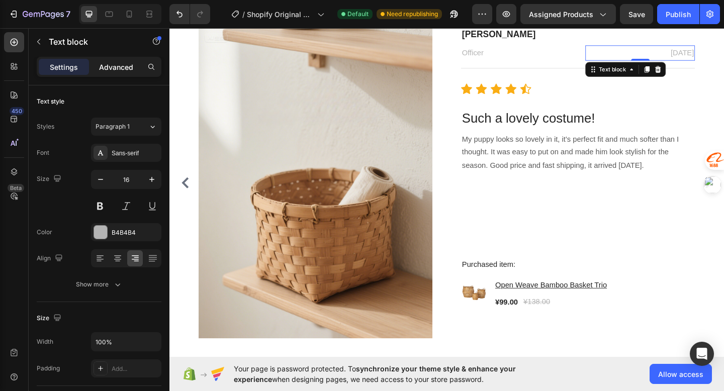
click at [122, 69] on p "Advanced" at bounding box center [116, 67] width 34 height 11
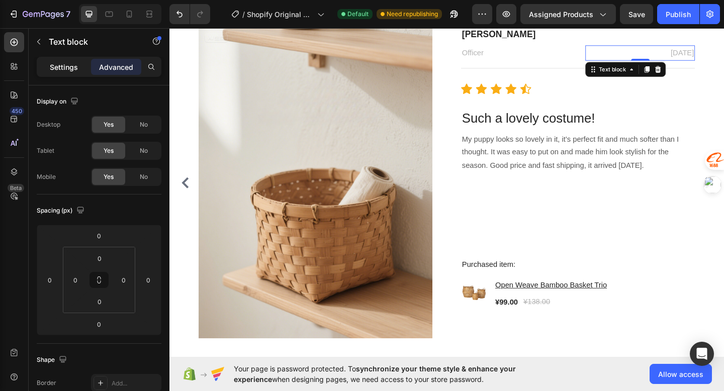
click at [77, 70] on p "Settings" at bounding box center [64, 67] width 28 height 11
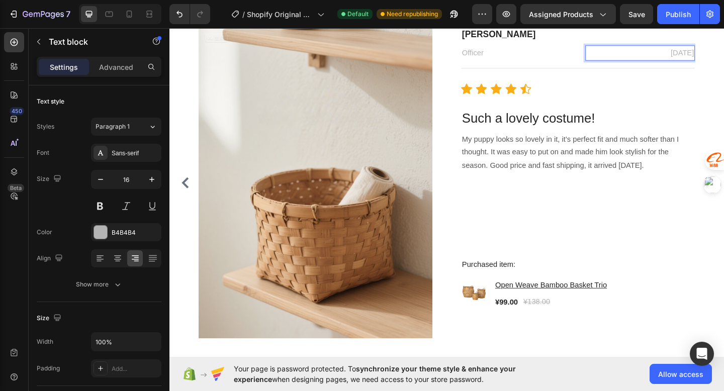
click at [693, 56] on p "[DATE]" at bounding box center [681, 55] width 117 height 15
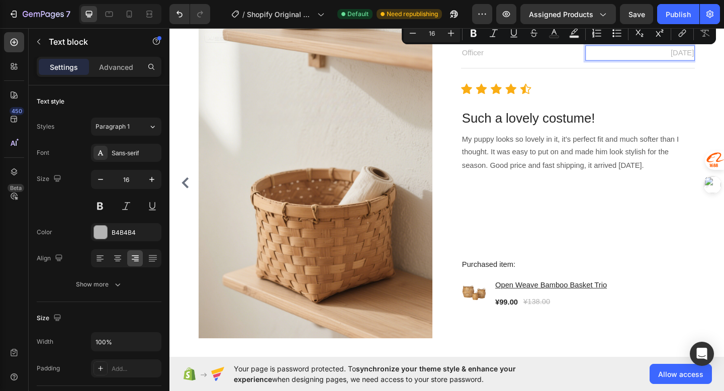
click at [693, 56] on p "[DATE]" at bounding box center [681, 55] width 117 height 15
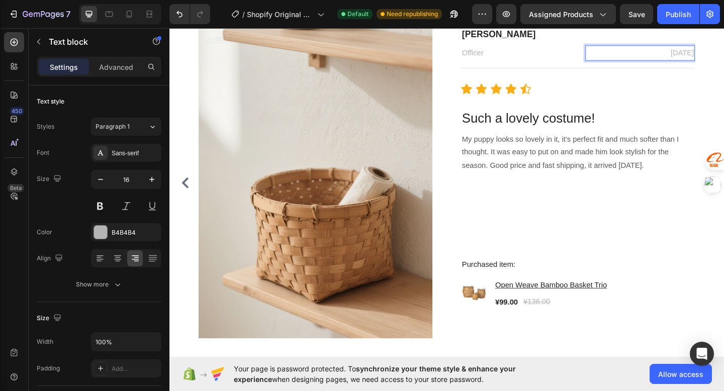
click at [693, 56] on p "[DATE]" at bounding box center [681, 55] width 117 height 15
click at [723, 52] on p "10, 2022" at bounding box center [681, 55] width 117 height 15
click at [696, 49] on p "10, 2022" at bounding box center [681, 55] width 117 height 15
click at [695, 49] on p "10, 2022" at bounding box center [681, 55] width 117 height 15
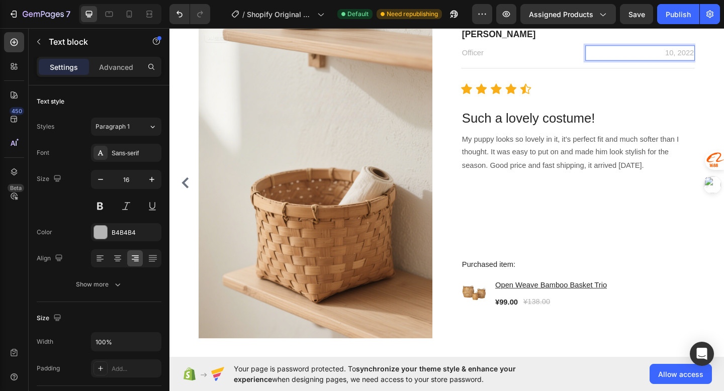
click at [695, 51] on p "10, 2022" at bounding box center [681, 55] width 117 height 15
click at [723, 51] on p "10, 2022" at bounding box center [681, 55] width 117 height 15
click at [718, 55] on p "10, 2022" at bounding box center [681, 55] width 117 height 15
click at [723, 55] on p "10, 2022" at bounding box center [681, 55] width 117 height 15
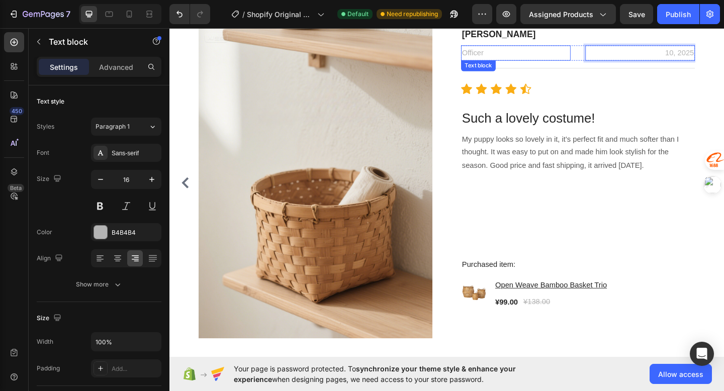
click at [505, 58] on p "Officer" at bounding box center [545, 55] width 117 height 15
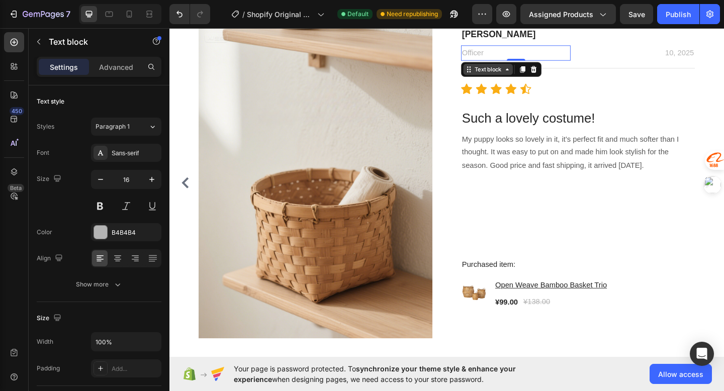
click at [517, 72] on div "Text block" at bounding box center [516, 73] width 34 height 9
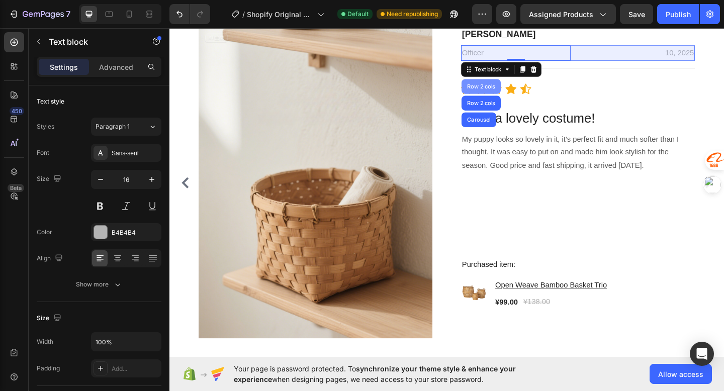
click at [510, 95] on div "Row 2 cols" at bounding box center [508, 92] width 43 height 16
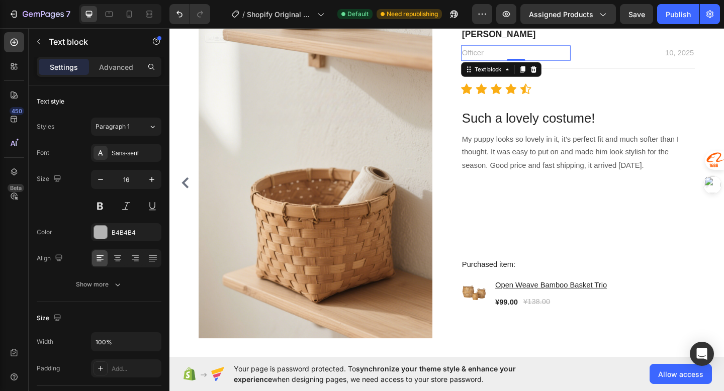
click at [520, 57] on p "Officer" at bounding box center [545, 55] width 117 height 15
click at [508, 61] on p "Officer" at bounding box center [545, 55] width 117 height 15
click at [502, 55] on p "Officer" at bounding box center [545, 55] width 117 height 15
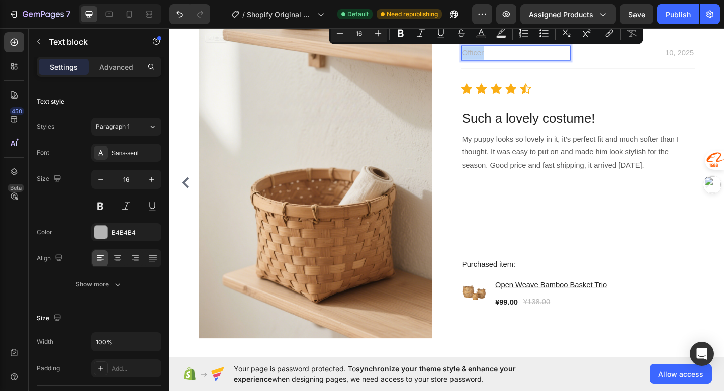
click at [506, 56] on p "Officer" at bounding box center [545, 55] width 117 height 15
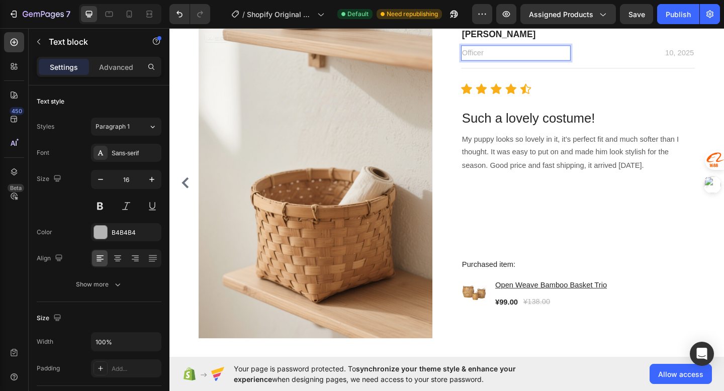
click at [506, 56] on p "Officer" at bounding box center [545, 55] width 117 height 15
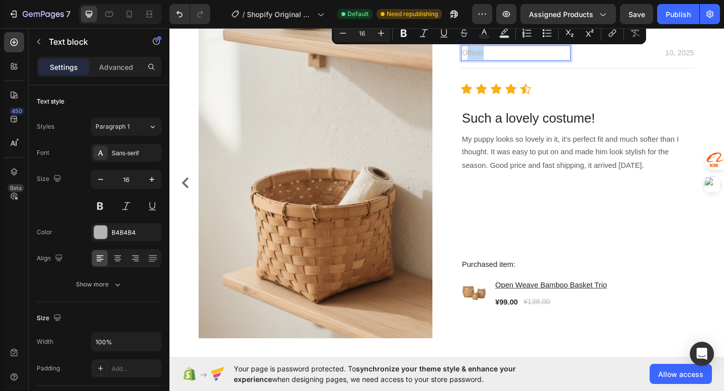
drag, startPoint x: 513, startPoint y: 56, endPoint x: 490, endPoint y: 58, distance: 22.7
click at [490, 58] on p "Officer" at bounding box center [545, 55] width 117 height 15
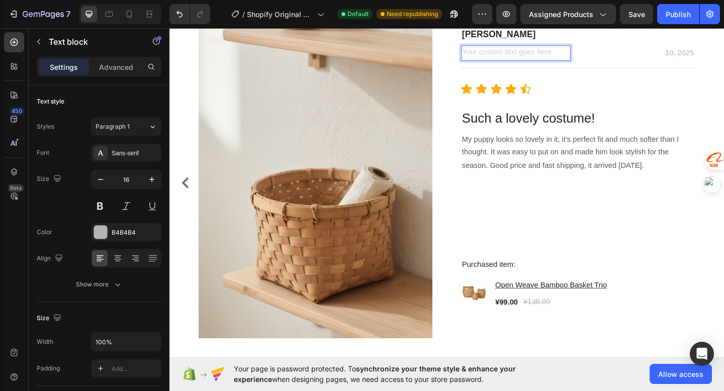
click at [563, 51] on div "Rich Text Editor. Editing area: main" at bounding box center [545, 55] width 119 height 17
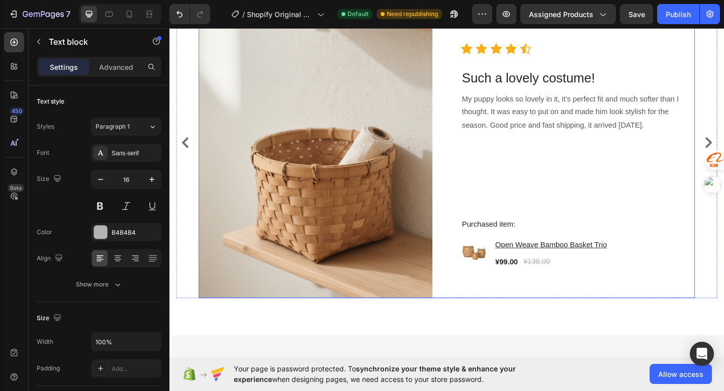
scroll to position [354, 0]
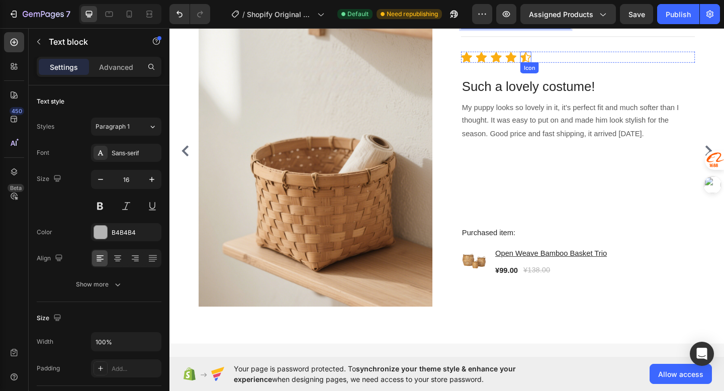
click at [554, 58] on icon at bounding box center [557, 60] width 12 height 12
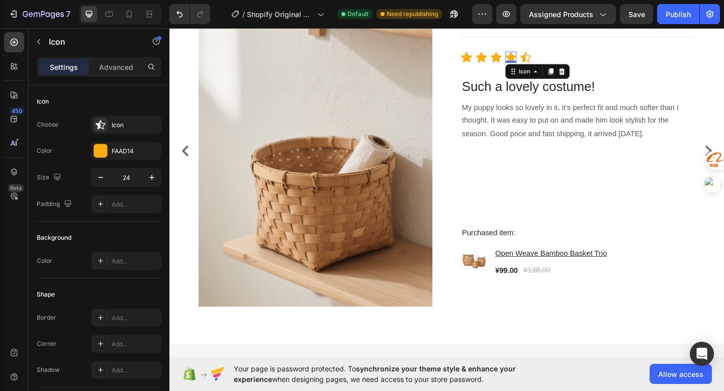
click at [538, 59] on icon at bounding box center [541, 60] width 12 height 12
click at [585, 57] on div "Icon Icon Icon Icon 0 Icon" at bounding box center [613, 60] width 254 height 12
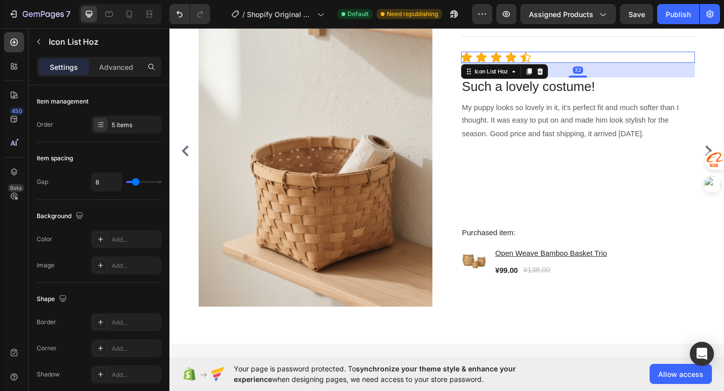
click at [586, 57] on div "Icon Icon Icon Icon Icon" at bounding box center [613, 60] width 254 height 12
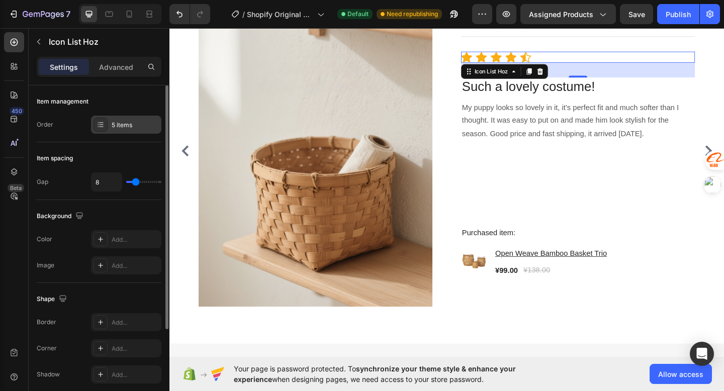
click at [127, 120] on div "5 items" at bounding box center [126, 125] width 70 height 18
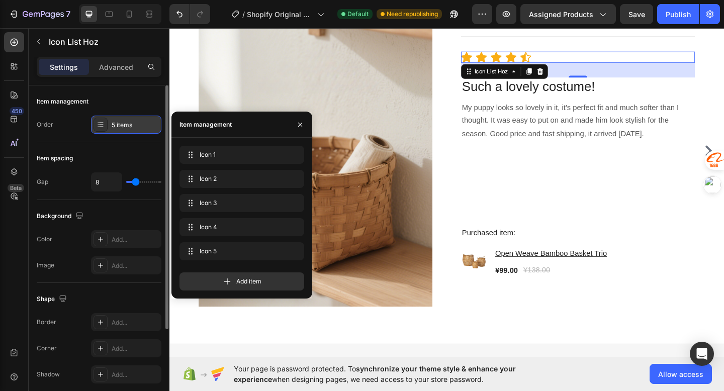
click at [127, 120] on div "5 items" at bounding box center [126, 125] width 70 height 18
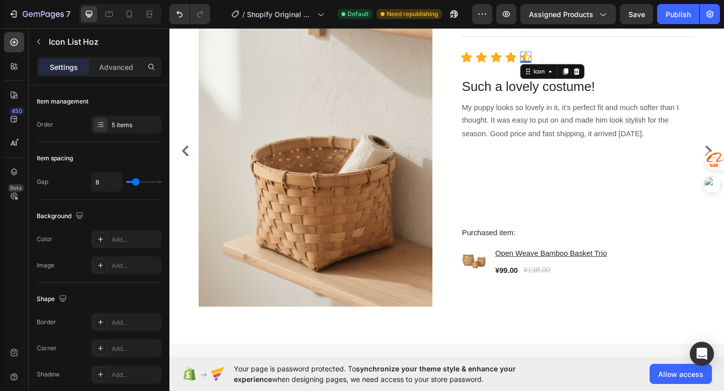
click at [560, 61] on icon at bounding box center [557, 60] width 12 height 12
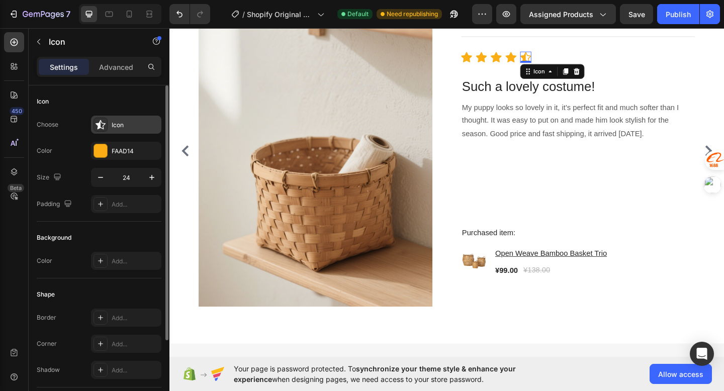
click at [132, 119] on div "Icon" at bounding box center [126, 125] width 70 height 18
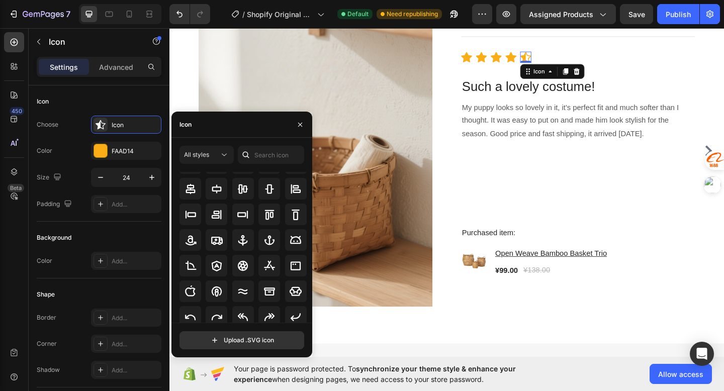
scroll to position [0, 0]
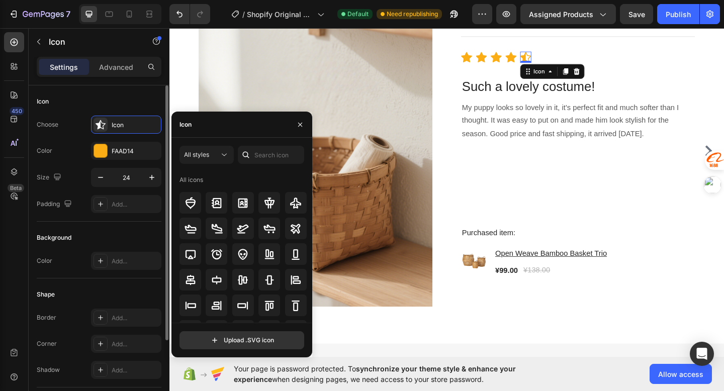
click at [136, 278] on div "Icon Choose Icon Color FAAD14 Size 24 Padding Add..." at bounding box center [99, 332] width 125 height 109
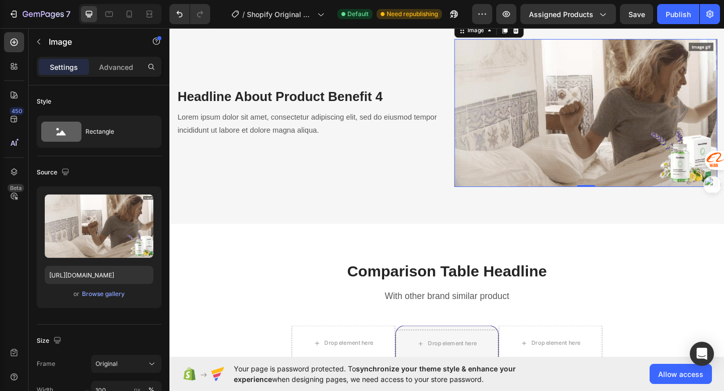
scroll to position [1353, 0]
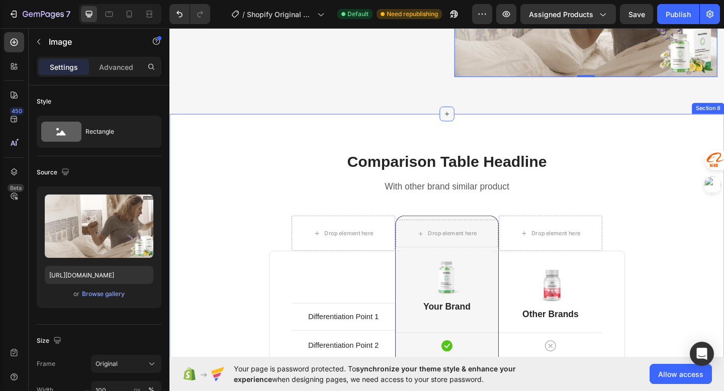
click at [468, 126] on icon at bounding box center [471, 122] width 8 height 8
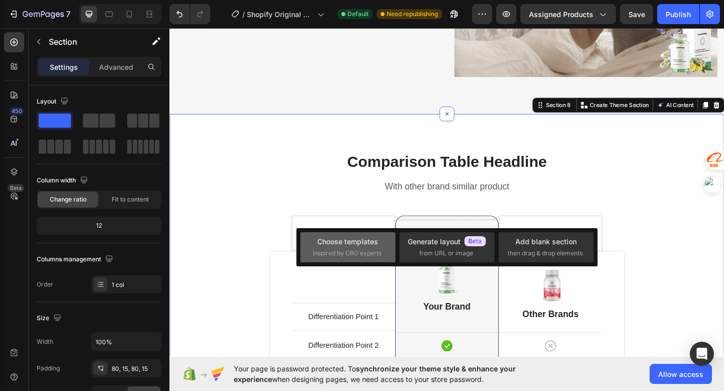
click at [359, 246] on div "Choose templates" at bounding box center [347, 241] width 61 height 11
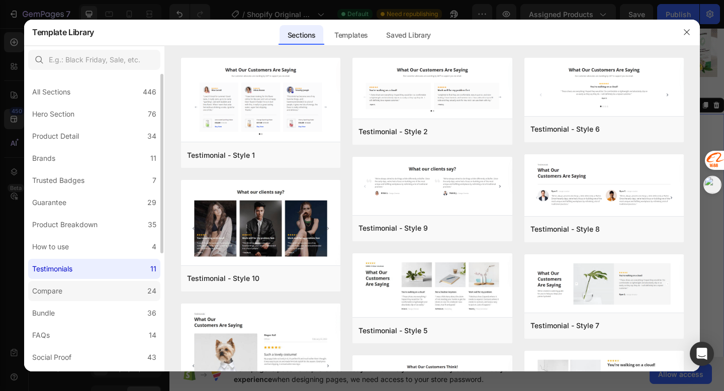
click at [82, 300] on label "Compare 24" at bounding box center [94, 291] width 132 height 20
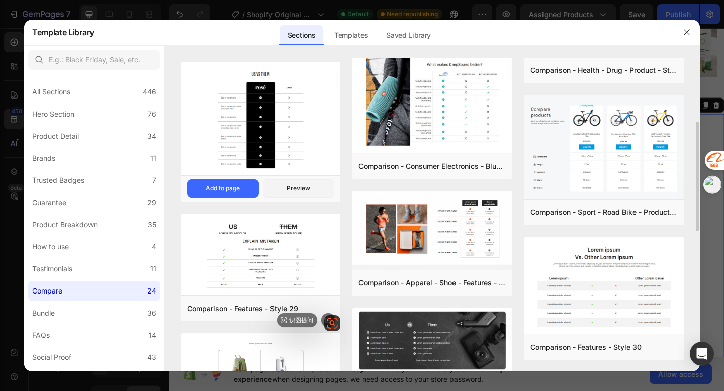
scroll to position [170, 0]
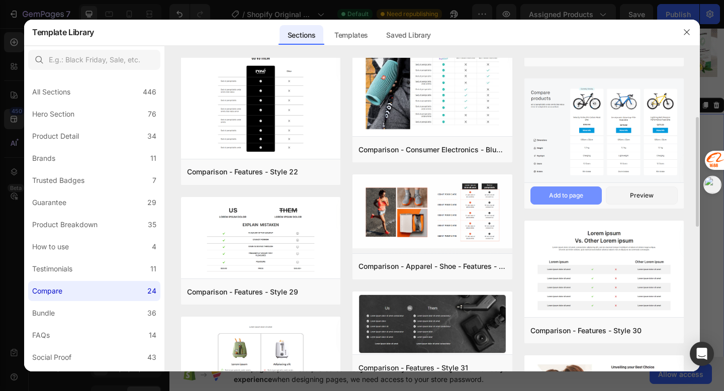
click at [570, 195] on div "Add to page" at bounding box center [566, 195] width 34 height 9
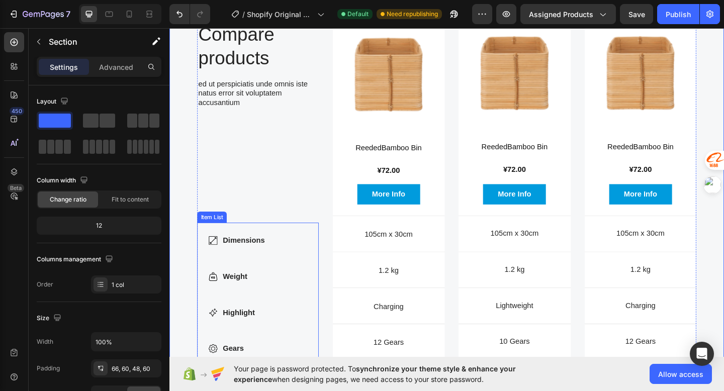
scroll to position [1496, 0]
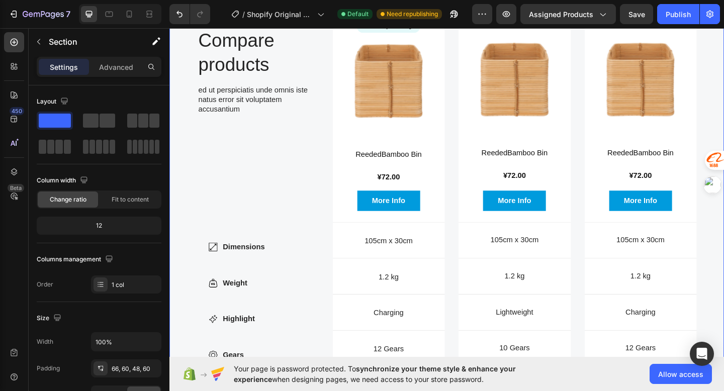
click at [370, 102] on div "Compare products Heading ed ut perspiciatis unde omnis iste natus error sit vol…" at bounding box center [470, 226] width 603 height 497
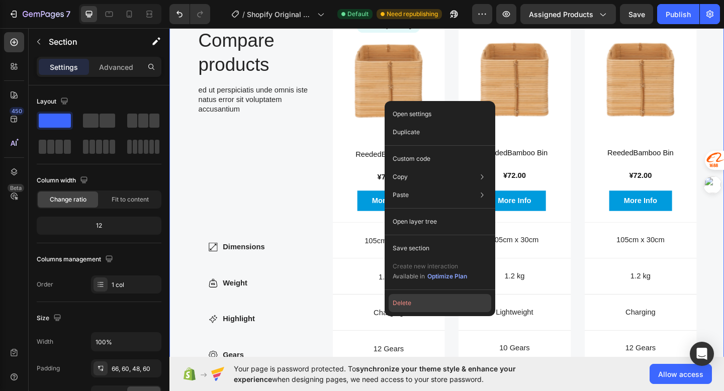
click at [409, 298] on button "Delete" at bounding box center [439, 303] width 102 height 18
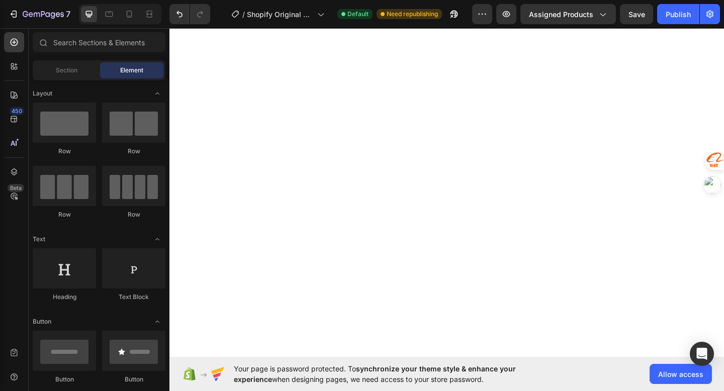
scroll to position [1467, 0]
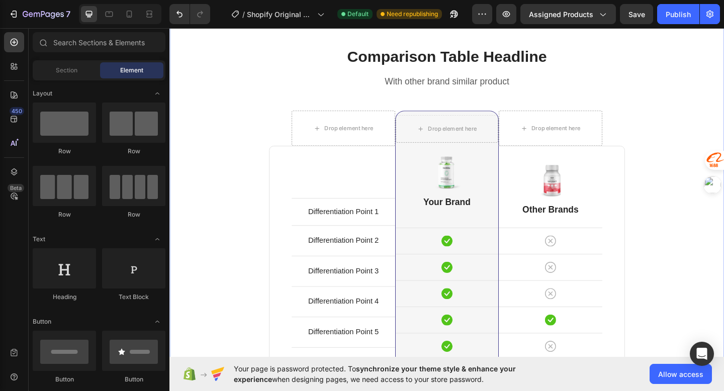
click at [468, 12] on icon at bounding box center [471, 8] width 8 height 8
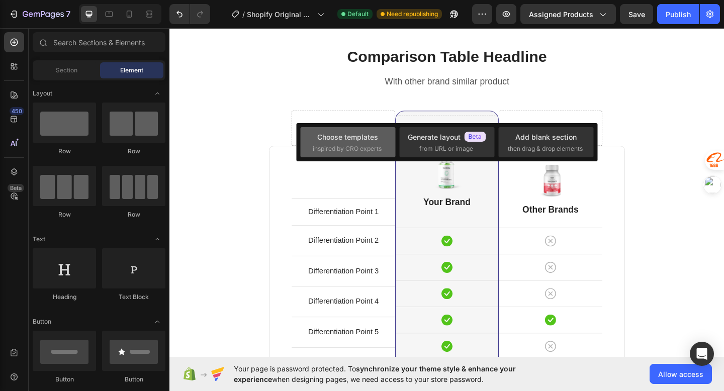
click at [364, 136] on div "Choose templates" at bounding box center [347, 137] width 61 height 11
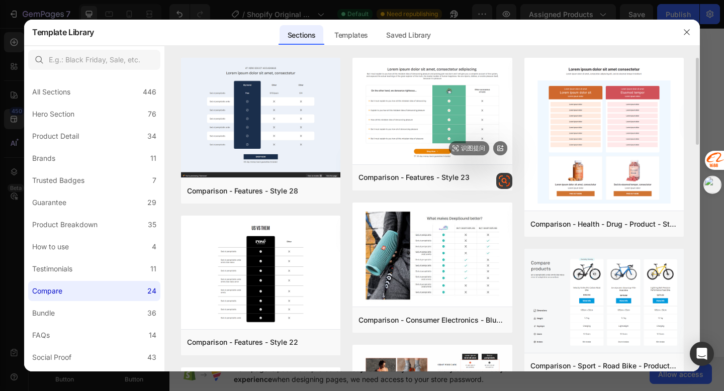
scroll to position [1, 0]
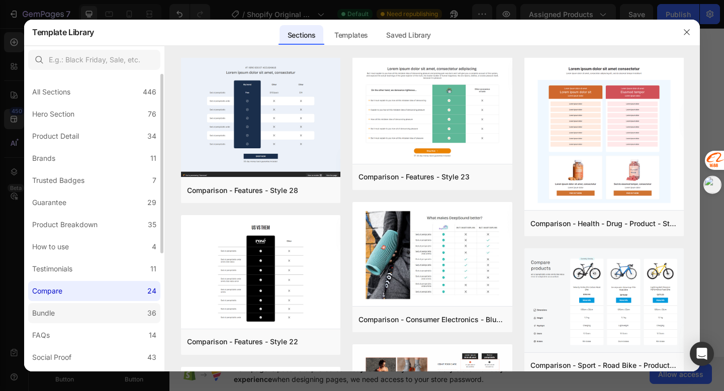
click at [100, 310] on label "Bundle 36" at bounding box center [94, 313] width 132 height 20
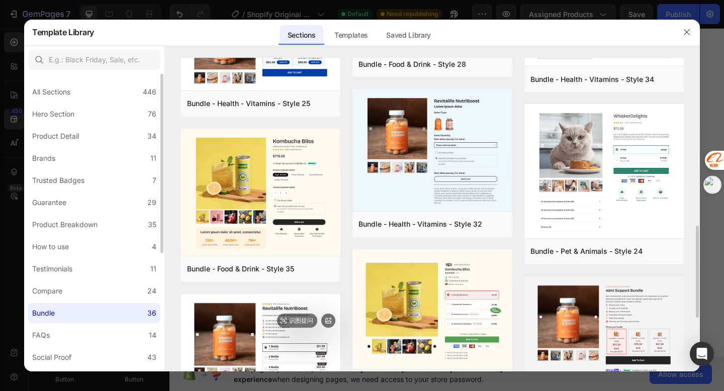
scroll to position [569, 0]
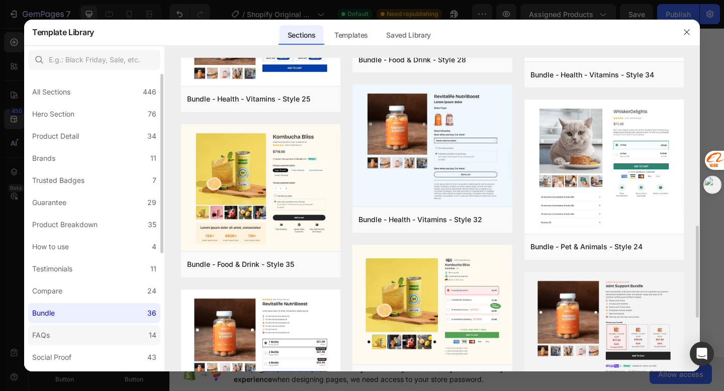
click at [106, 329] on label "FAQs 14" at bounding box center [94, 335] width 132 height 20
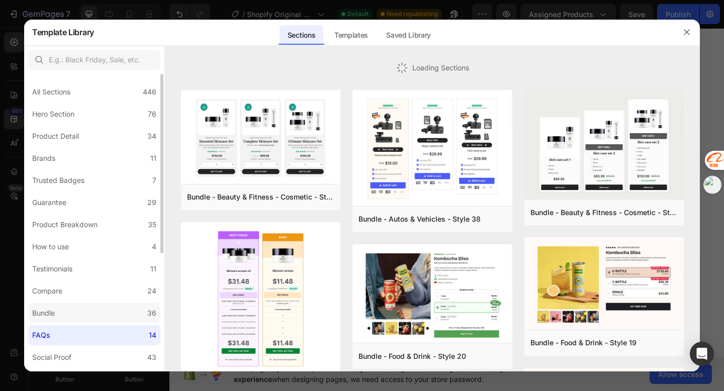
click at [104, 307] on label "Bundle 36" at bounding box center [94, 313] width 132 height 20
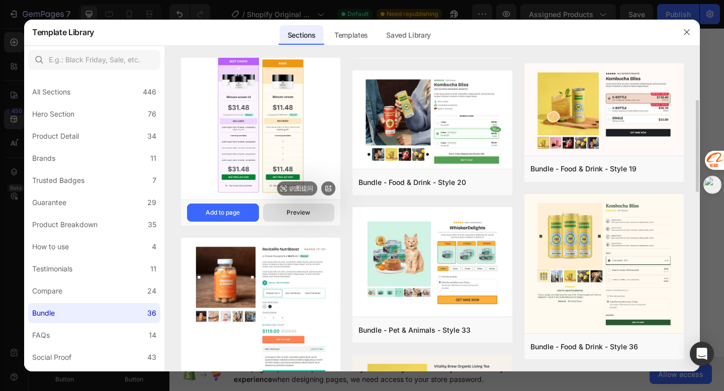
scroll to position [142, 0]
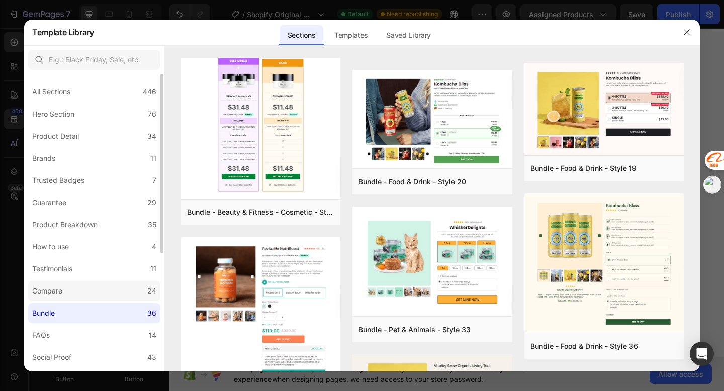
click at [101, 293] on label "Compare 24" at bounding box center [94, 291] width 132 height 20
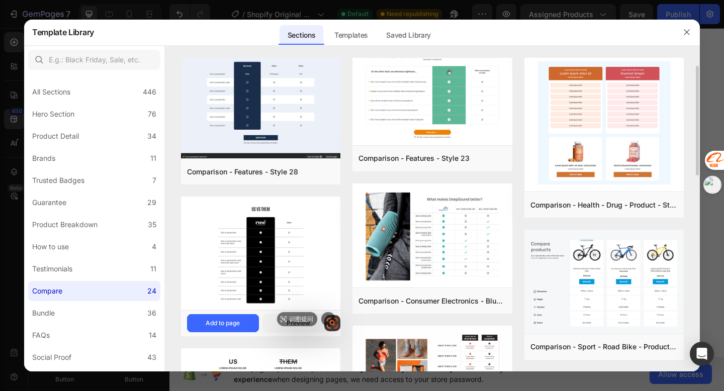
scroll to position [20, 0]
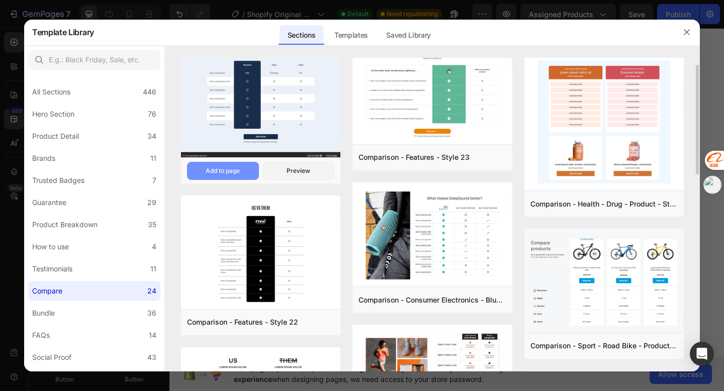
click at [229, 175] on div "Add to page" at bounding box center [222, 170] width 34 height 9
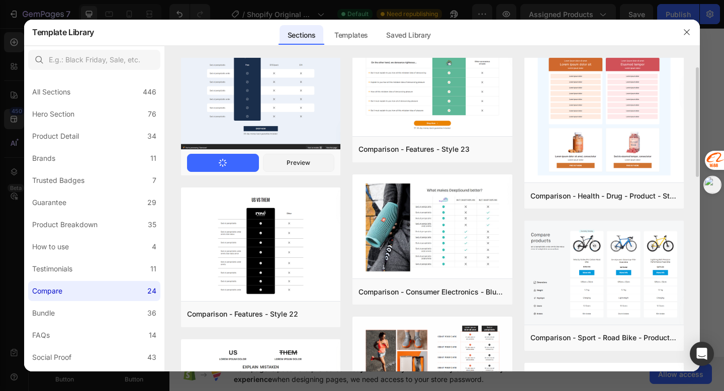
click at [232, 172] on div "Comparison - Features - Style 28 Add to page Preview" at bounding box center [260, 162] width 159 height 26
click at [234, 159] on button "Add to page" at bounding box center [223, 163] width 72 height 18
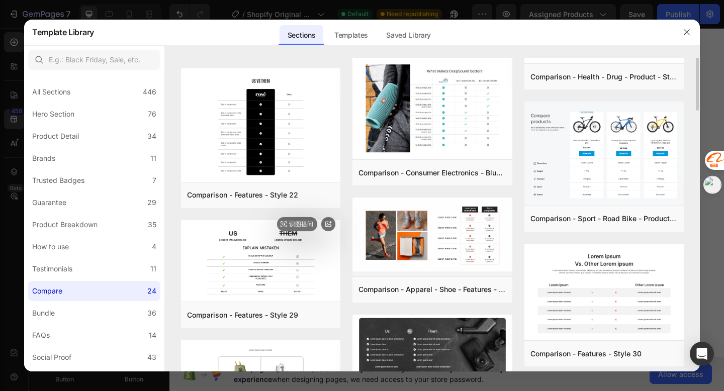
scroll to position [0, 0]
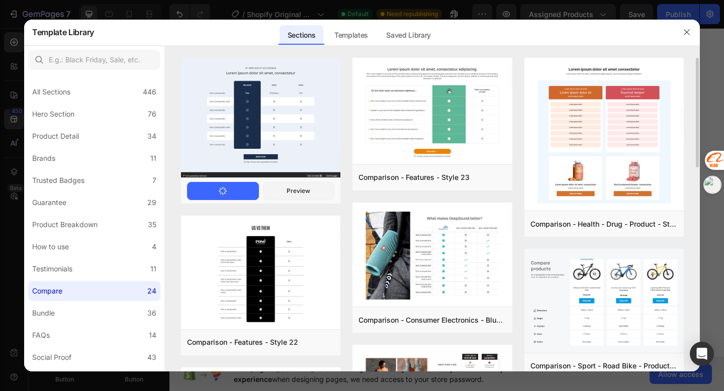
click at [231, 187] on button "Add to page" at bounding box center [223, 191] width 72 height 18
click at [684, 33] on icon "button" at bounding box center [686, 32] width 8 height 8
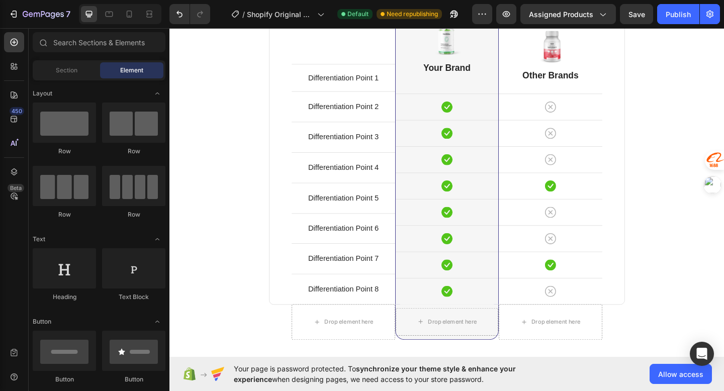
scroll to position [1691, 0]
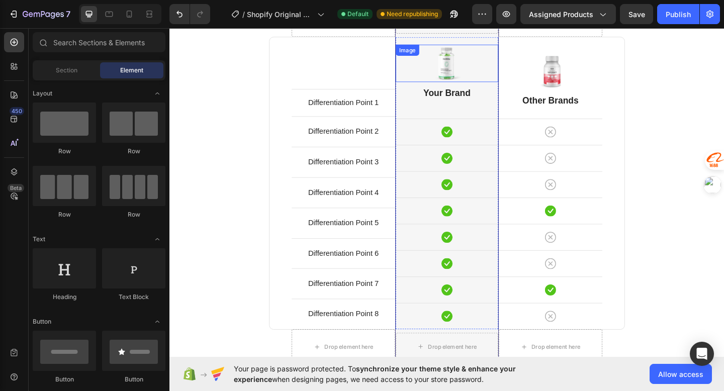
click at [492, 86] on div at bounding box center [471, 66] width 112 height 41
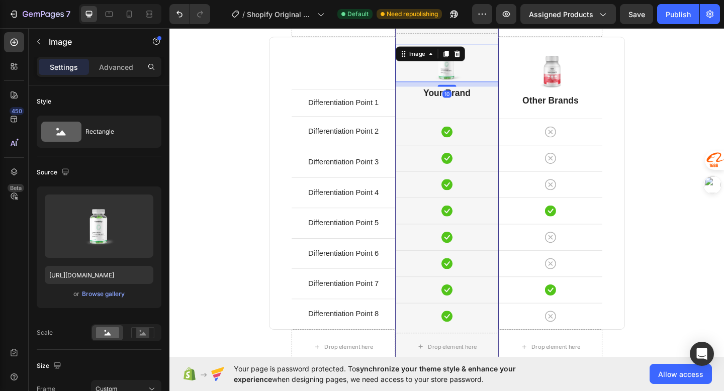
click at [479, 79] on img at bounding box center [471, 66] width 40 height 41
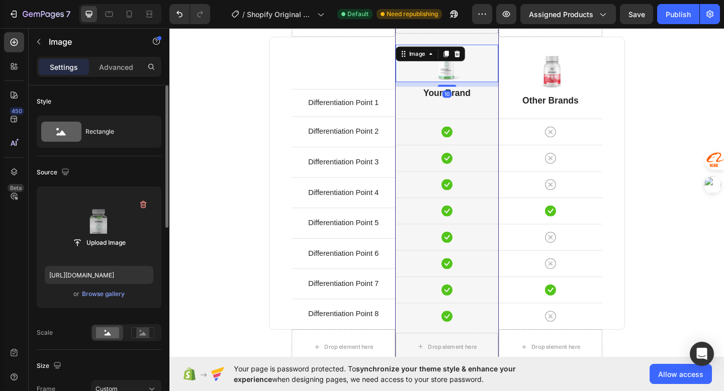
click at [104, 231] on label at bounding box center [99, 225] width 109 height 63
click at [104, 234] on input "file" at bounding box center [98, 242] width 69 height 17
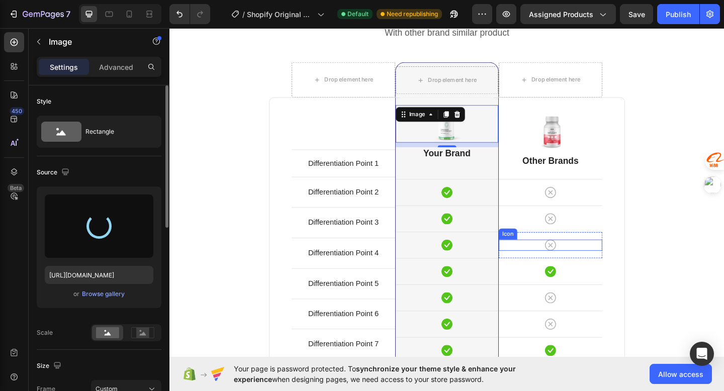
scroll to position [1620, 0]
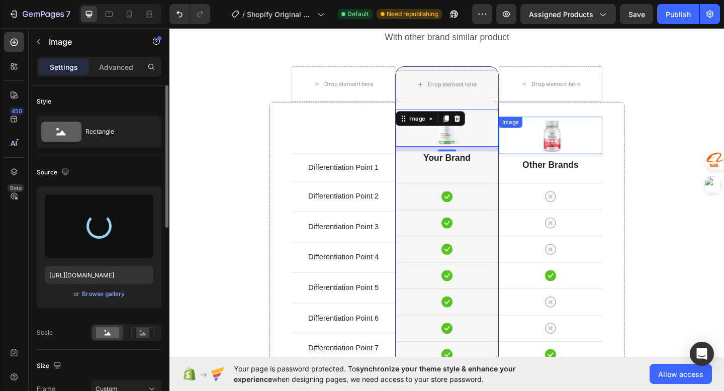
click at [583, 145] on img at bounding box center [583, 145] width 40 height 41
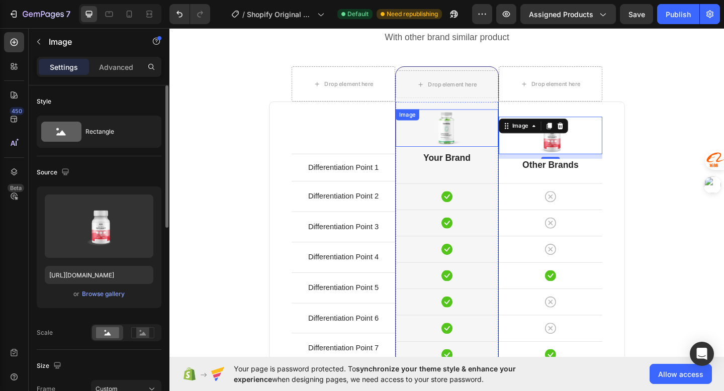
click at [478, 144] on img at bounding box center [471, 137] width 40 height 41
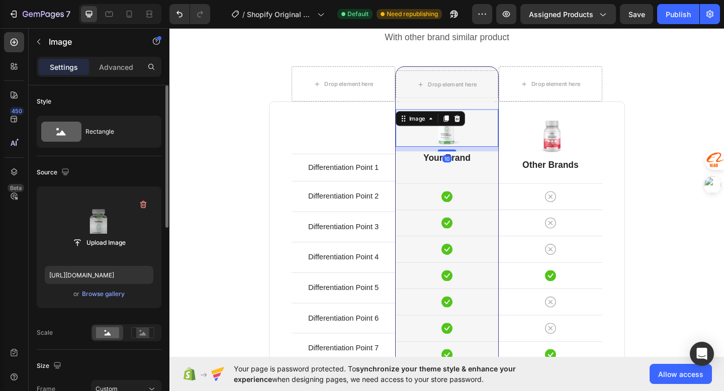
click at [113, 215] on label at bounding box center [99, 225] width 109 height 63
click at [113, 234] on input "file" at bounding box center [98, 242] width 69 height 17
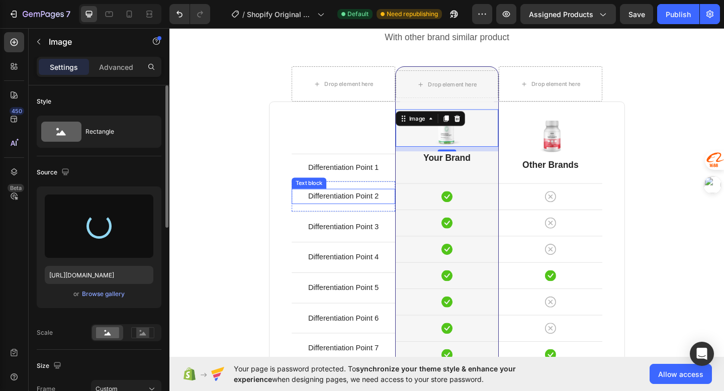
type input "https://cdn.shopify.com/s/files/1/0721/5051/5883/files/gempages_581725645084558…"
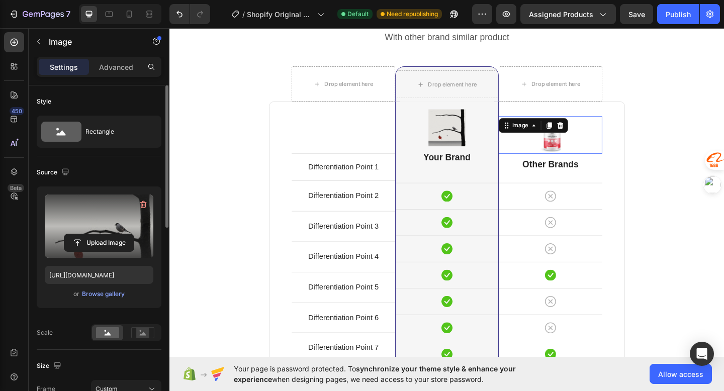
click at [571, 140] on div "Image 0" at bounding box center [583, 144] width 113 height 41
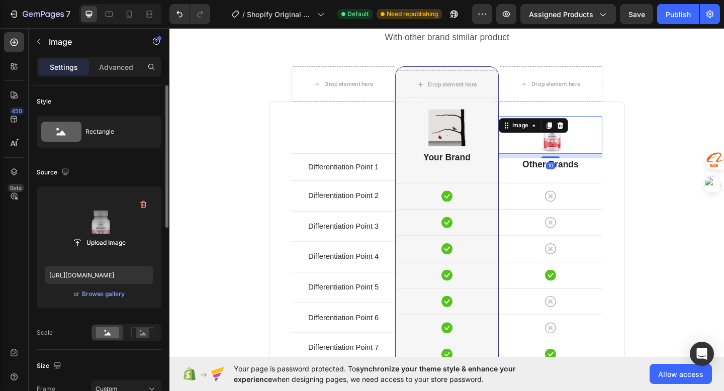
click at [105, 226] on label at bounding box center [99, 225] width 109 height 63
click at [105, 234] on input "file" at bounding box center [98, 242] width 69 height 17
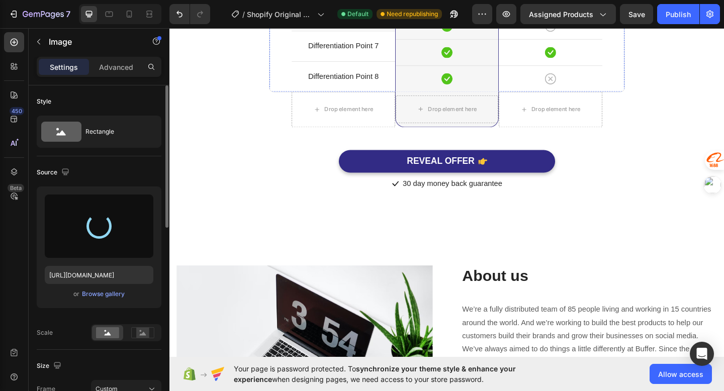
scroll to position [1950, 0]
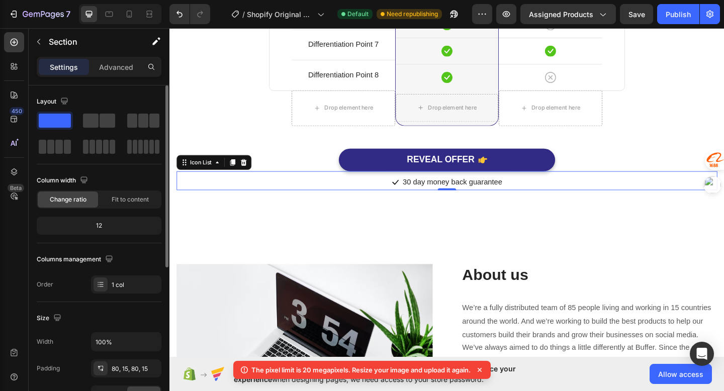
click at [602, 191] on div "Icon 30 day money back guarantee Text block" at bounding box center [471, 196] width 588 height 17
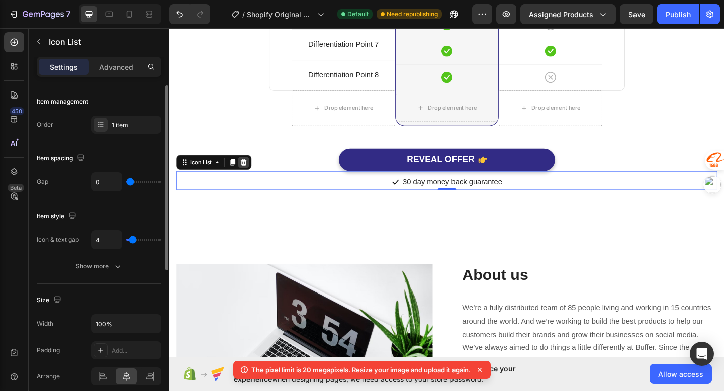
click at [250, 171] on icon at bounding box center [250, 174] width 8 height 8
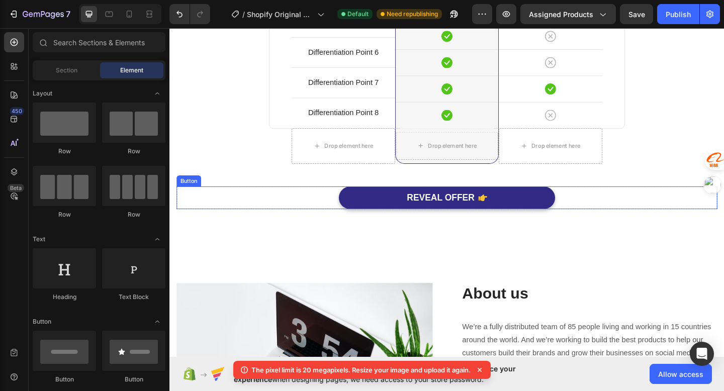
scroll to position [1906, 0]
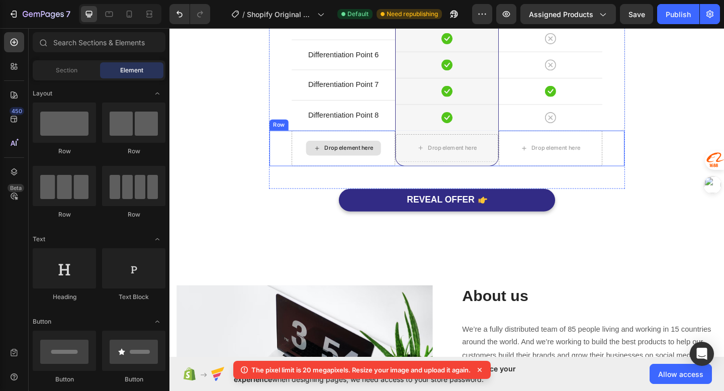
click at [302, 157] on div "Drop element here" at bounding box center [358, 159] width 113 height 39
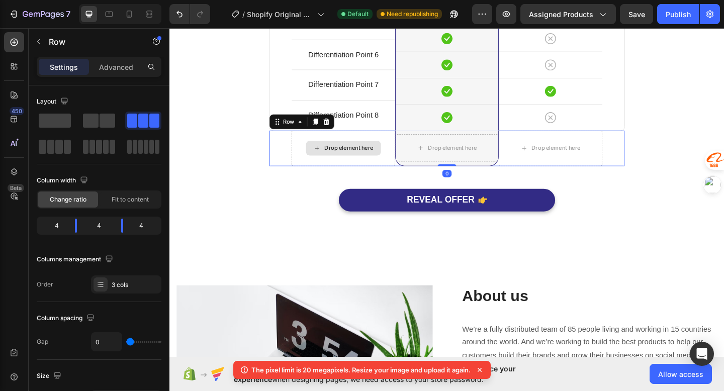
click at [340, 157] on div "Drop element here" at bounding box center [364, 159] width 53 height 8
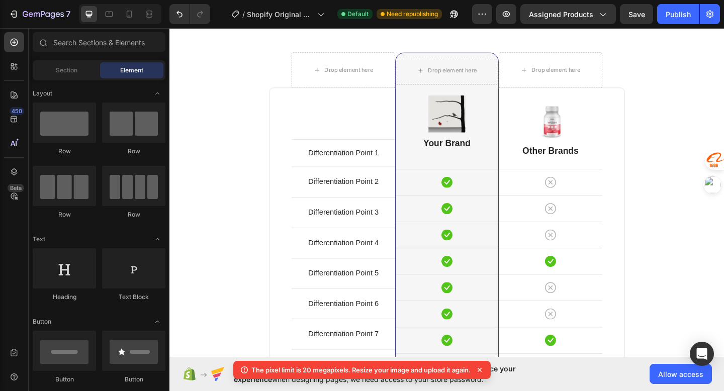
scroll to position [1515, 0]
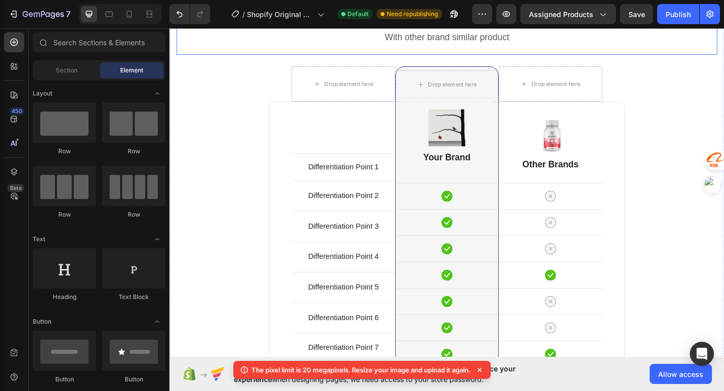
click at [264, 58] on div "Comparison Table Headline Heading With other brand similar product Text block R…" at bounding box center [471, 28] width 588 height 58
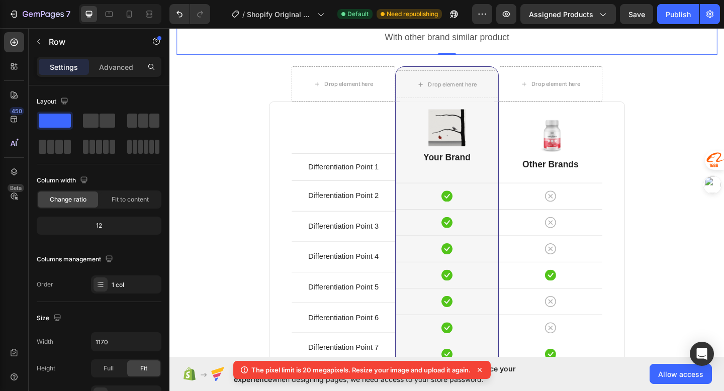
click at [248, 176] on div "Comparison Table Headline Heading With other brand similar product Text block R…" at bounding box center [471, 256] width 588 height 514
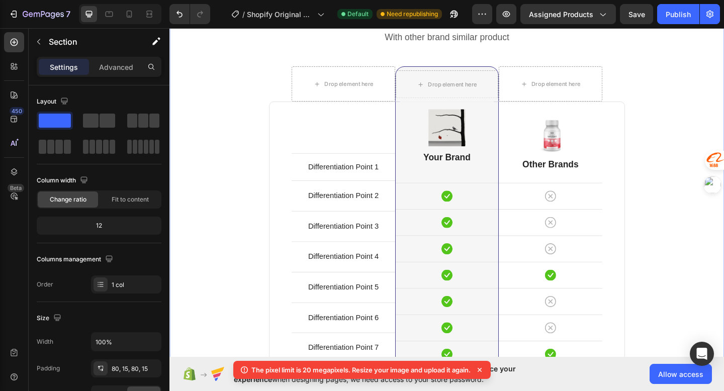
click at [279, 90] on div "Comparison Table Headline Heading With other brand similar product Text block R…" at bounding box center [470, 256] width 603 height 594
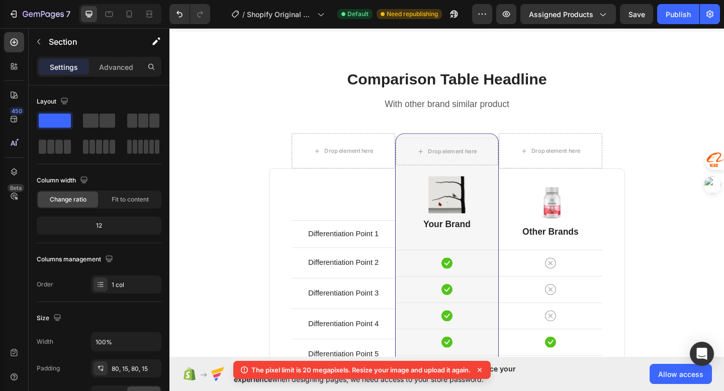
scroll to position [1412, 0]
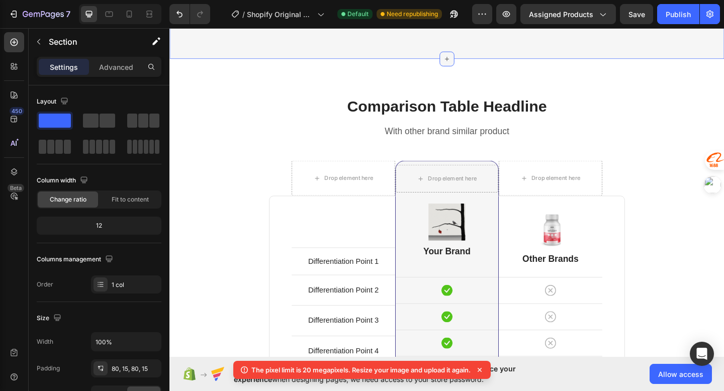
click at [465, 70] on div at bounding box center [471, 62] width 16 height 16
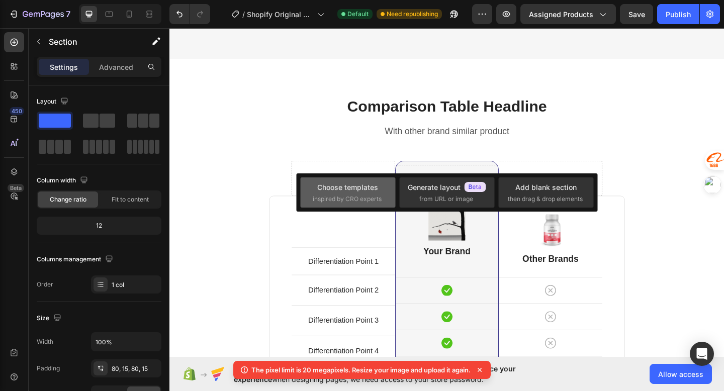
click at [355, 197] on span "inspired by CRO experts" at bounding box center [347, 198] width 69 height 9
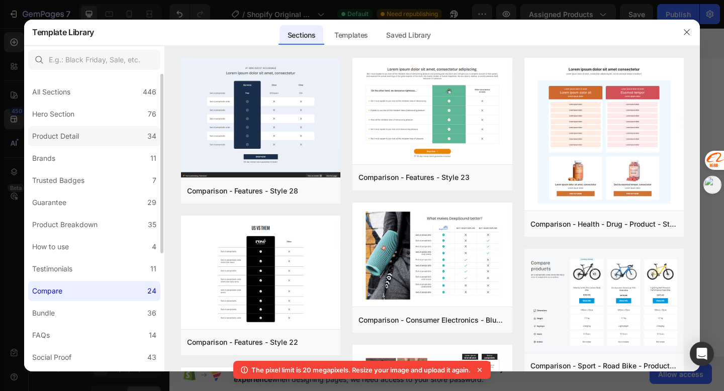
click at [88, 144] on label "Product Detail 34" at bounding box center [94, 136] width 132 height 20
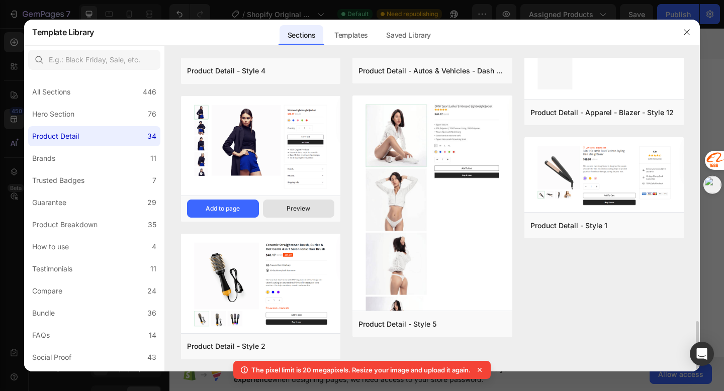
scroll to position [1583, 0]
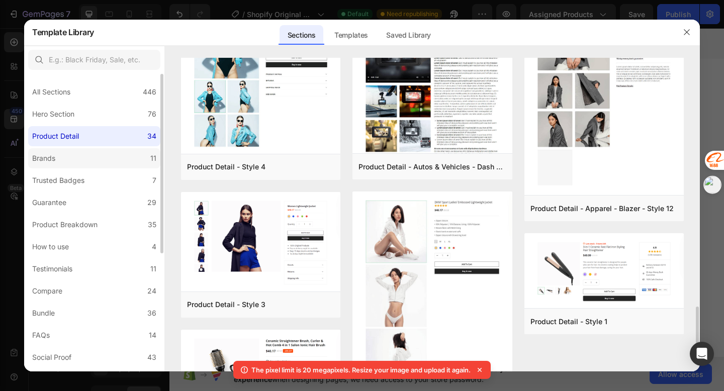
click at [109, 150] on label "Brands 11" at bounding box center [94, 158] width 132 height 20
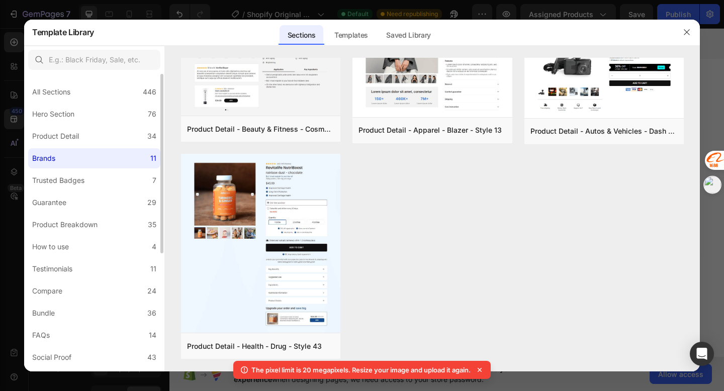
scroll to position [0, 0]
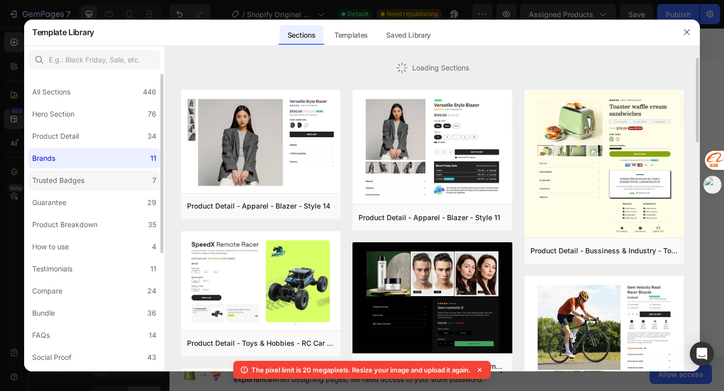
click at [104, 176] on label "Trusted Badges 7" at bounding box center [94, 180] width 132 height 20
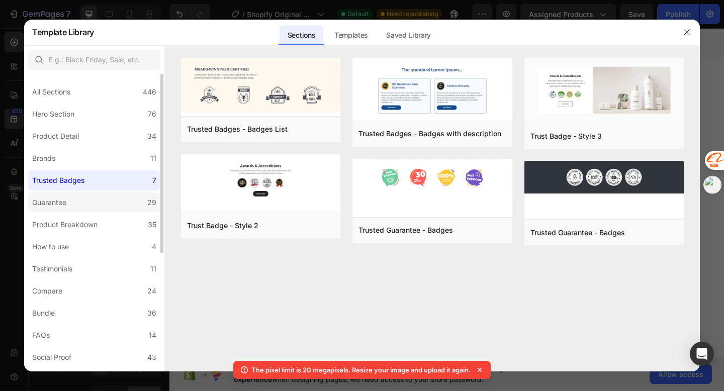
click at [96, 204] on label "Guarantee 29" at bounding box center [94, 202] width 132 height 20
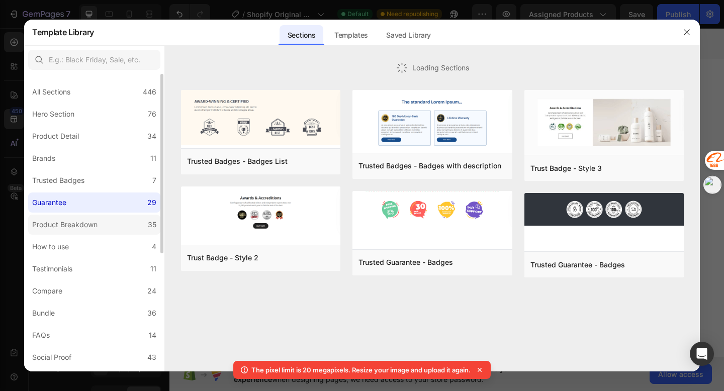
click at [96, 226] on div "Product Breakdown" at bounding box center [64, 225] width 65 height 12
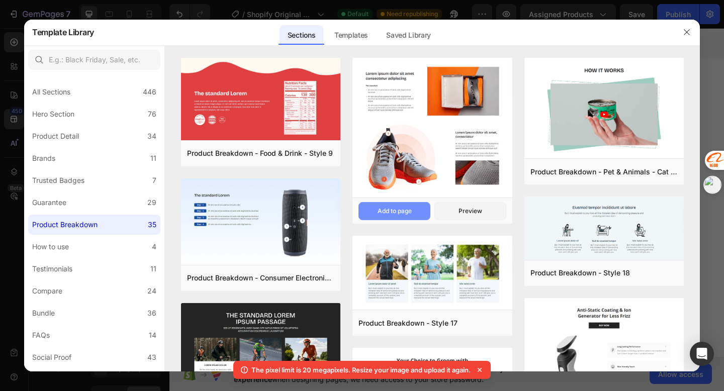
click at [390, 211] on div "Add to page" at bounding box center [394, 211] width 34 height 9
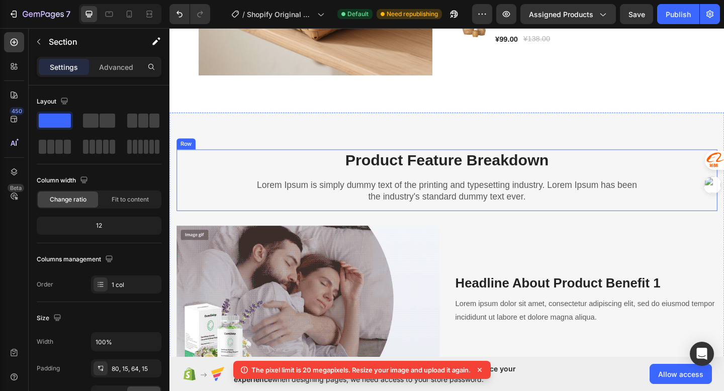
scroll to position [570, 0]
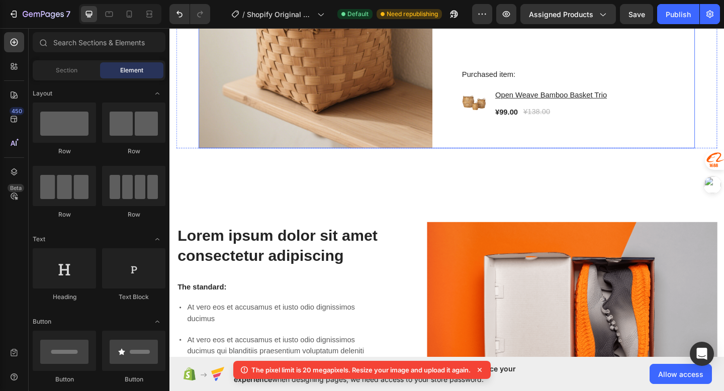
scroll to position [526, 0]
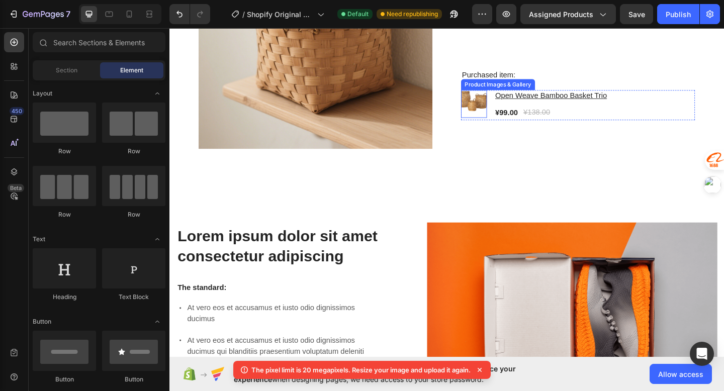
click at [509, 117] on img at bounding box center [500, 110] width 28 height 28
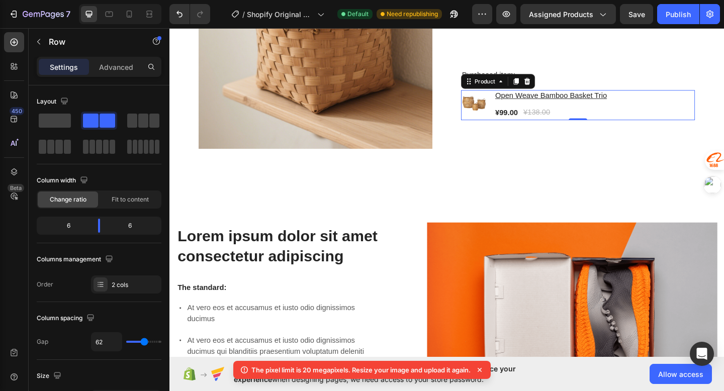
click at [662, 102] on div "Product Images & Gallery Open Weave Bamboo Basket Trio Product Title ¥99.00 Pro…" at bounding box center [613, 111] width 254 height 33
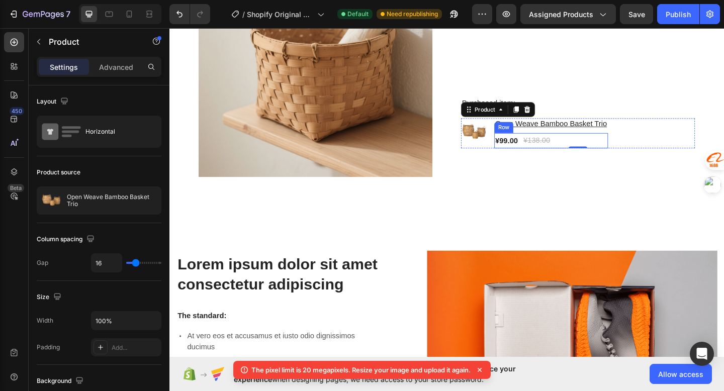
scroll to position [474, 0]
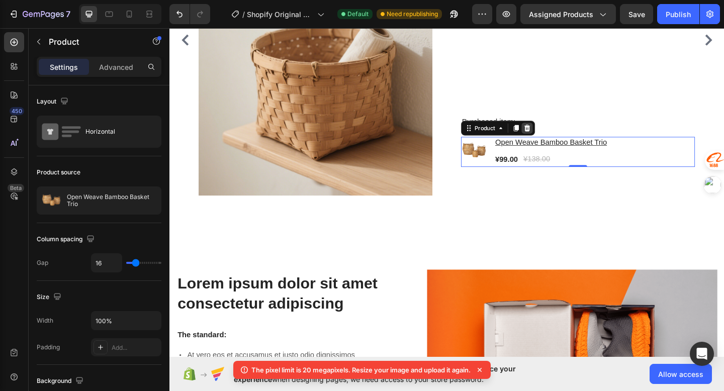
click at [558, 138] on icon at bounding box center [558, 137] width 7 height 7
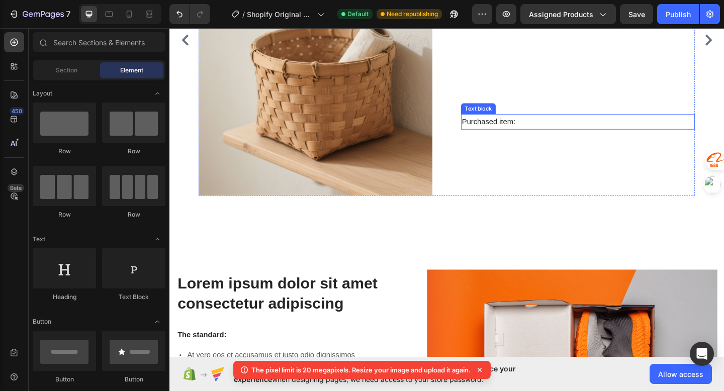
click at [536, 129] on p "Purchased item:" at bounding box center [613, 130] width 252 height 15
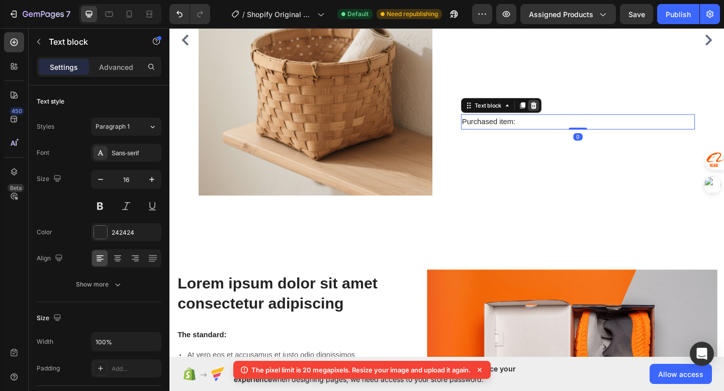
click at [563, 112] on icon at bounding box center [565, 113] width 8 height 8
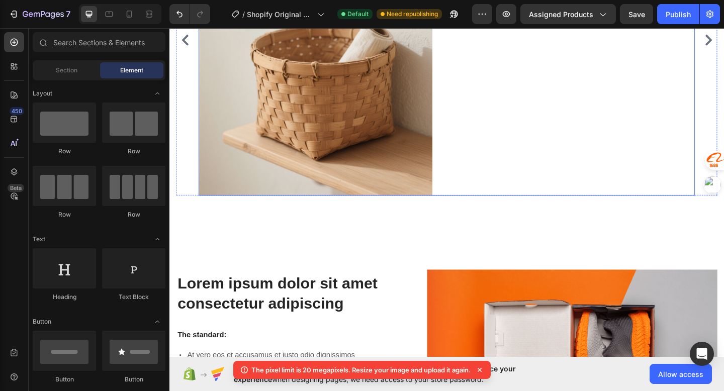
click at [546, 137] on div "Megan Hall Text block Time Text block 10, 2025 Text block Row Title Line Icon I…" at bounding box center [613, 41] width 254 height 339
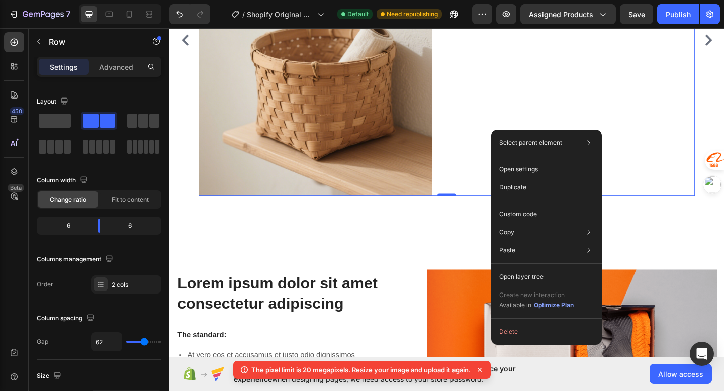
click at [531, 104] on div "Megan Hall Text block Time Text block 10, 2025 Text block Row Title Line Icon I…" at bounding box center [613, 41] width 254 height 339
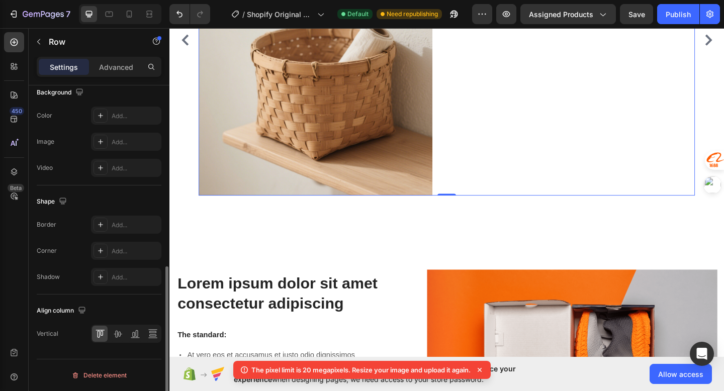
scroll to position [387, 0]
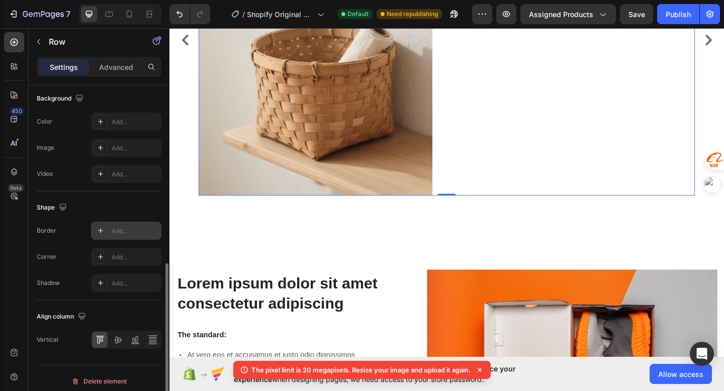
click at [101, 230] on icon at bounding box center [100, 231] width 8 height 8
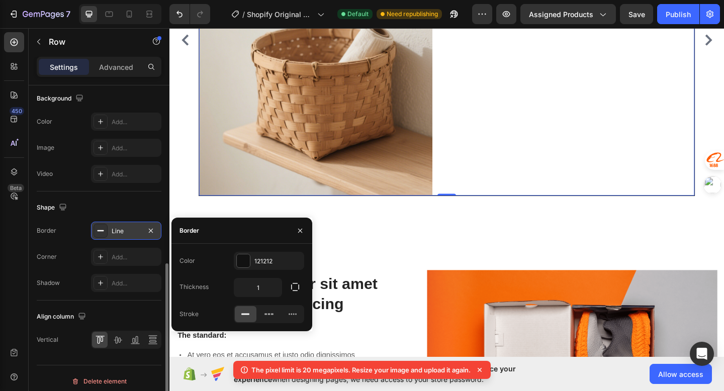
click at [101, 230] on rect at bounding box center [100, 230] width 7 height 1
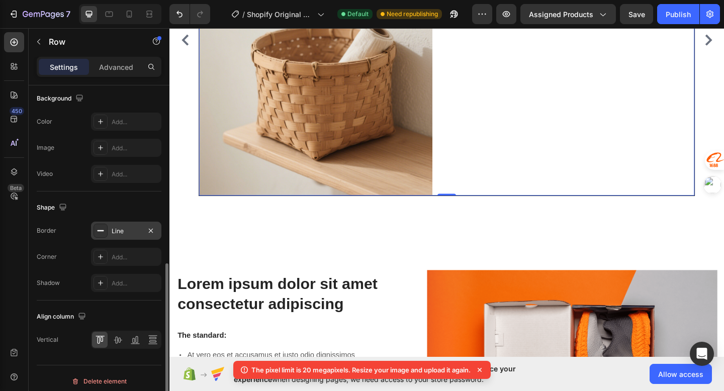
click at [100, 211] on div "Shape" at bounding box center [99, 207] width 125 height 16
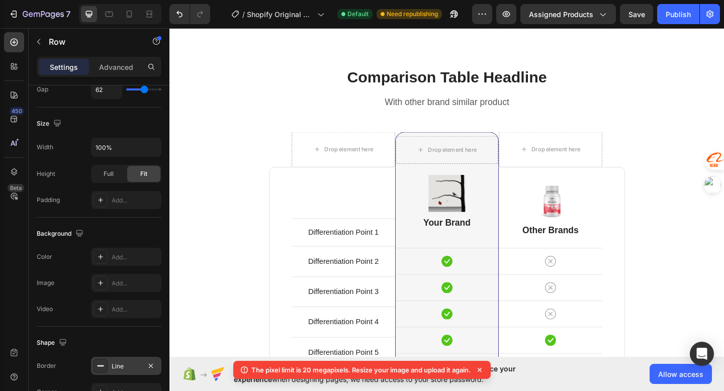
scroll to position [972, 0]
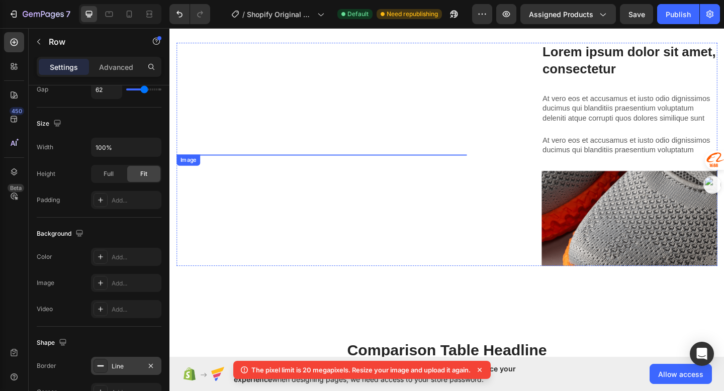
click at [255, 140] on img at bounding box center [335, 186] width 316 height 285
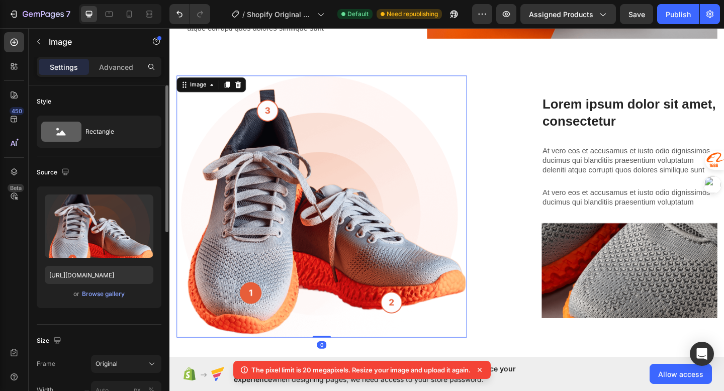
scroll to position [930, 0]
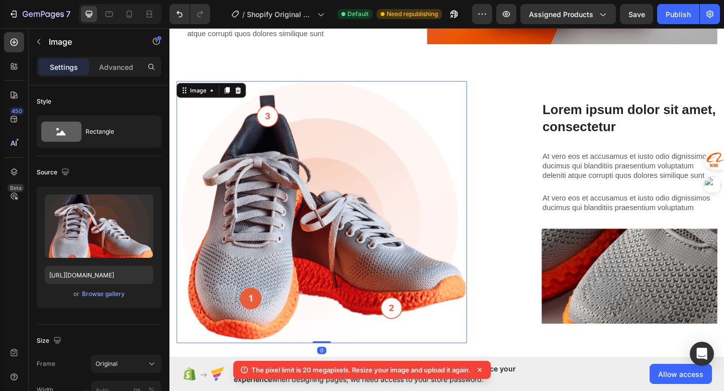
click at [258, 187] on img at bounding box center [335, 228] width 316 height 285
click at [253, 327] on img at bounding box center [335, 228] width 316 height 285
click at [415, 330] on img at bounding box center [335, 228] width 316 height 285
click at [414, 331] on img at bounding box center [335, 228] width 316 height 285
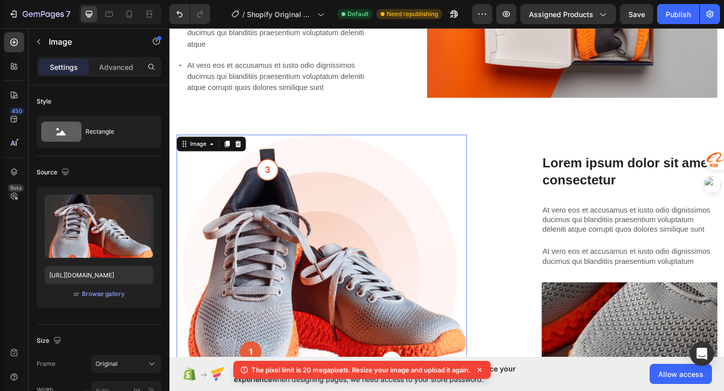
click at [273, 186] on img at bounding box center [335, 286] width 316 height 285
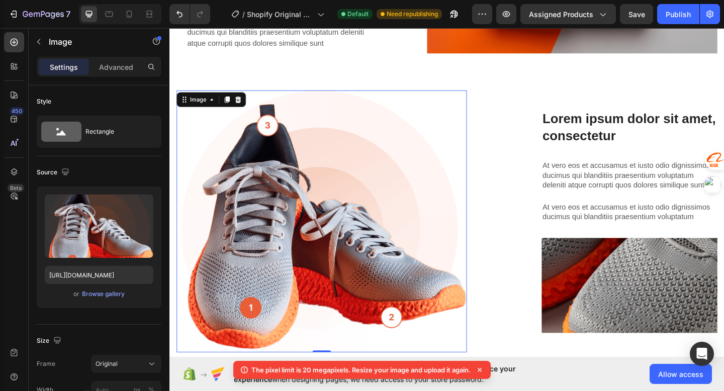
scroll to position [940, 0]
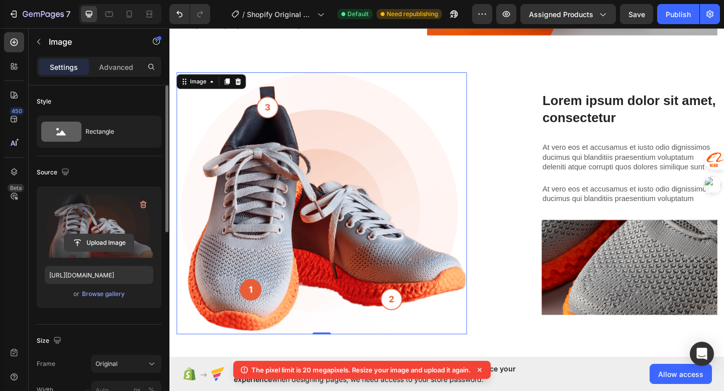
click at [99, 241] on input "file" at bounding box center [98, 242] width 69 height 17
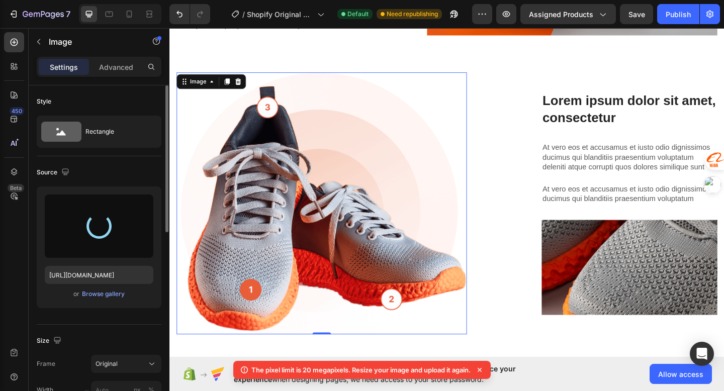
type input "https://cdn.shopify.com/s/files/1/0721/5051/5883/files/gempages_581725645084558…"
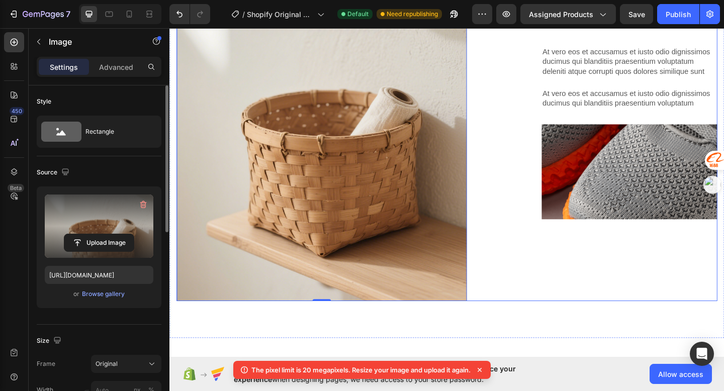
scroll to position [1070, 0]
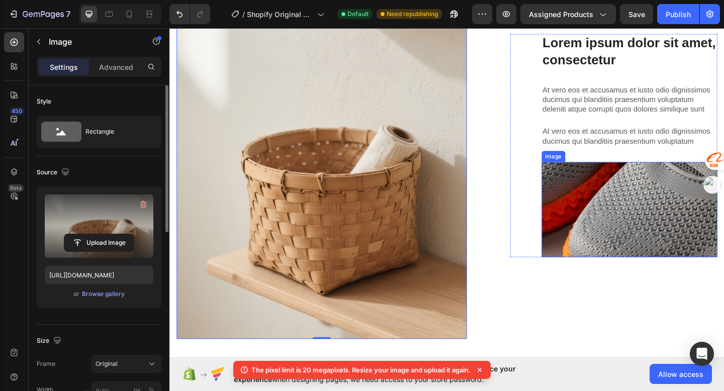
click at [598, 233] on img at bounding box center [669, 226] width 191 height 104
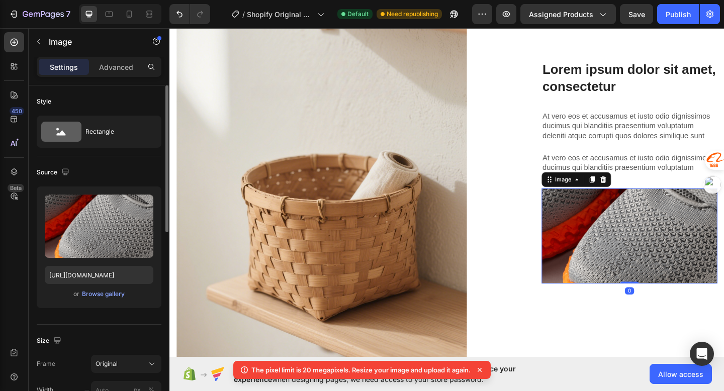
scroll to position [1017, 0]
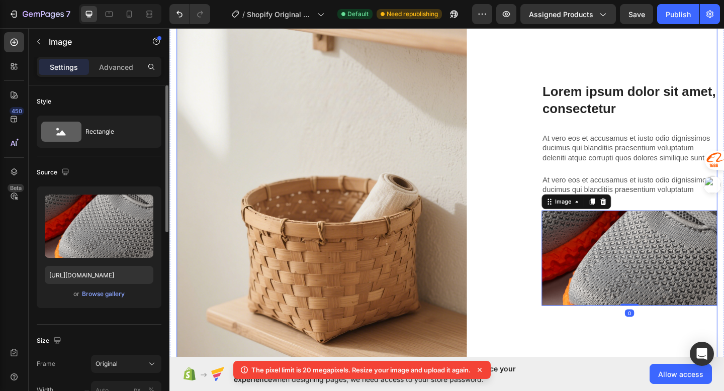
click at [536, 195] on div "Lorem ipsum dolor sit amet consectetur adipiscing Heading Image Lorem ipsum dol…" at bounding box center [471, 208] width 588 height 421
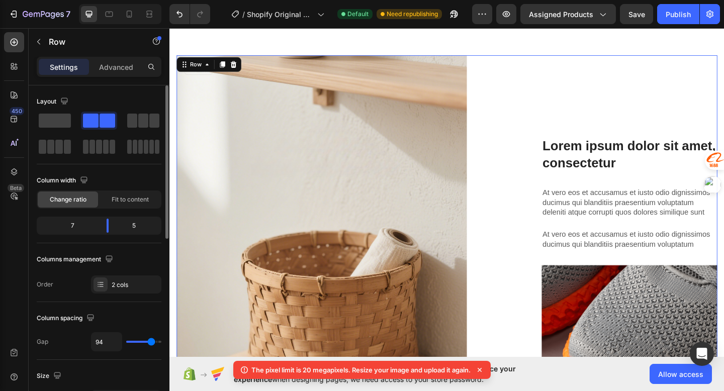
scroll to position [919, 0]
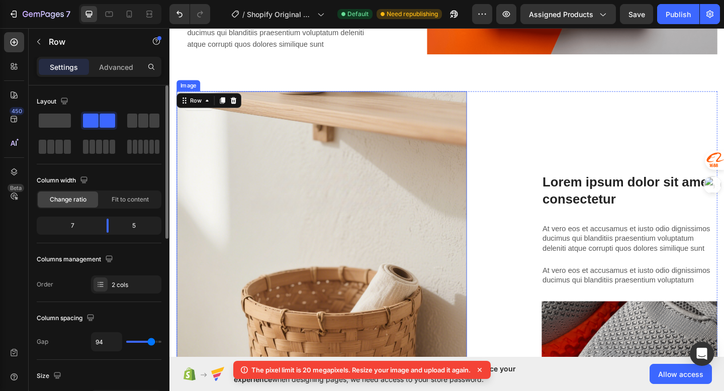
click at [415, 216] on img at bounding box center [335, 307] width 316 height 421
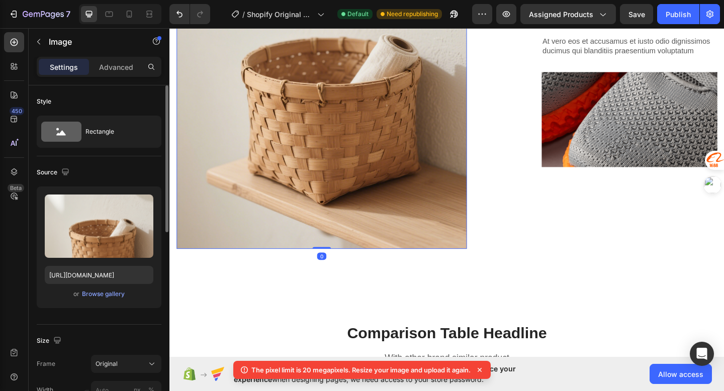
scroll to position [1159, 0]
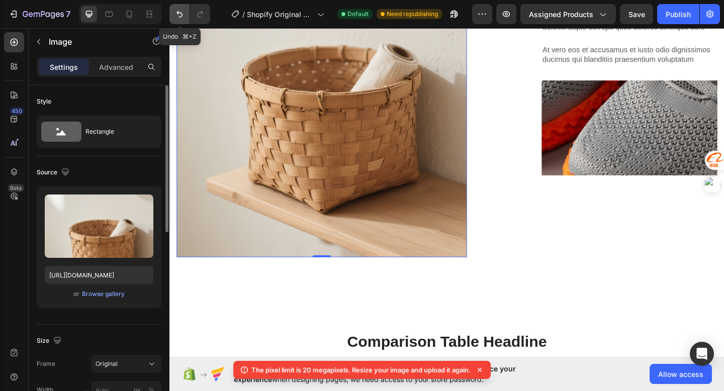
click at [185, 20] on button "Undo/Redo" at bounding box center [179, 14] width 20 height 20
type input "https://cdn.shopify.com/s/files/1/2005/9307/files/gempages_432750572815254551-6…"
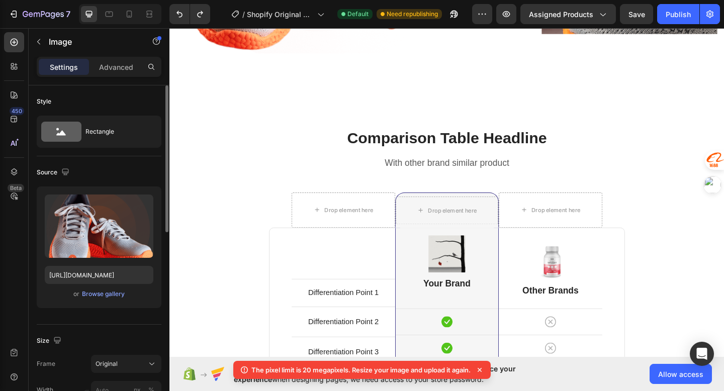
scroll to position [1221, 0]
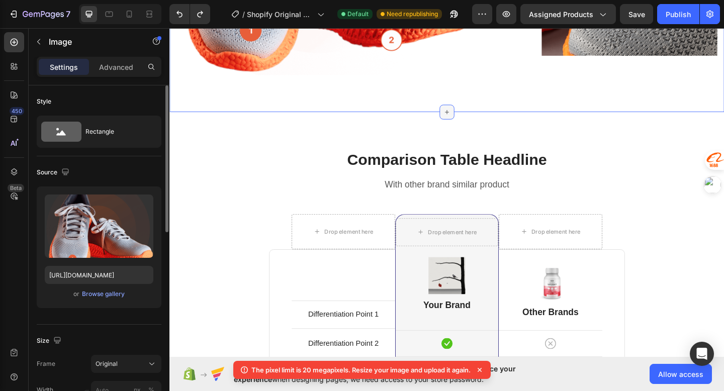
click at [477, 118] on div at bounding box center [471, 120] width 16 height 16
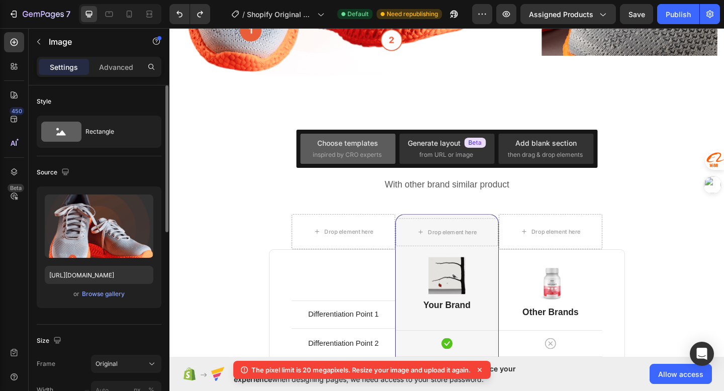
click at [399, 137] on div "Choose templates inspired by CRO experts" at bounding box center [446, 149] width 95 height 30
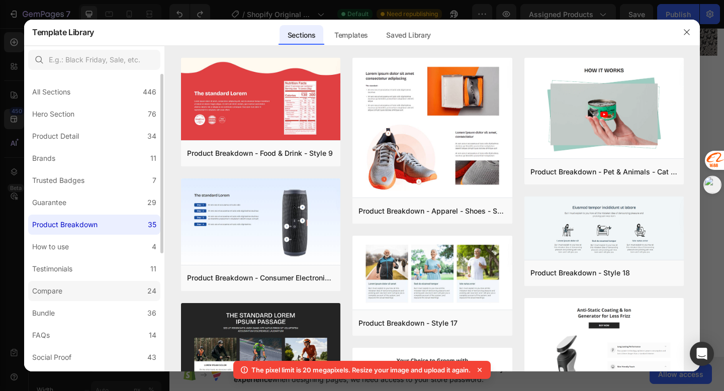
click at [83, 284] on label "Compare 24" at bounding box center [94, 291] width 132 height 20
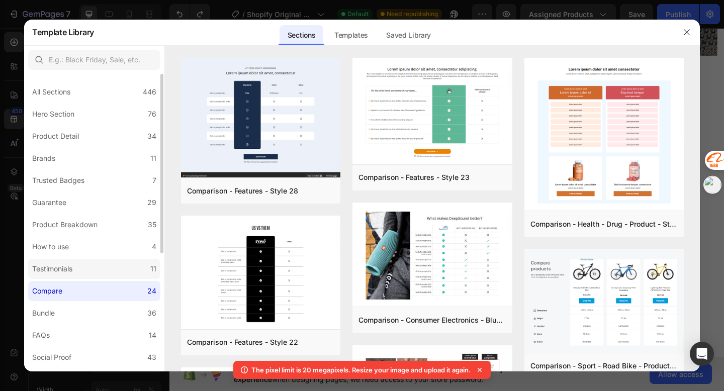
click at [85, 272] on label "Testimonials 11" at bounding box center [94, 269] width 132 height 20
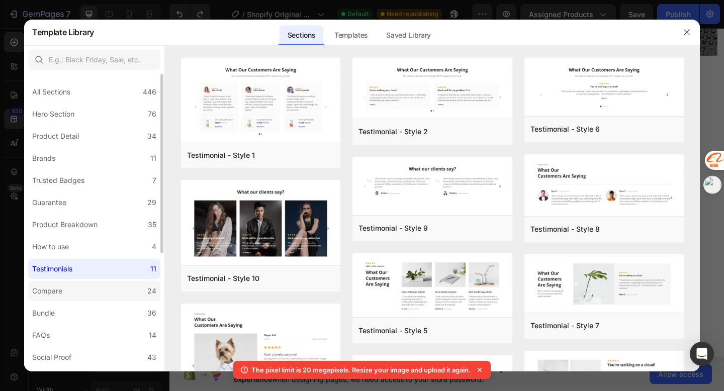
click at [81, 283] on label "Compare 24" at bounding box center [94, 291] width 132 height 20
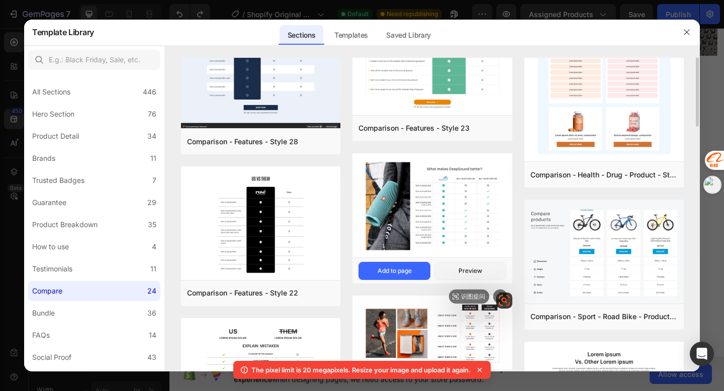
scroll to position [62, 0]
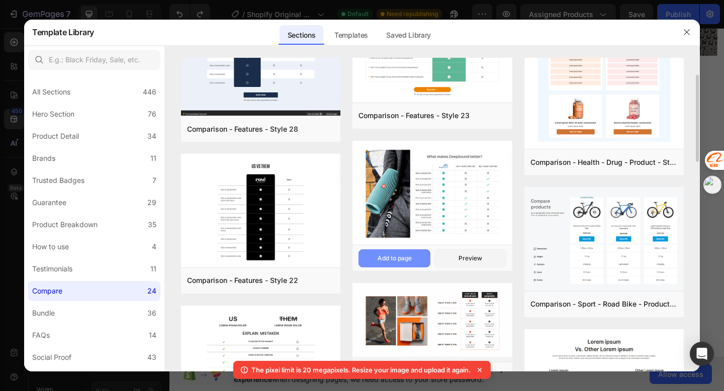
click at [387, 258] on div "Add to page" at bounding box center [394, 258] width 34 height 9
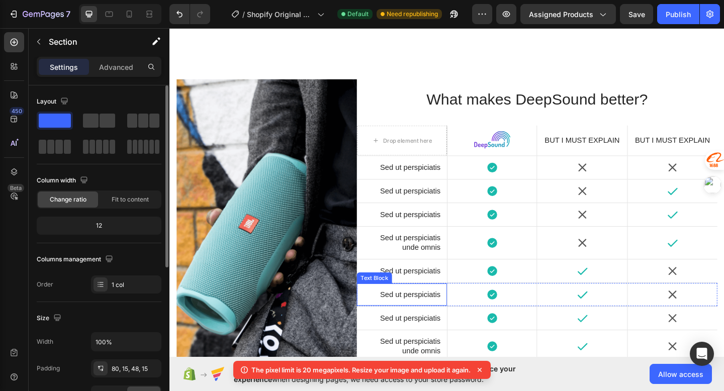
scroll to position [1241, 0]
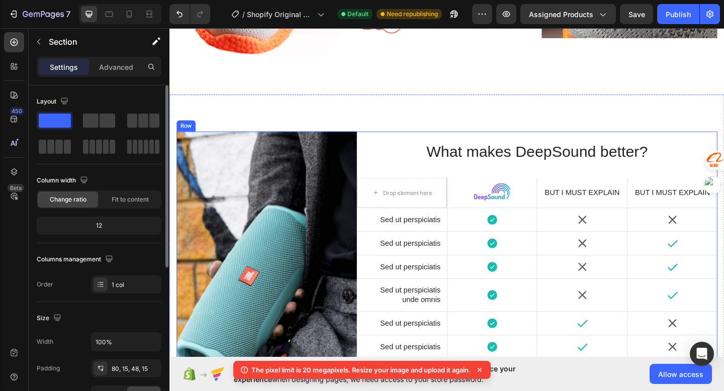
click at [419, 144] on div "What makes DeepSound better? Heading Drop element here Image Hero Banner But I …" at bounding box center [569, 335] width 392 height 388
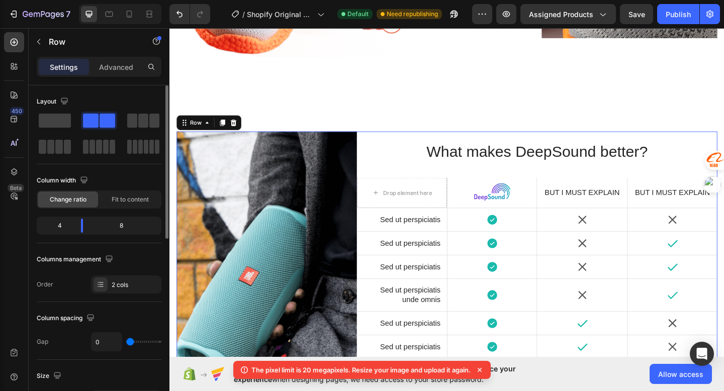
click at [418, 145] on div "What makes DeepSound better? Heading Drop element here Image Hero Banner But I …" at bounding box center [569, 335] width 392 height 388
click at [422, 163] on h2 "What makes DeepSound better?" at bounding box center [569, 163] width 392 height 24
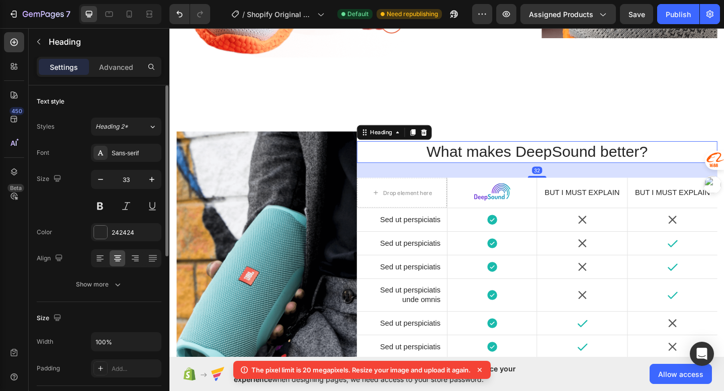
click at [390, 156] on h2 "What makes DeepSound better?" at bounding box center [569, 163] width 392 height 24
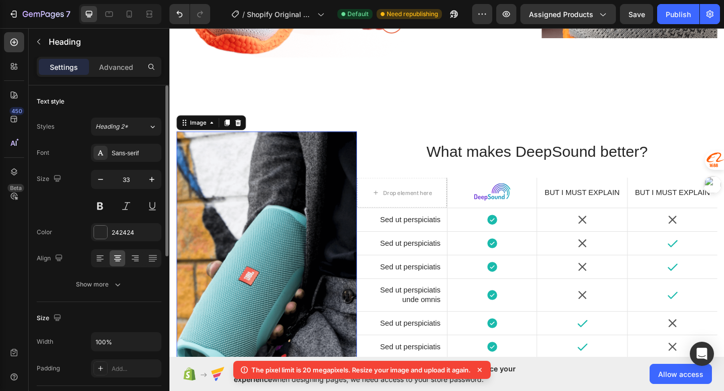
click at [369, 144] on img at bounding box center [275, 331] width 196 height 380
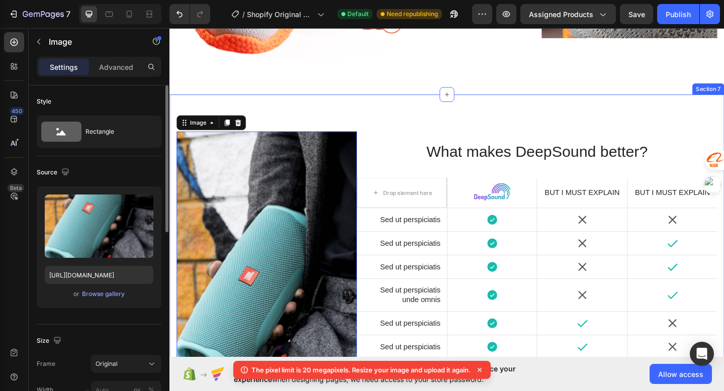
click at [387, 135] on div "Image 16 What makes DeepSound better? Heading Drop element here Image Hero Bann…" at bounding box center [470, 326] width 603 height 453
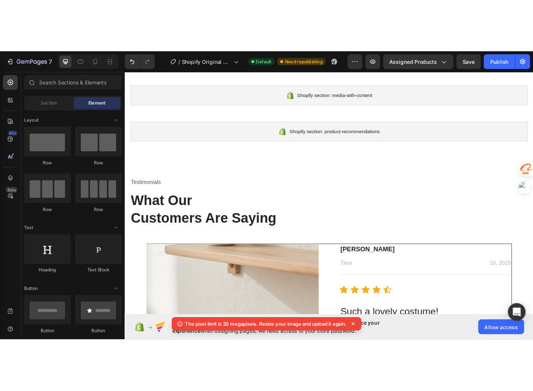
scroll to position [0, 0]
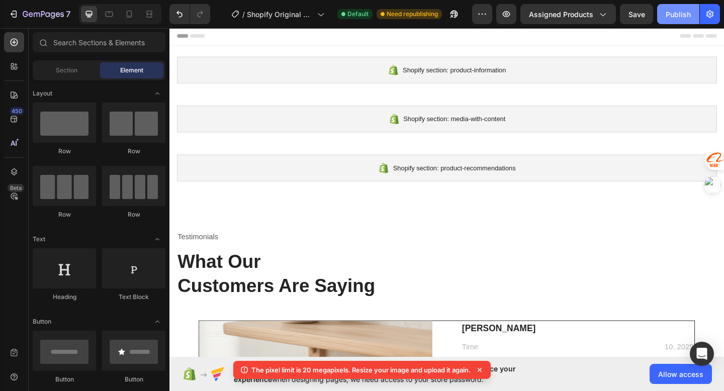
click at [671, 11] on div "Publish" at bounding box center [677, 14] width 25 height 11
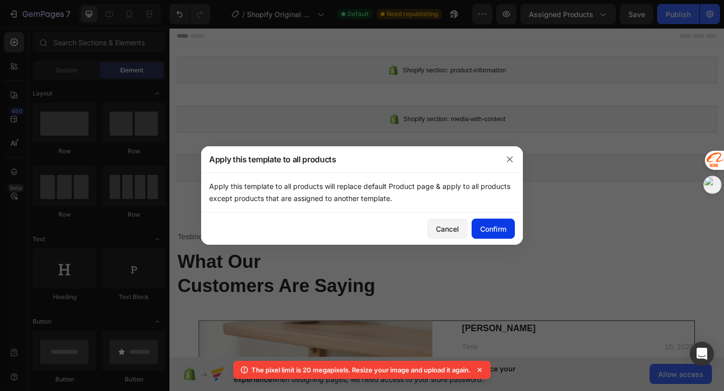
click at [491, 224] on div "Confirm" at bounding box center [493, 229] width 26 height 11
click at [535, 372] on div at bounding box center [362, 195] width 724 height 391
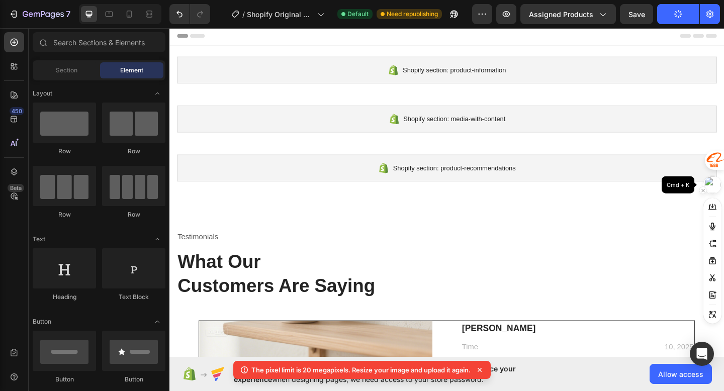
click at [712, 185] on img at bounding box center [711, 184] width 17 height 17
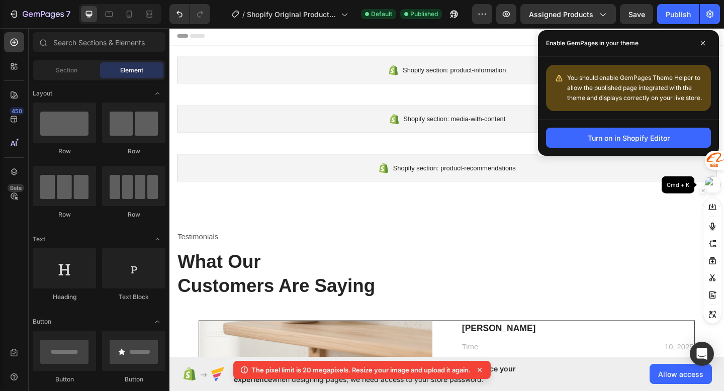
click at [710, 185] on img at bounding box center [711, 184] width 17 height 17
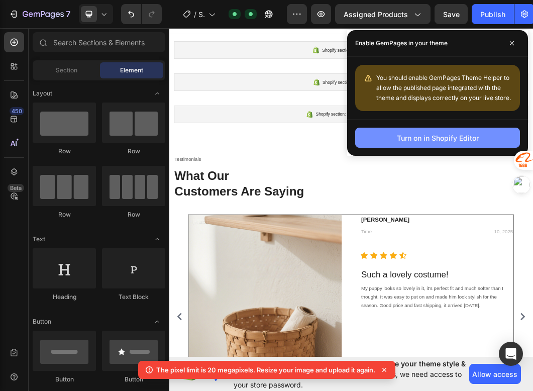
click at [470, 140] on div "Turn on in Shopify Editor" at bounding box center [438, 138] width 82 height 11
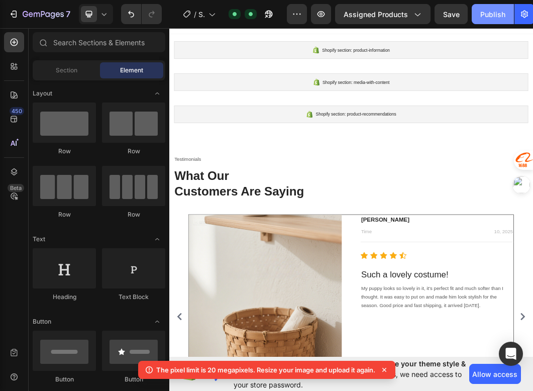
click at [489, 18] on div "Publish" at bounding box center [492, 14] width 25 height 11
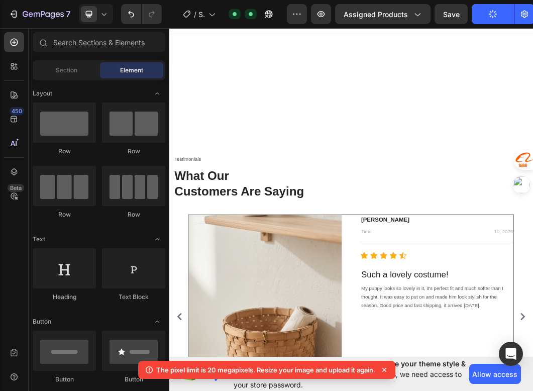
scroll to position [673, 0]
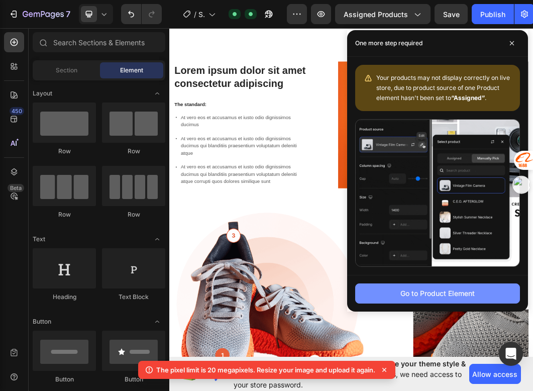
click at [434, 295] on div "Go to Product Element" at bounding box center [437, 293] width 74 height 11
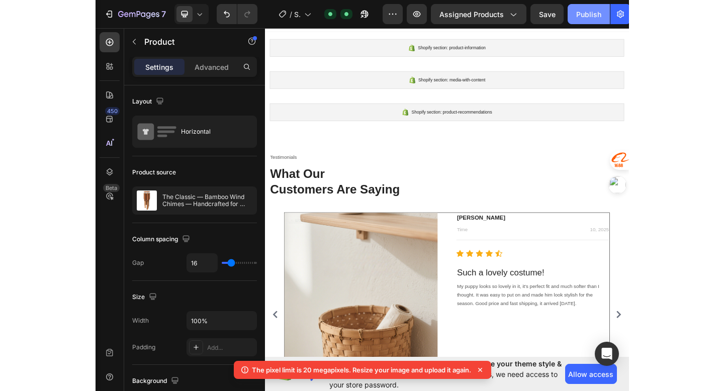
scroll to position [1, 0]
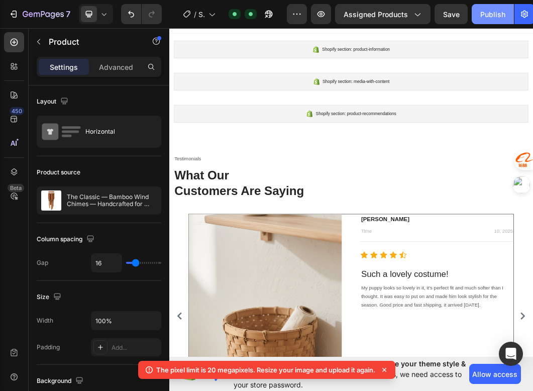
click at [497, 14] on div "Publish" at bounding box center [492, 14] width 25 height 11
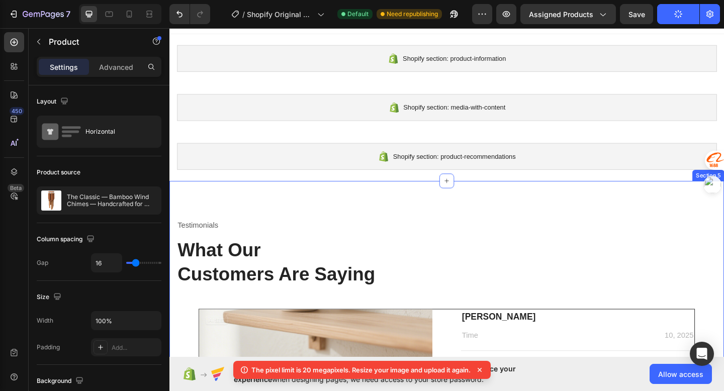
scroll to position [0, 0]
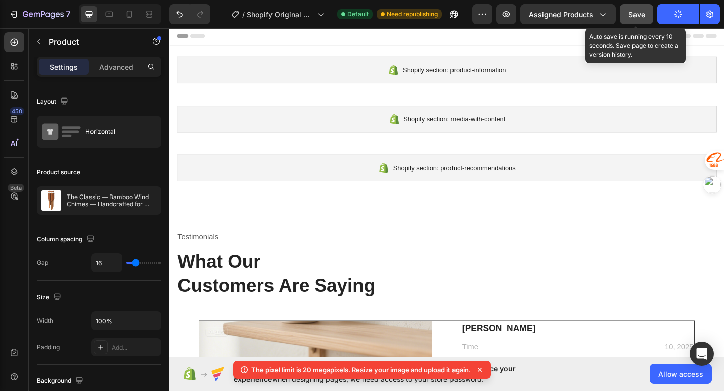
click at [533, 16] on span "Save" at bounding box center [636, 14] width 17 height 9
